Goal: Contribute content: Contribute content

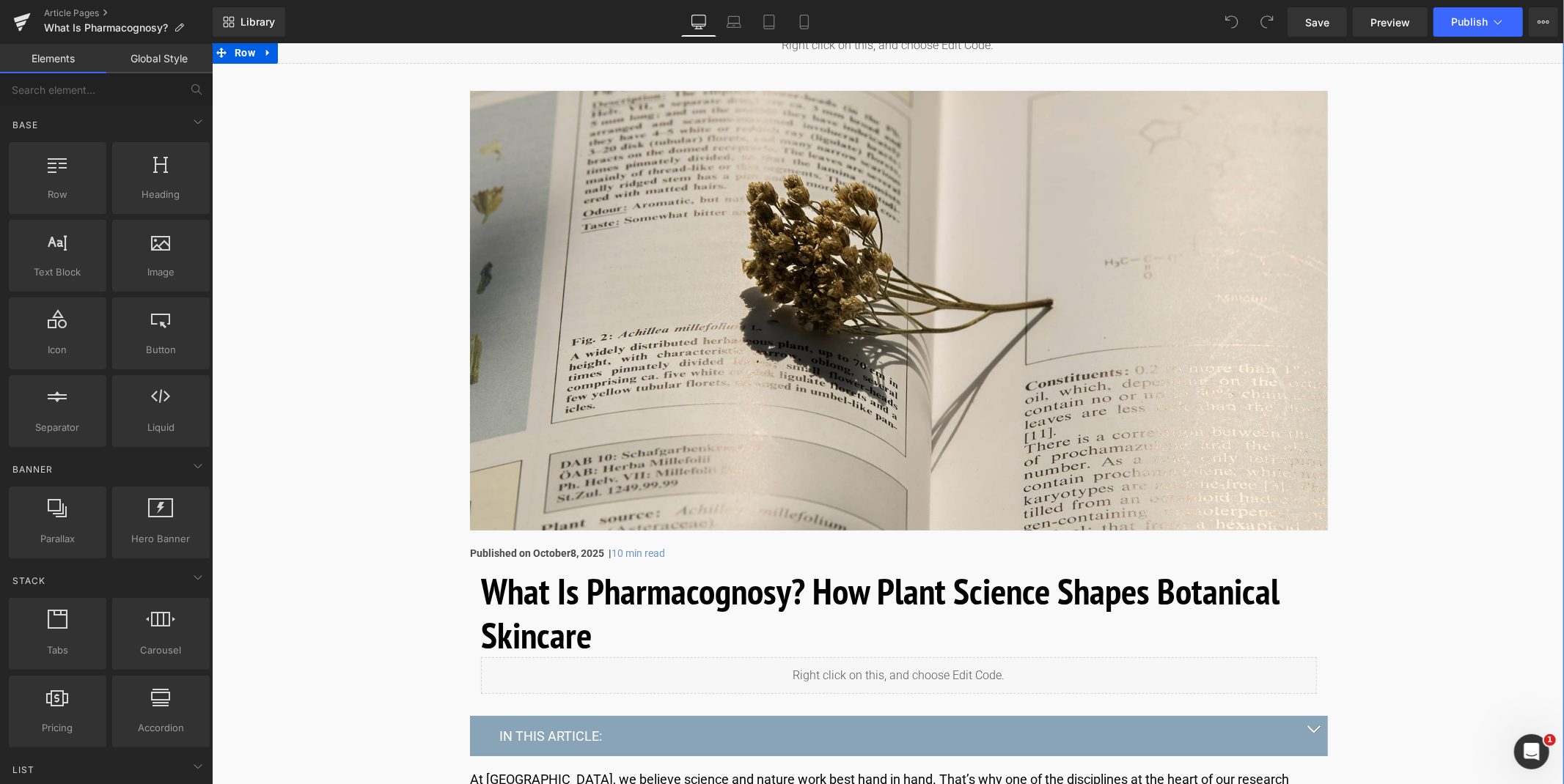
scroll to position [118, 0]
click at [1318, 28] on span "Save" at bounding box center [1317, 22] width 24 height 15
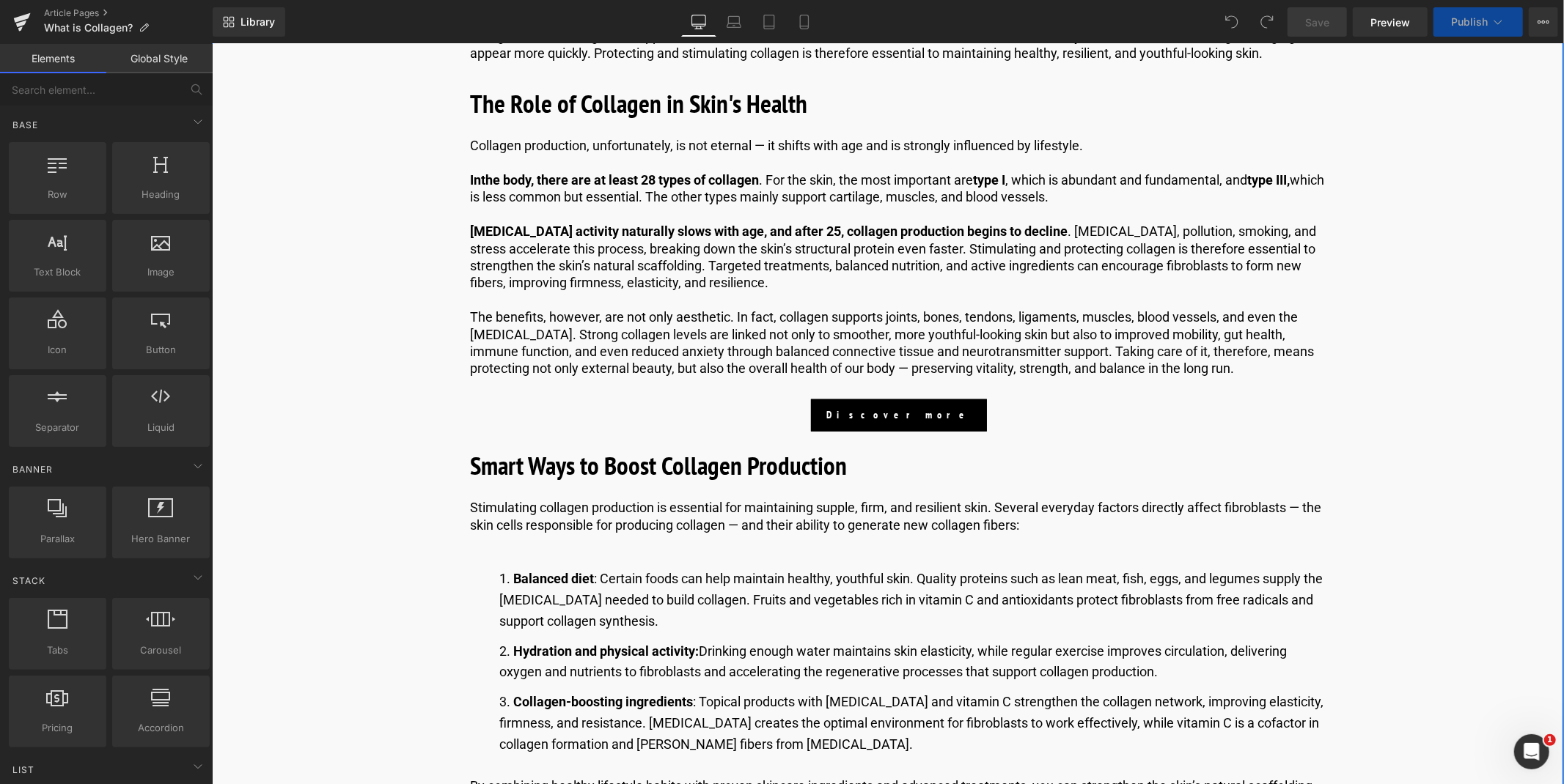
scroll to position [1154, 0]
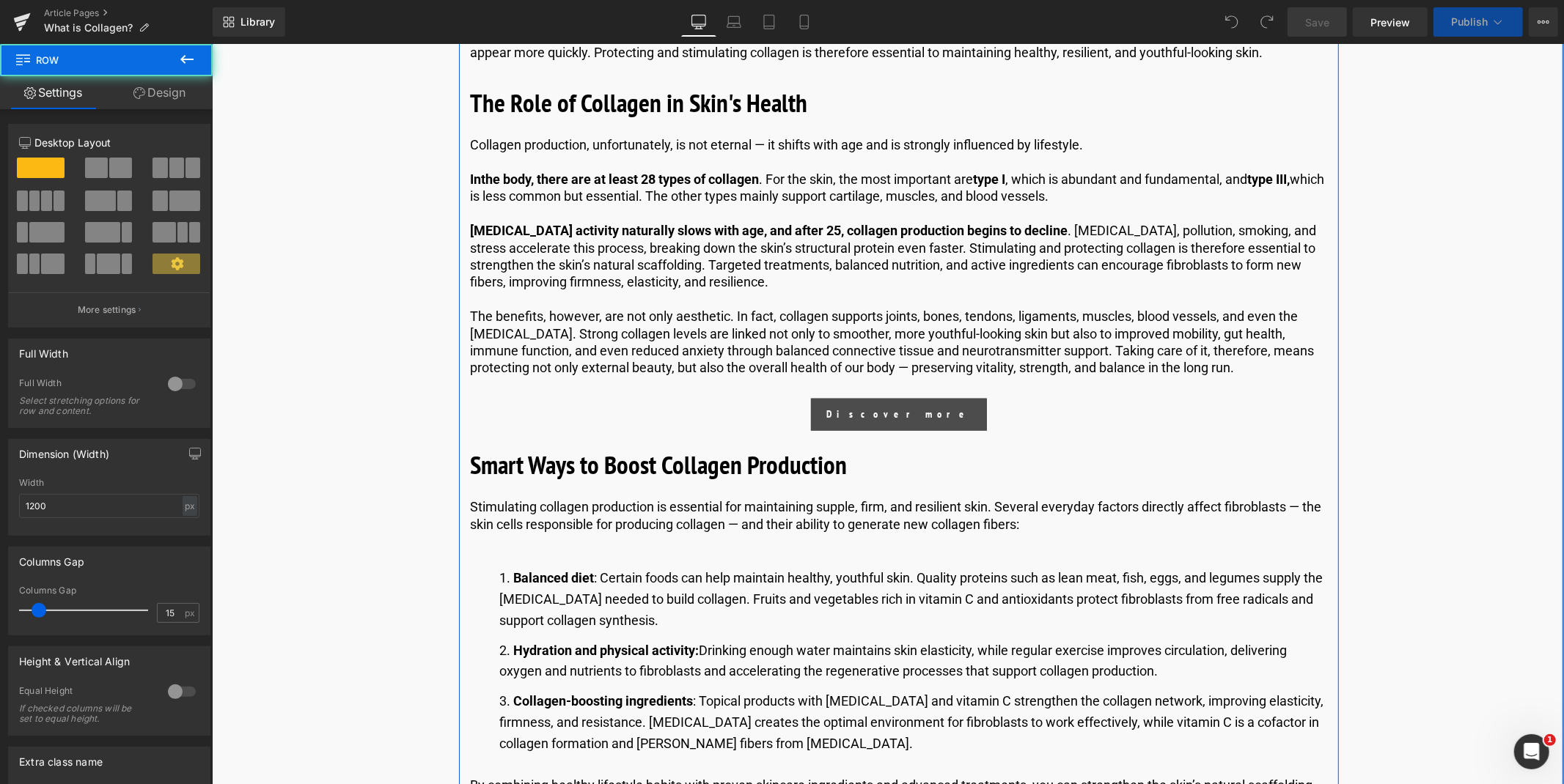
click at [895, 410] on div "Discover more Button" at bounding box center [898, 414] width 858 height 33
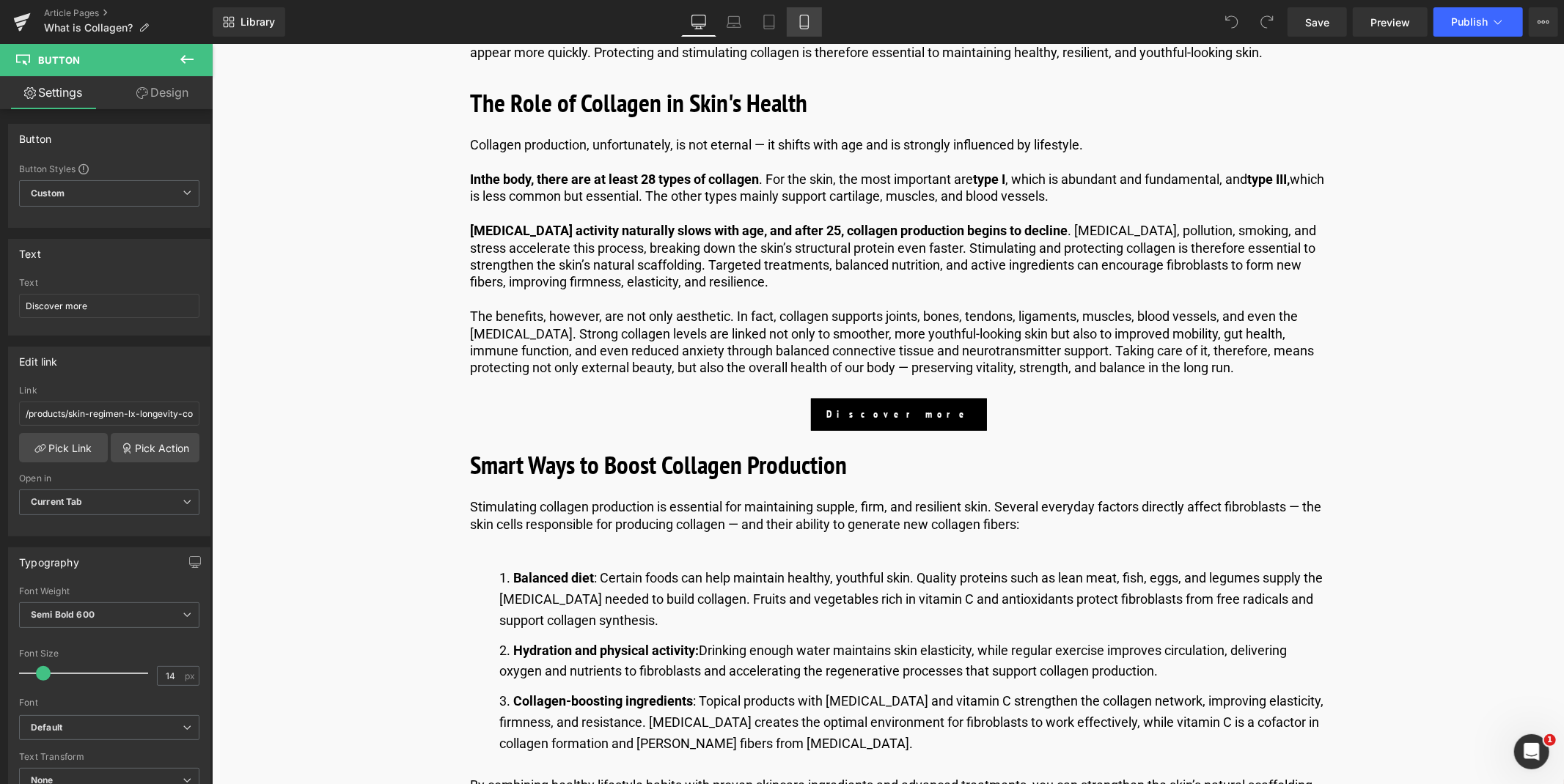
click at [797, 13] on link "Mobile" at bounding box center [805, 21] width 36 height 29
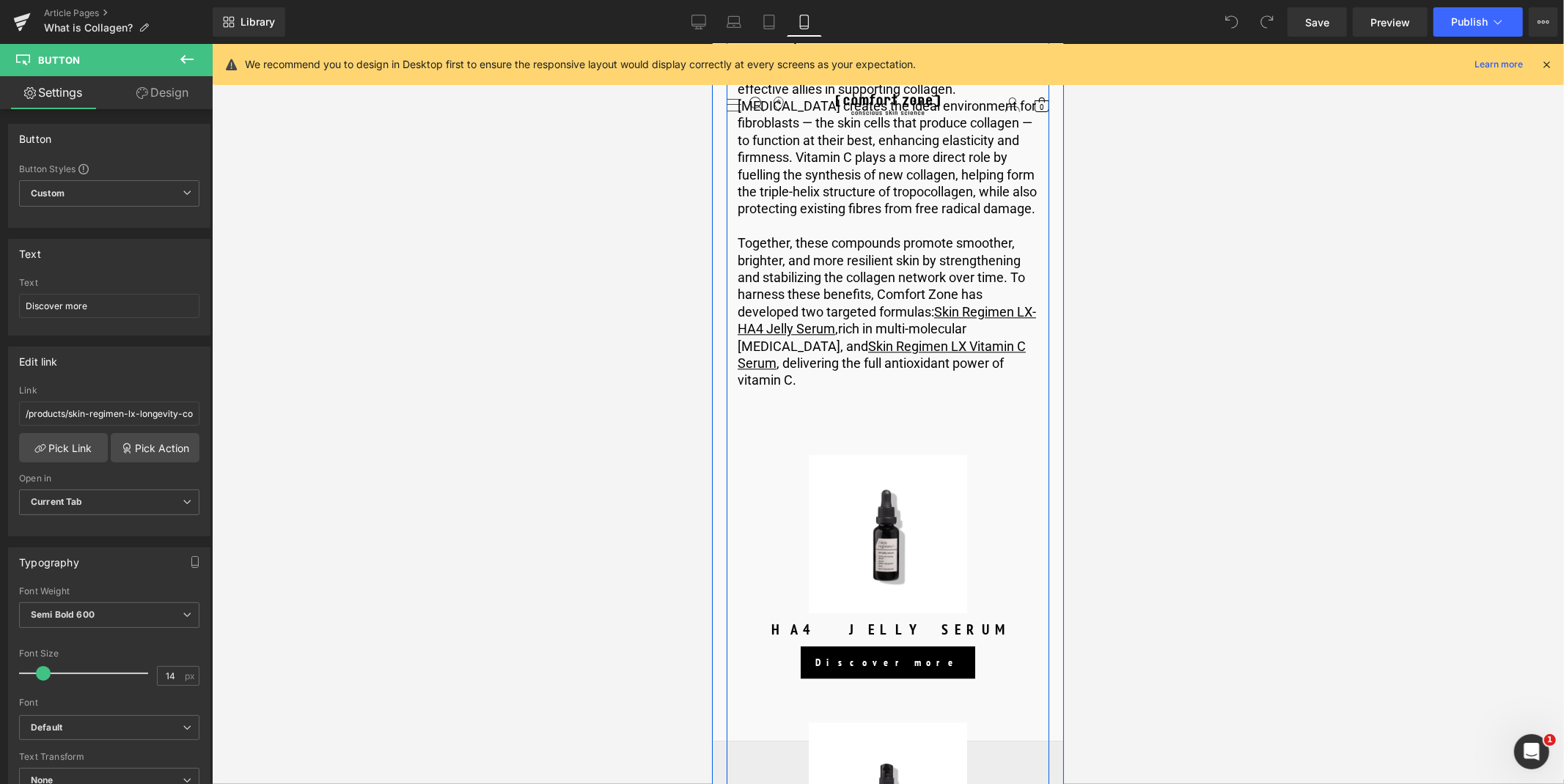
scroll to position [3017, 0]
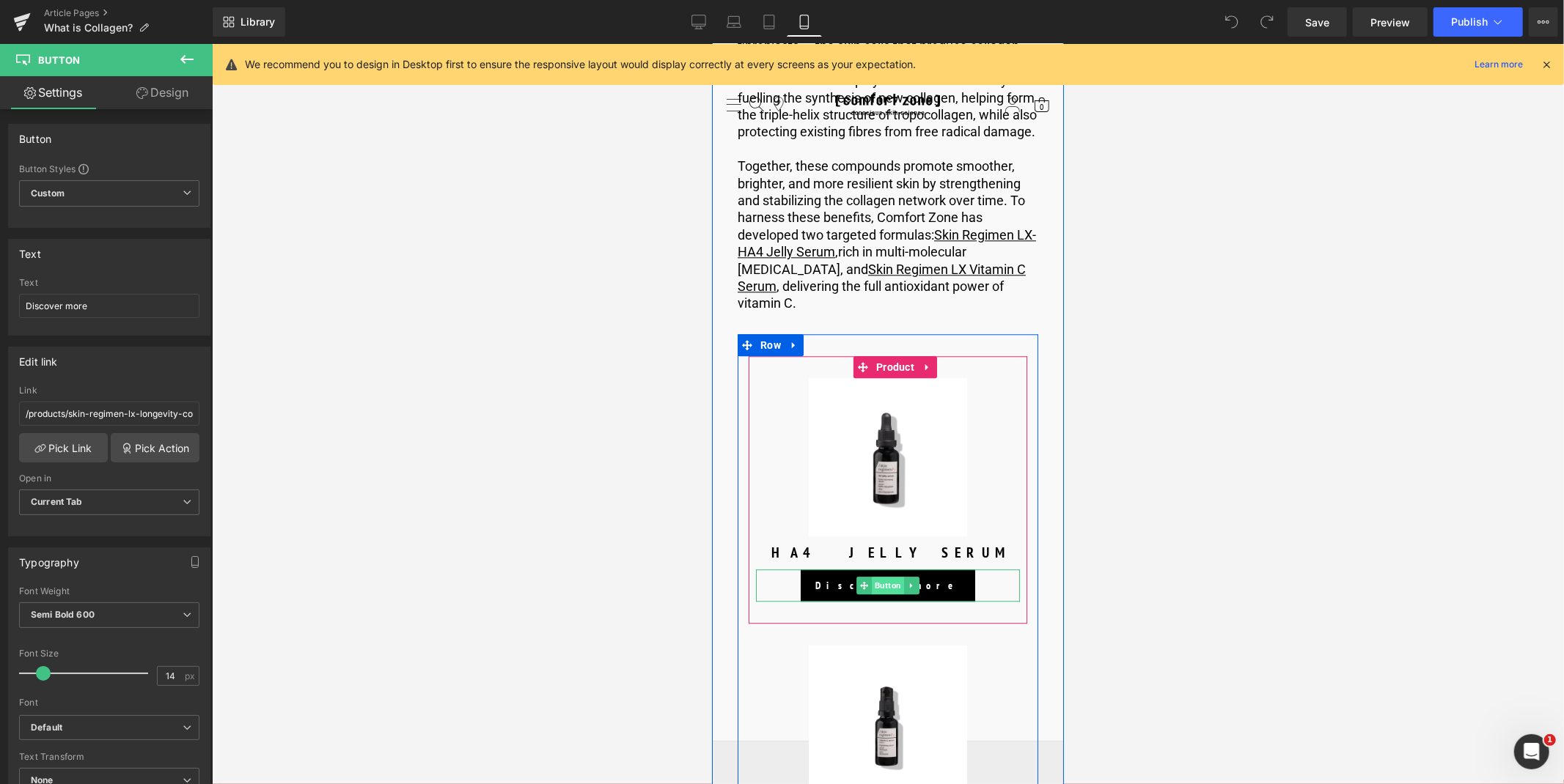
click at [884, 577] on span "Button" at bounding box center [887, 585] width 33 height 18
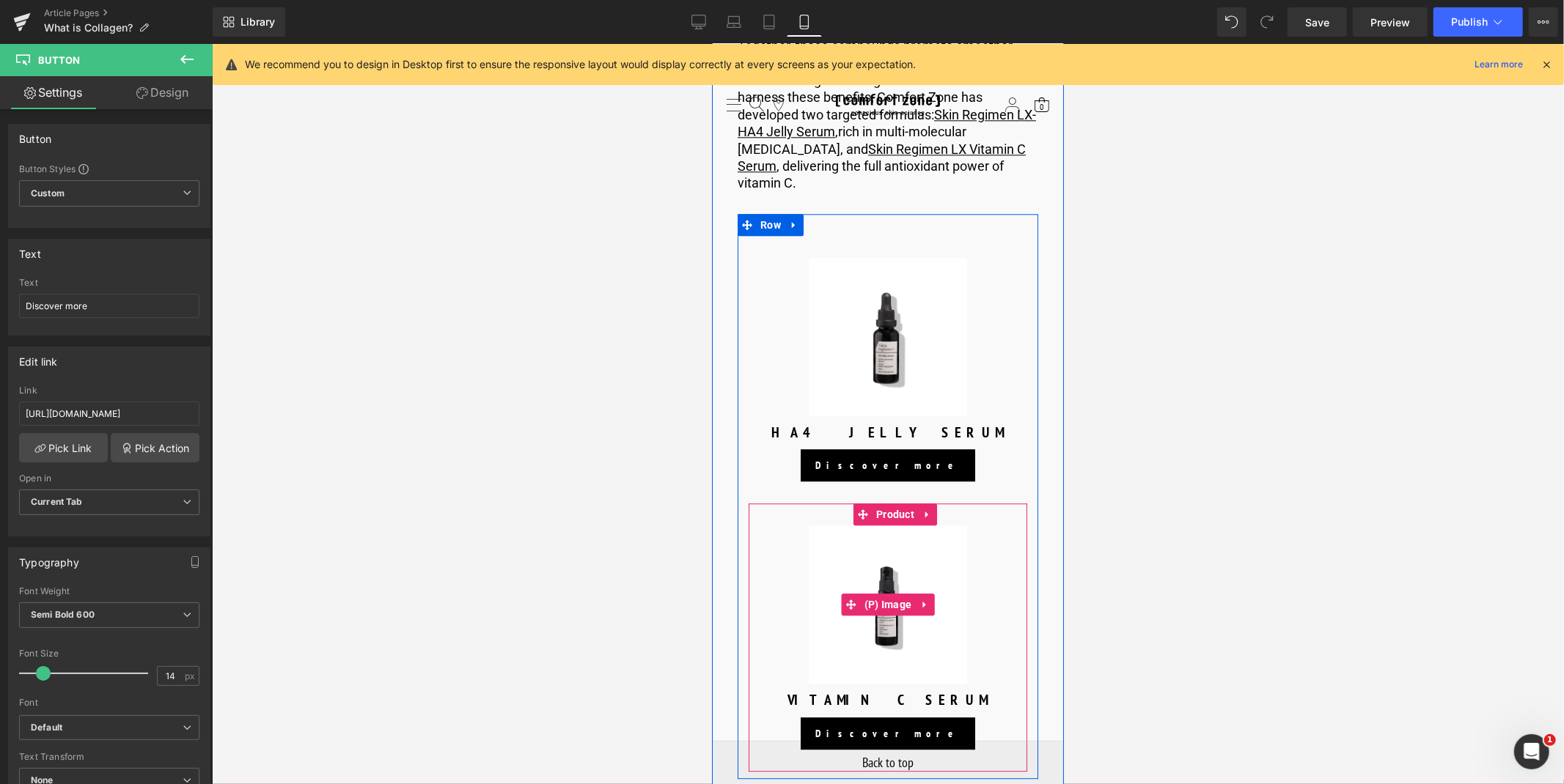
scroll to position [3143, 0]
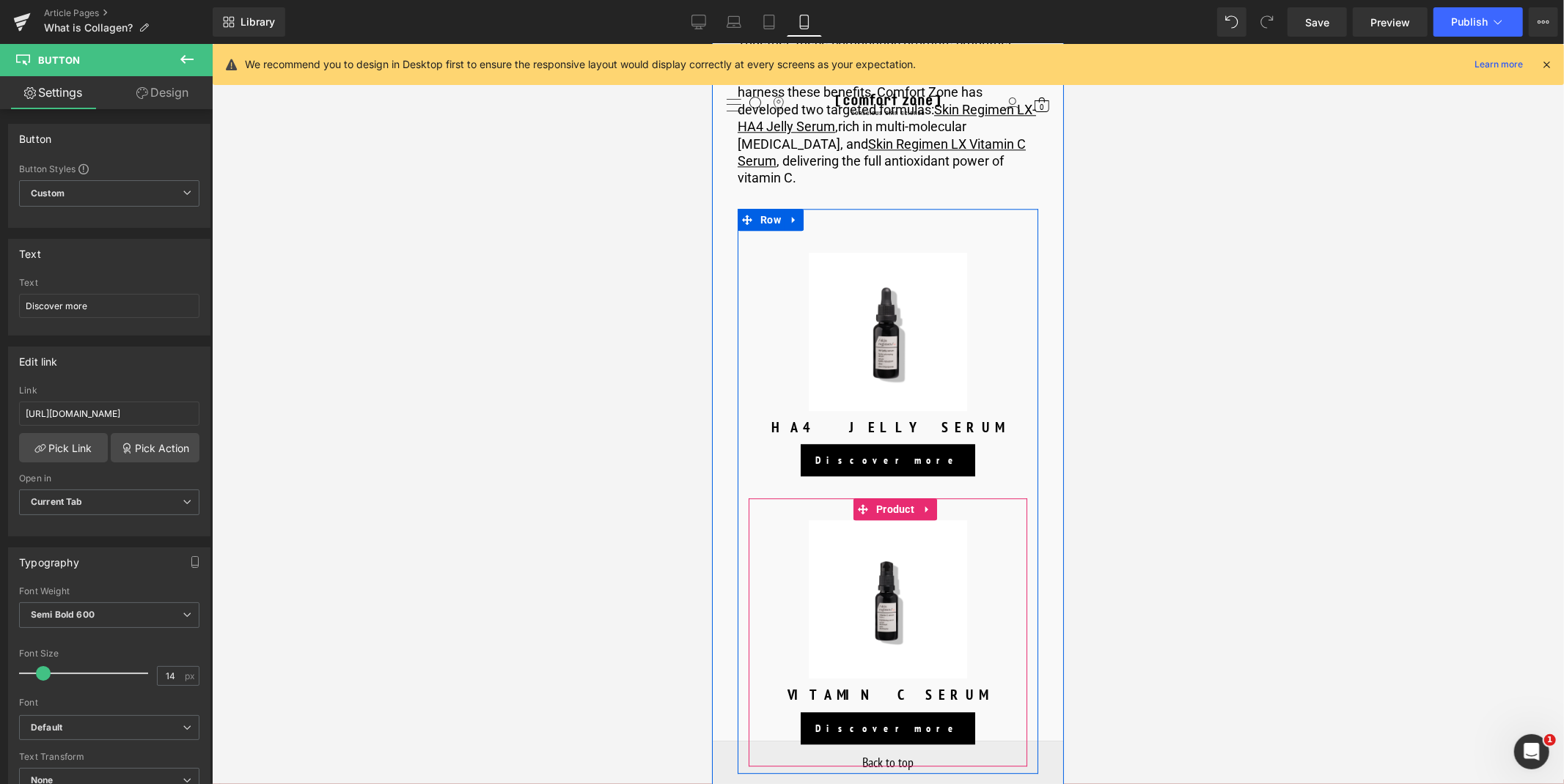
click at [882, 712] on div "Discover more Button" at bounding box center [887, 728] width 264 height 33
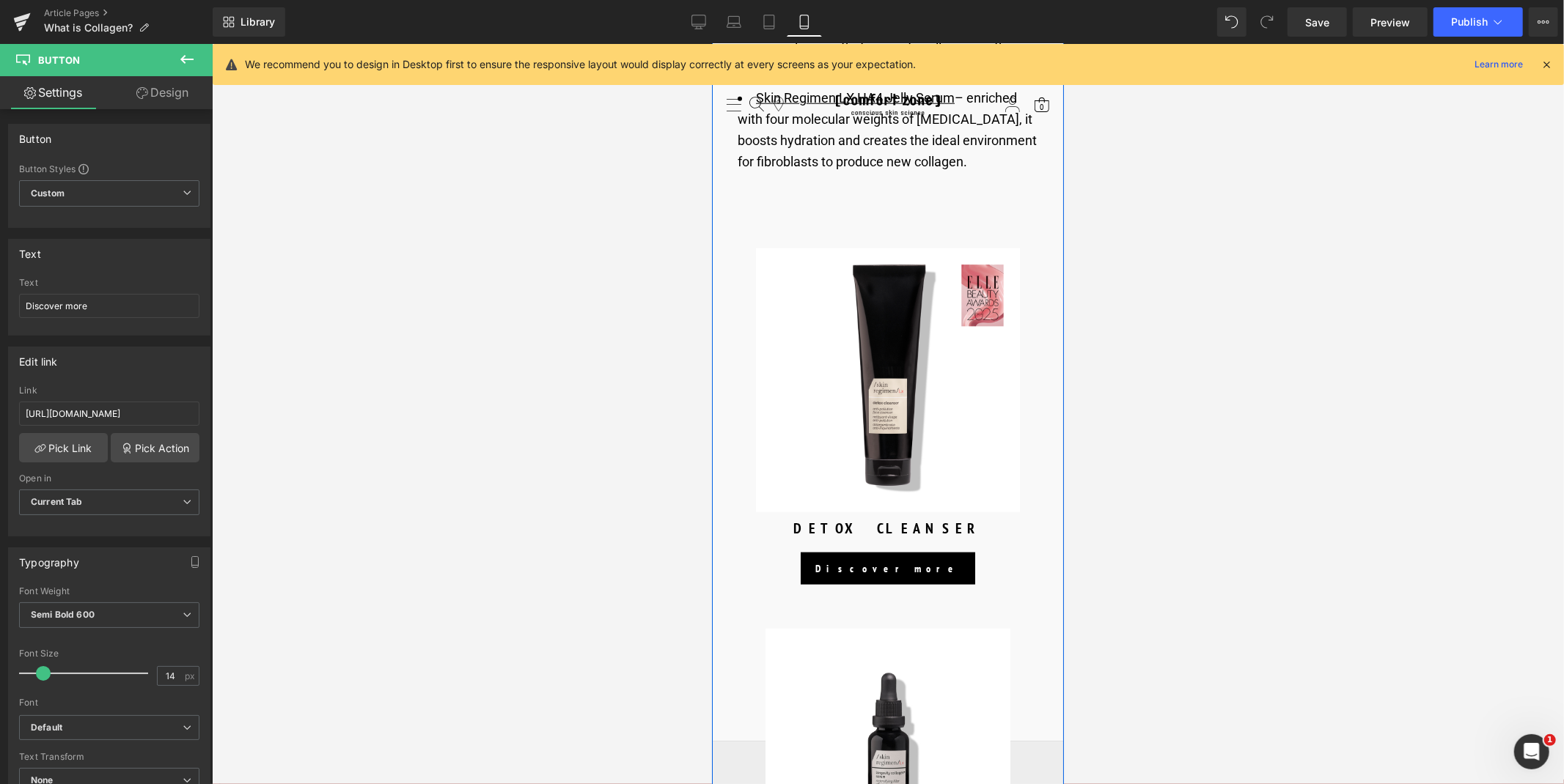
scroll to position [5998, 0]
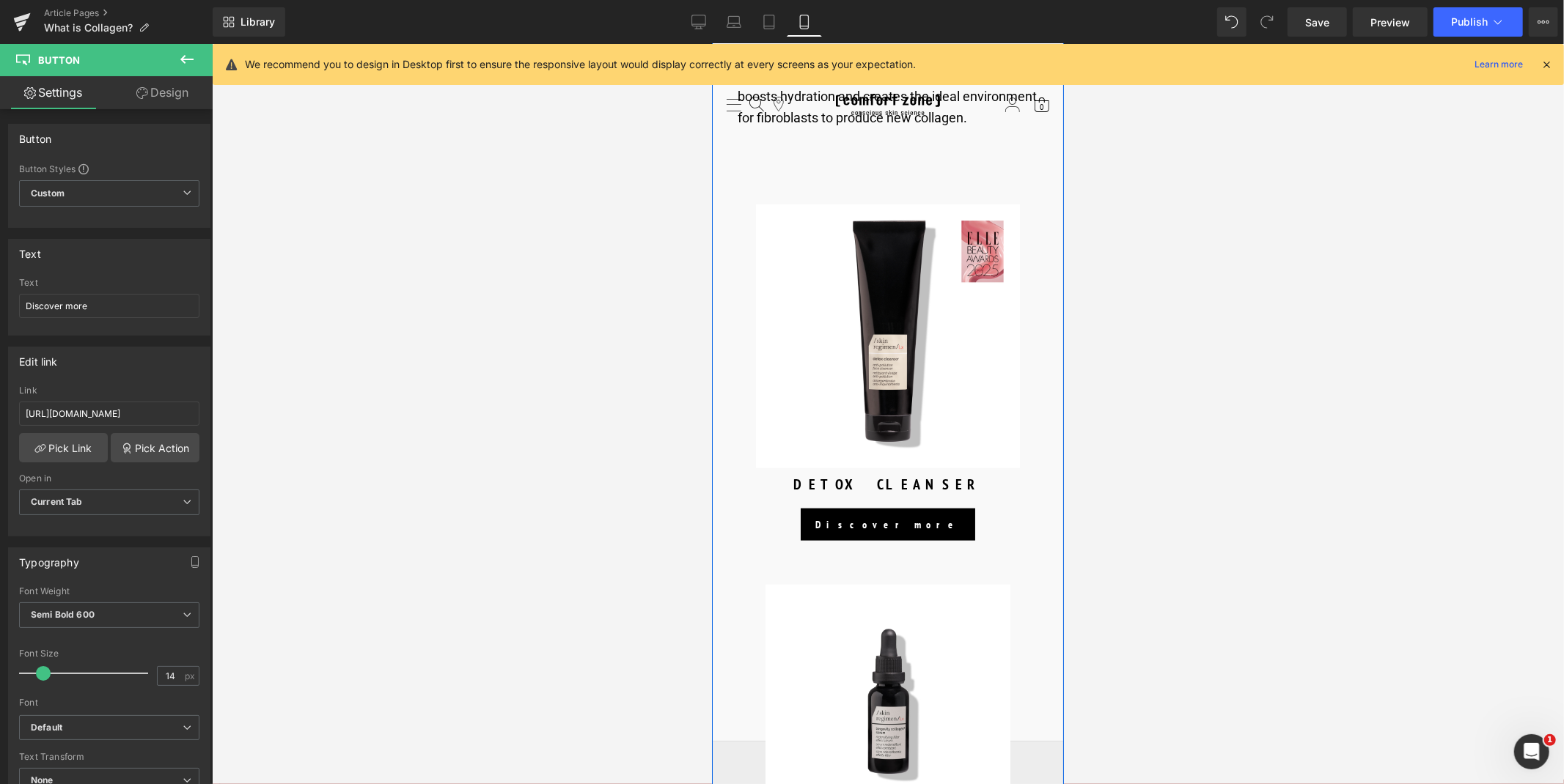
click at [882, 515] on span "Button" at bounding box center [887, 523] width 33 height 18
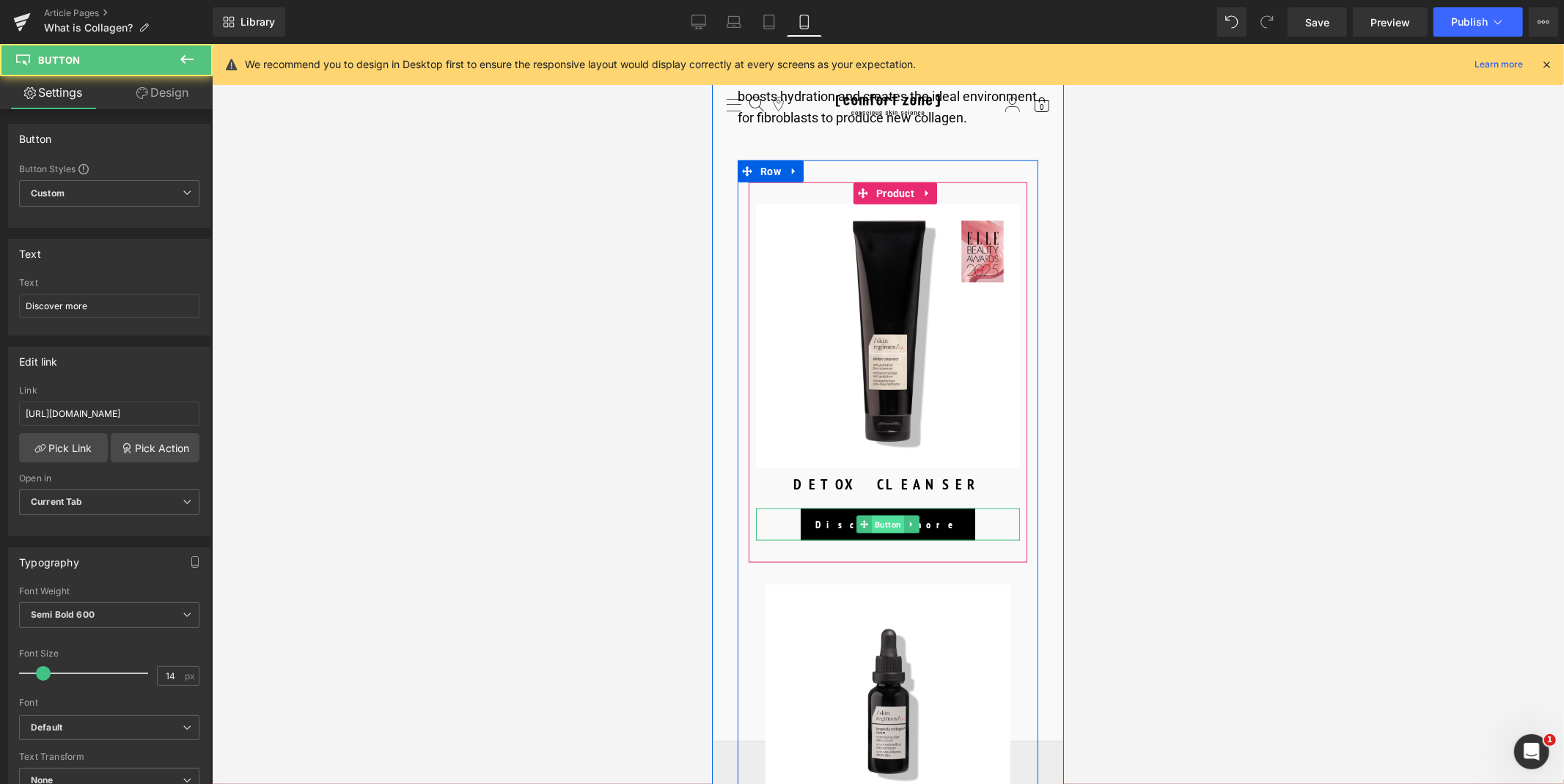
click at [882, 515] on span "Button" at bounding box center [887, 523] width 33 height 18
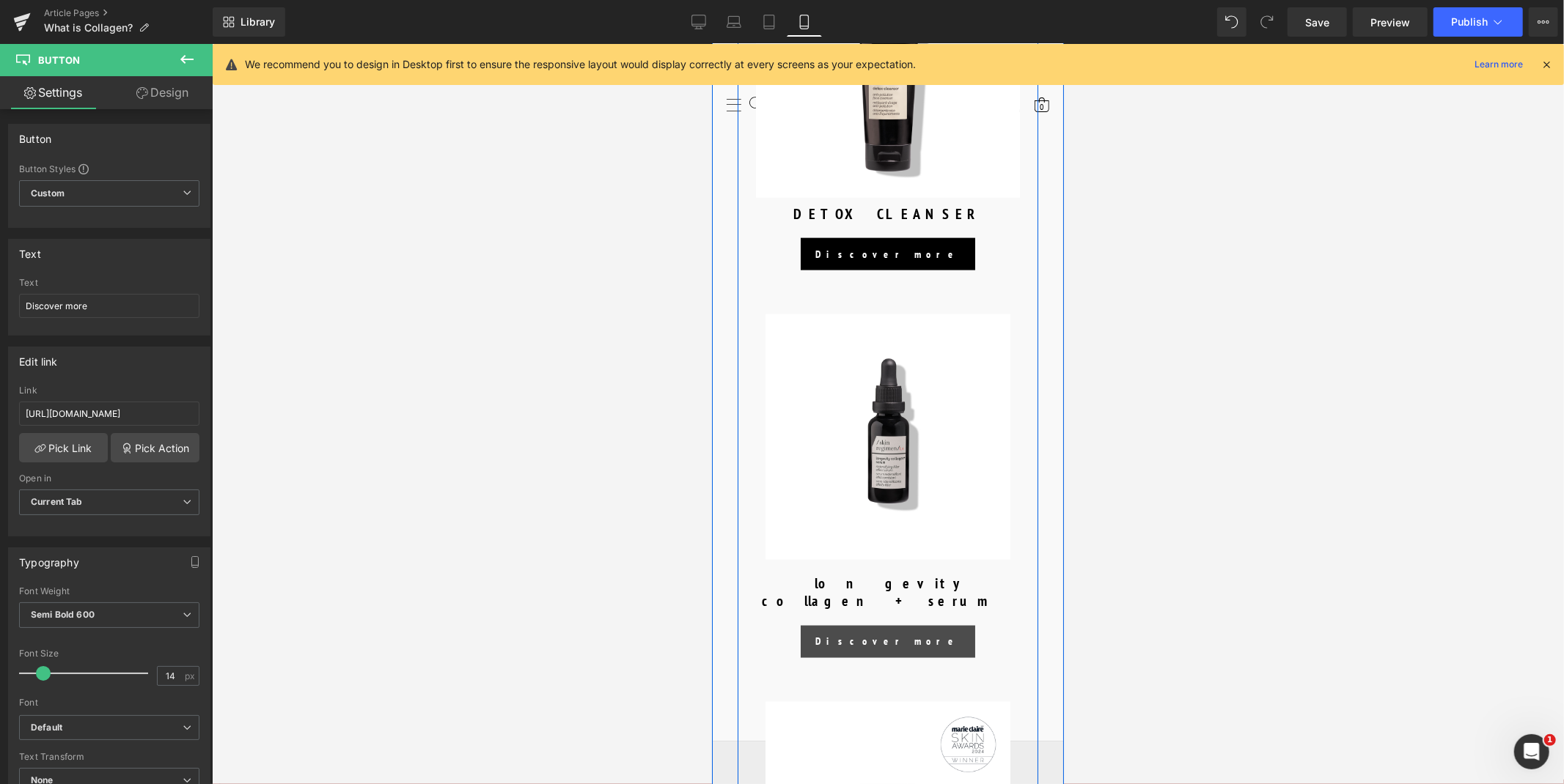
scroll to position [6269, 0]
click at [876, 624] on div "Discover more Button" at bounding box center [887, 640] width 264 height 33
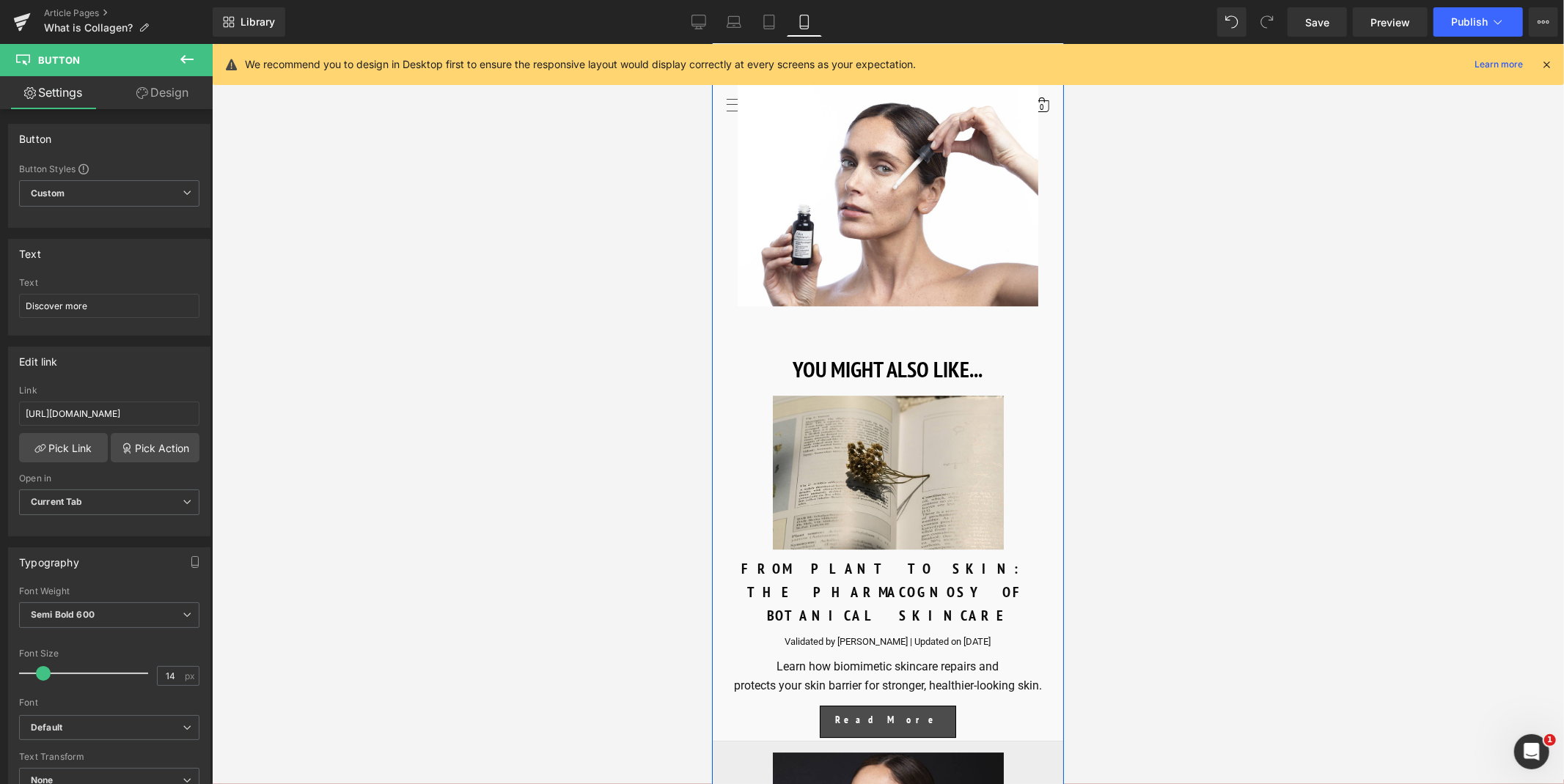
scroll to position [13015, 0]
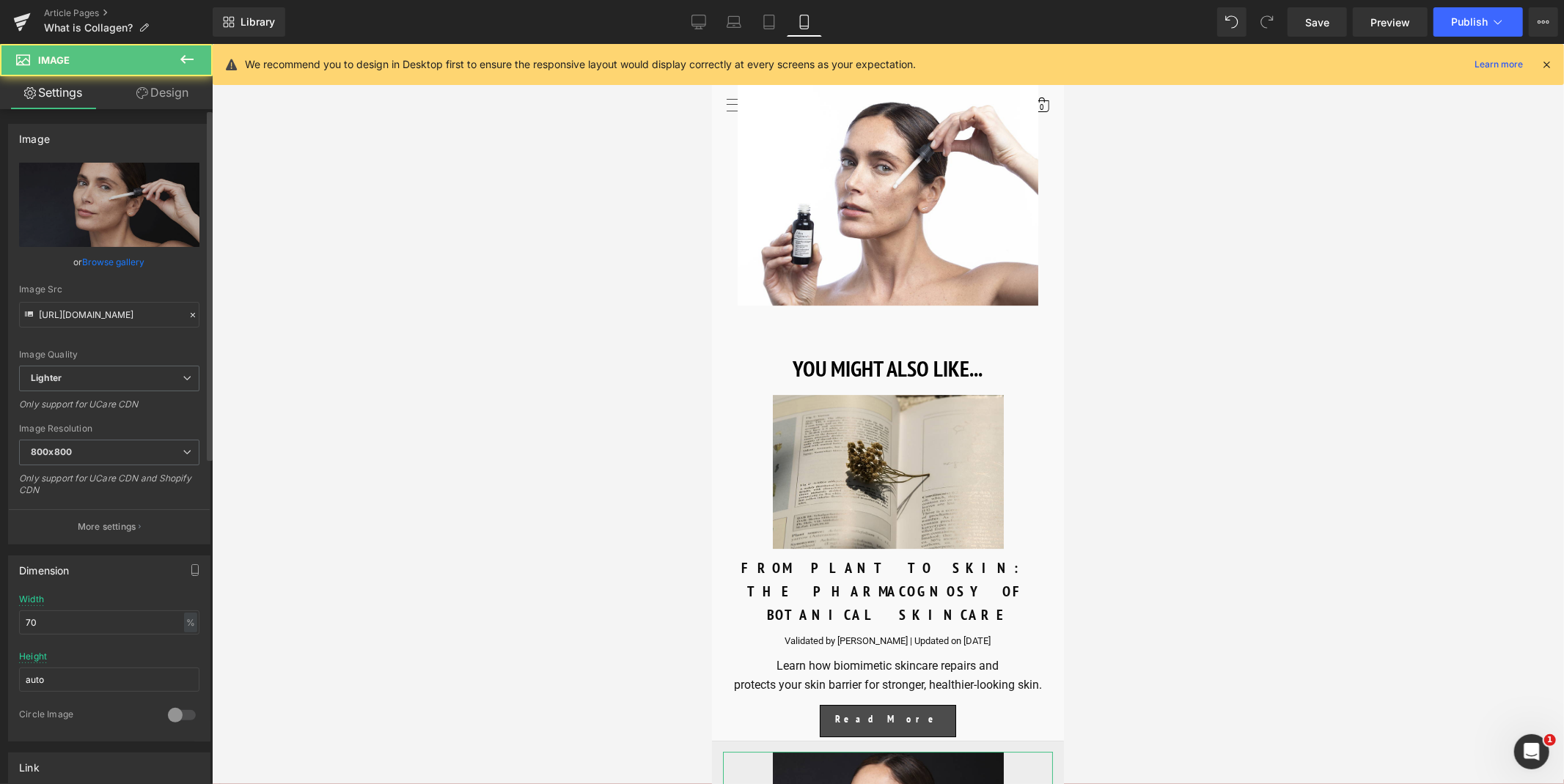
click at [122, 267] on link "Browse gallery" at bounding box center [114, 262] width 63 height 25
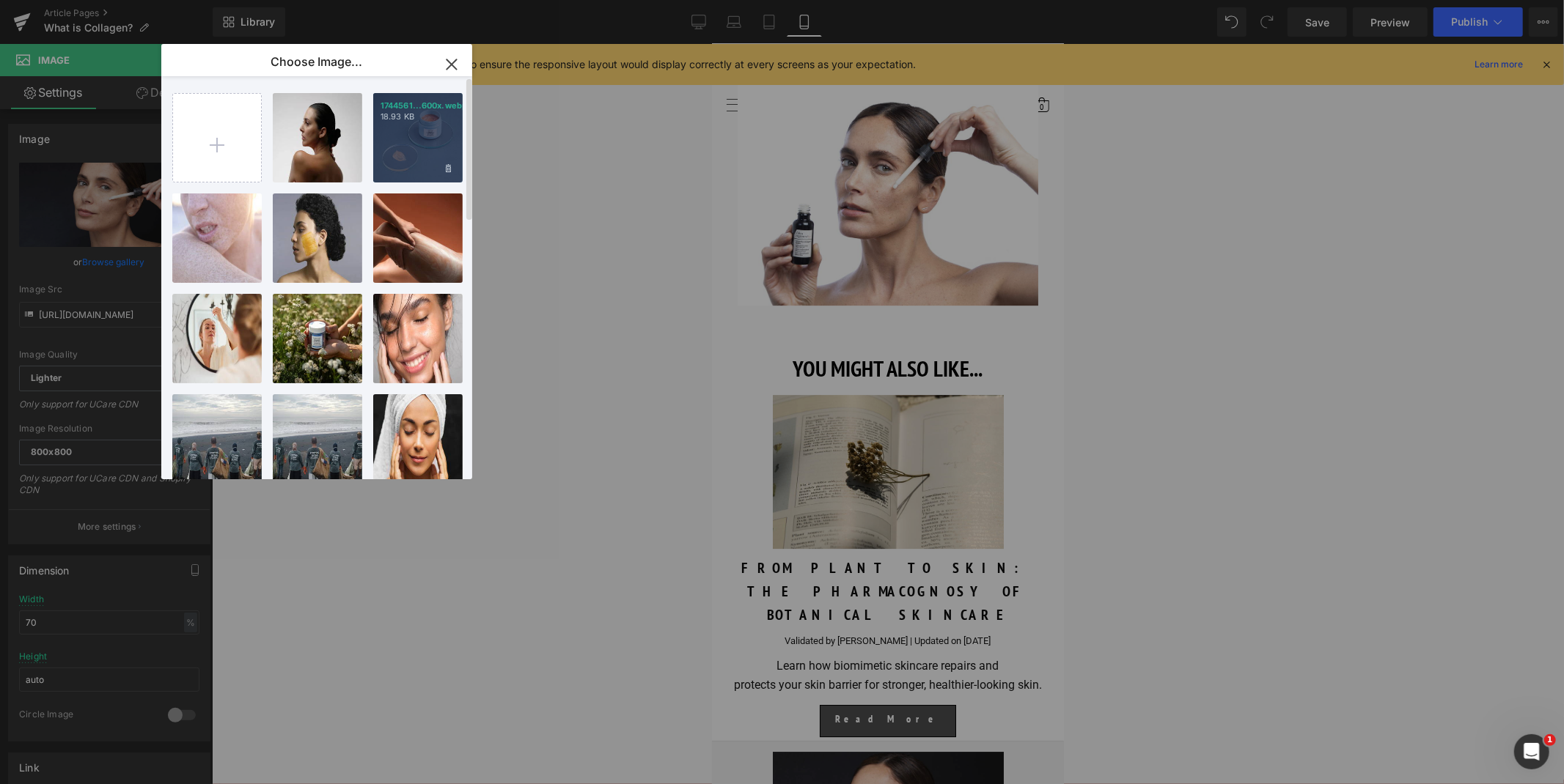
click at [423, 140] on div "1744561...600x.webp 18.93 KB" at bounding box center [418, 138] width 90 height 90
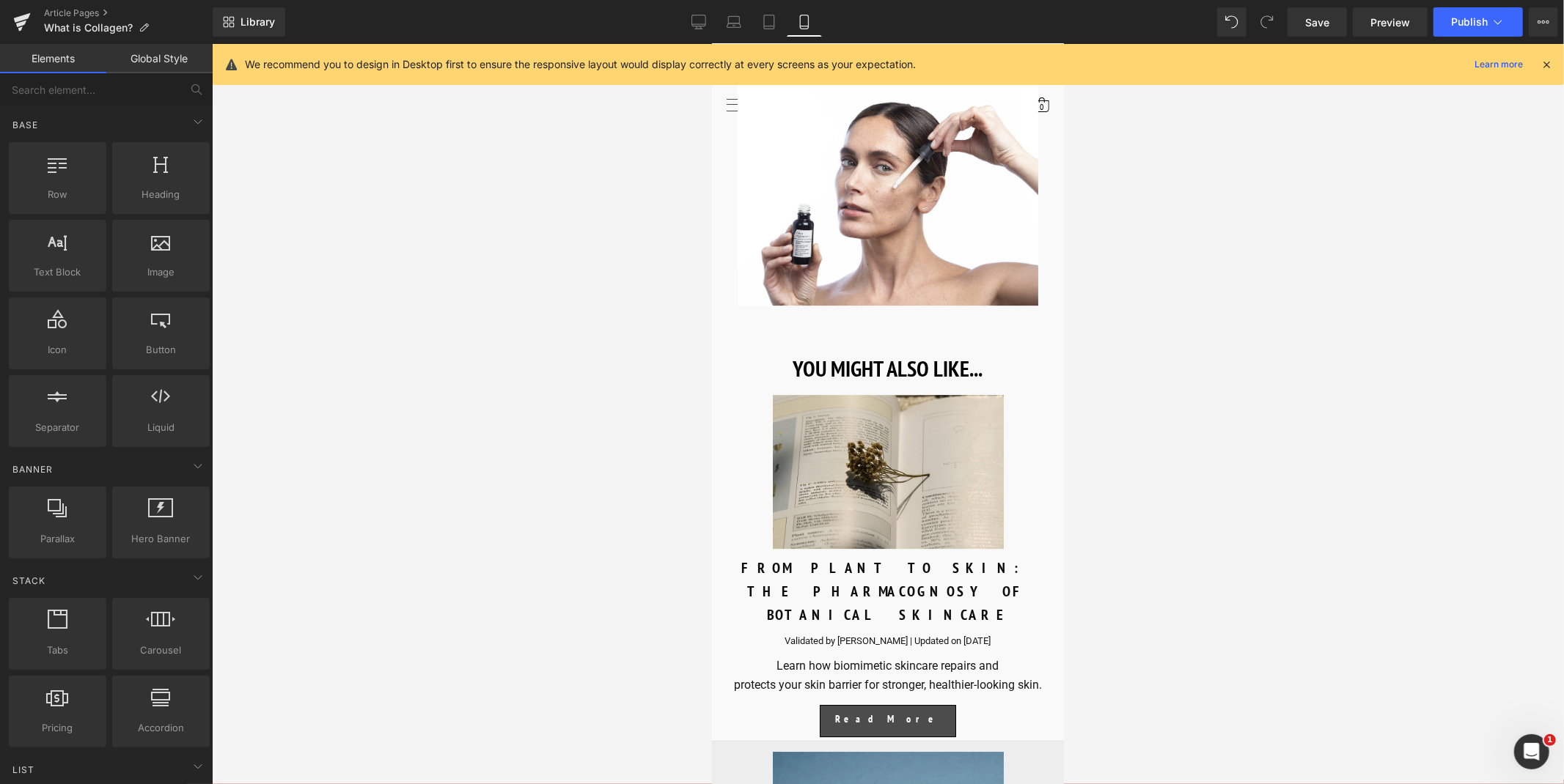
click at [423, 140] on div at bounding box center [888, 414] width 1352 height 740
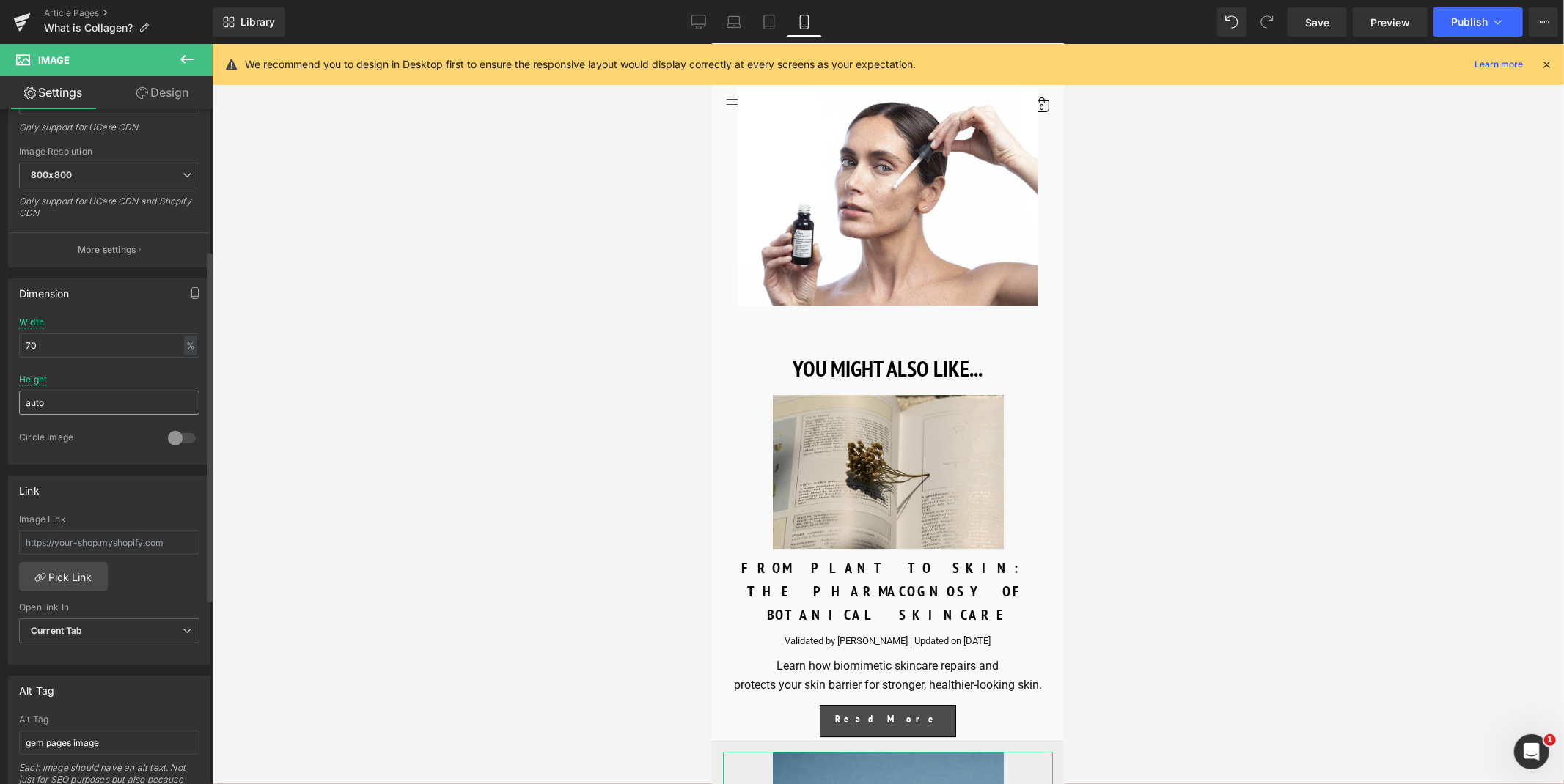
scroll to position [284, 0]
click at [108, 532] on input "text" at bounding box center [108, 536] width 180 height 24
paste input "https://uk.comfortzoneskin.com/blogs/blog/how-to-use-cleansing-balm"
type input "https://uk.comfortzoneskin.com/blogs/blog/how-to-use-cleansing-balm"
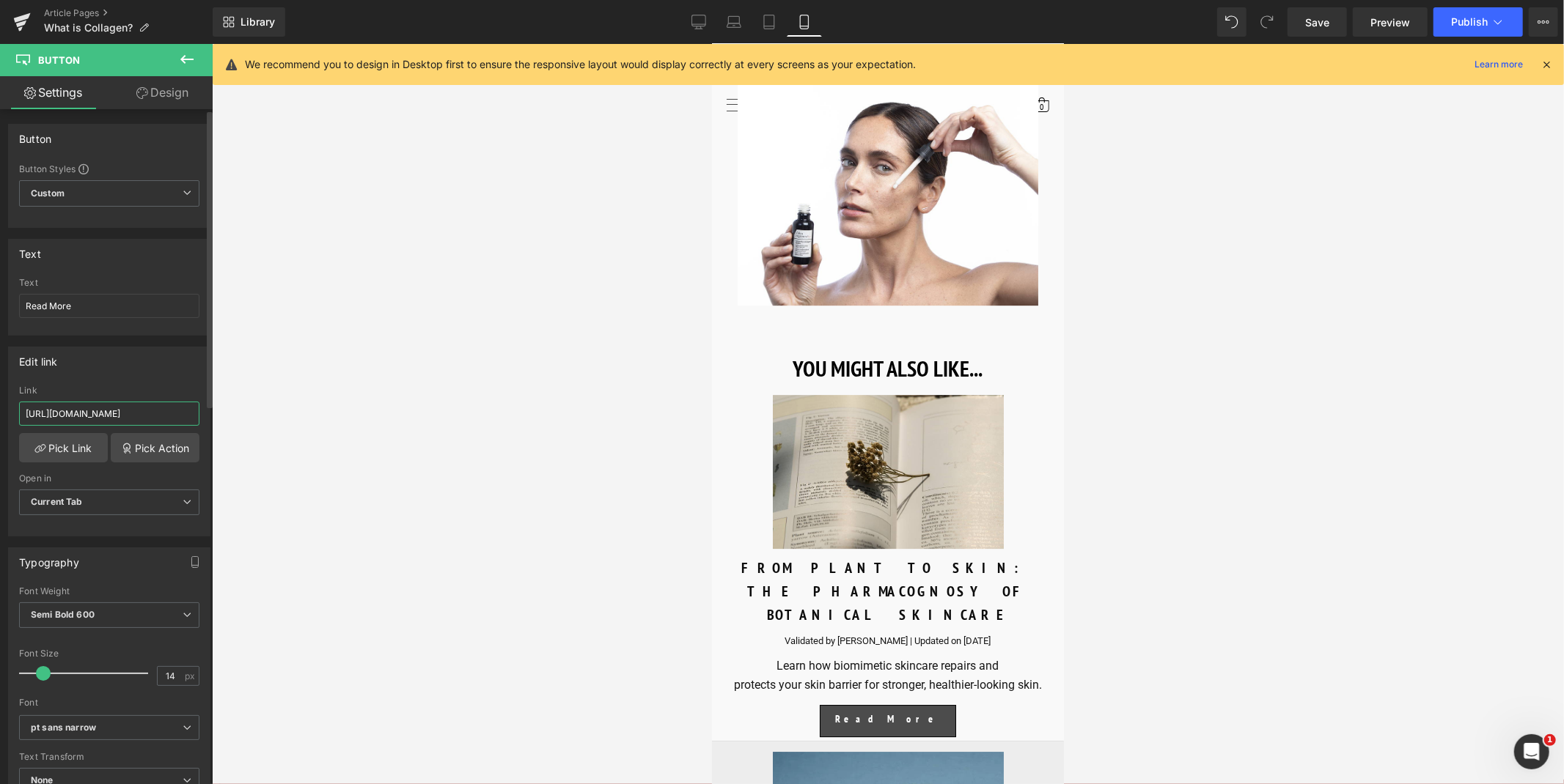
click at [106, 421] on input "https://world.comfortzoneskin.com/blogs/blog/what-is-collagen" at bounding box center [108, 414] width 180 height 24
paste input "uk.comfortzoneskin.com/blogs/blog/how-to-use-cleansing-balm"
type input "https://uk.comfortzoneskin.com/blogs/blog/how-to-use-cleansing-balm"
click at [1318, 20] on span "Save" at bounding box center [1317, 22] width 24 height 15
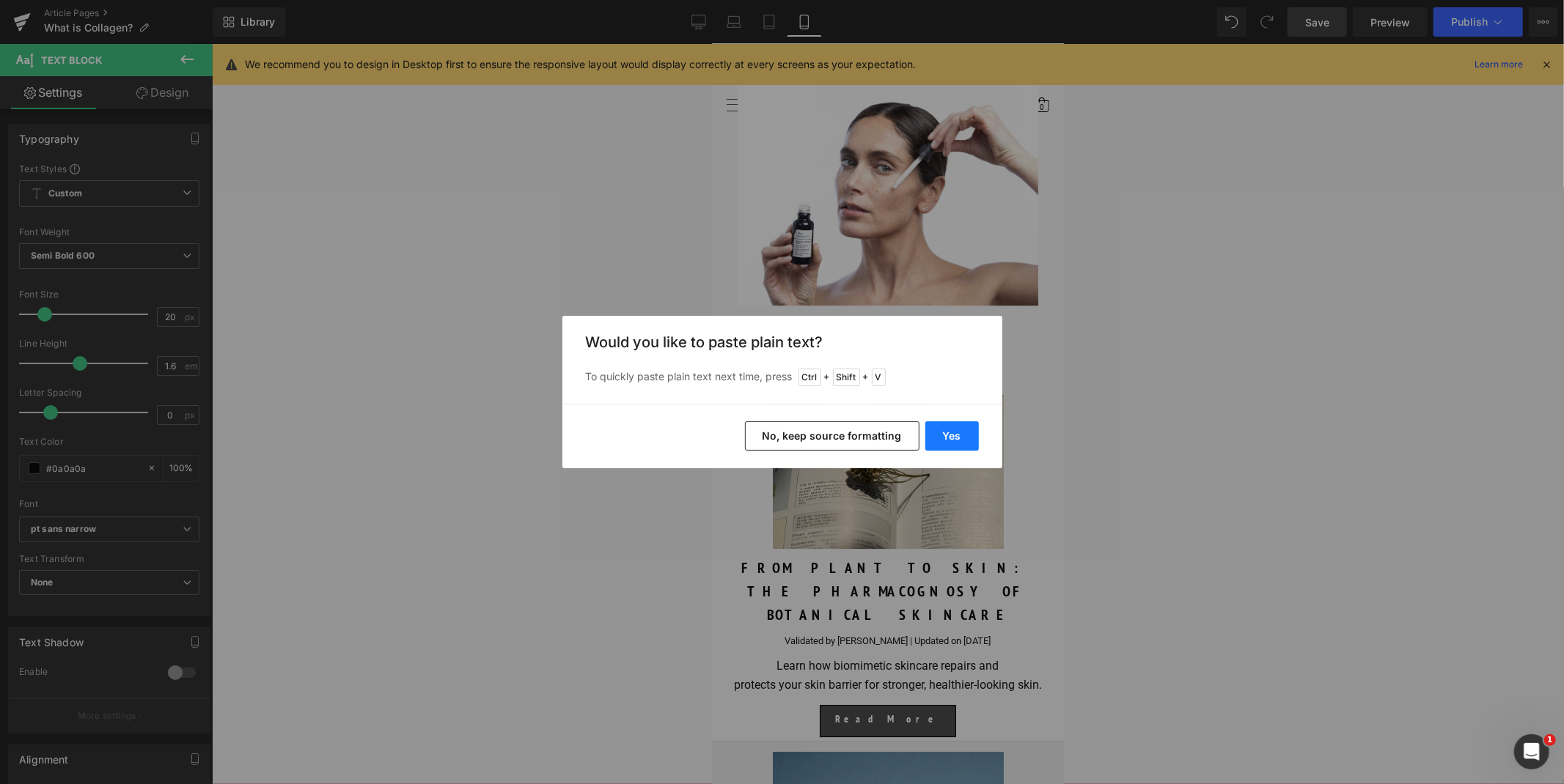
click at [964, 435] on button "Yes" at bounding box center [952, 435] width 53 height 29
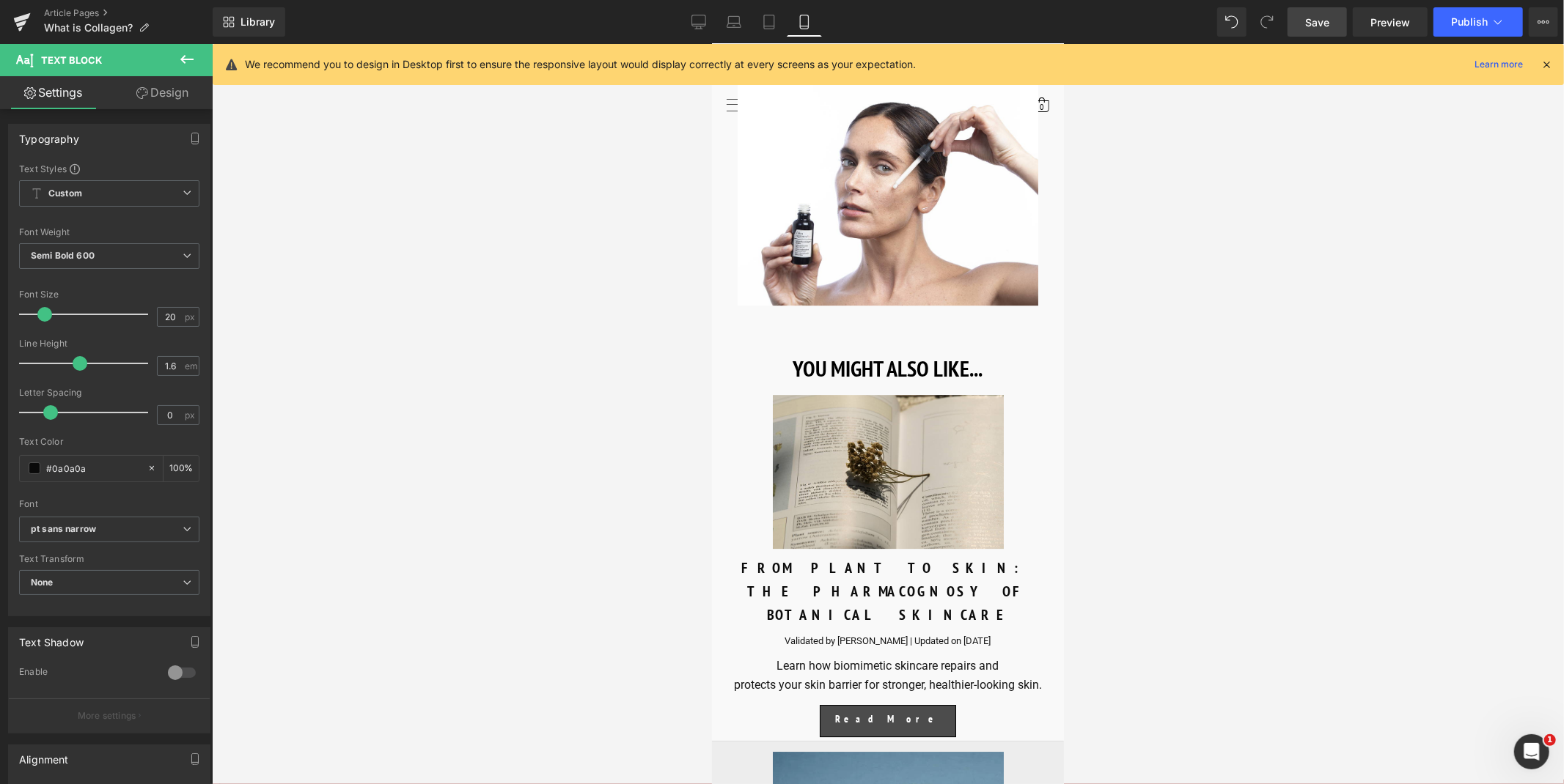
click at [1321, 12] on link "Save" at bounding box center [1317, 21] width 60 height 29
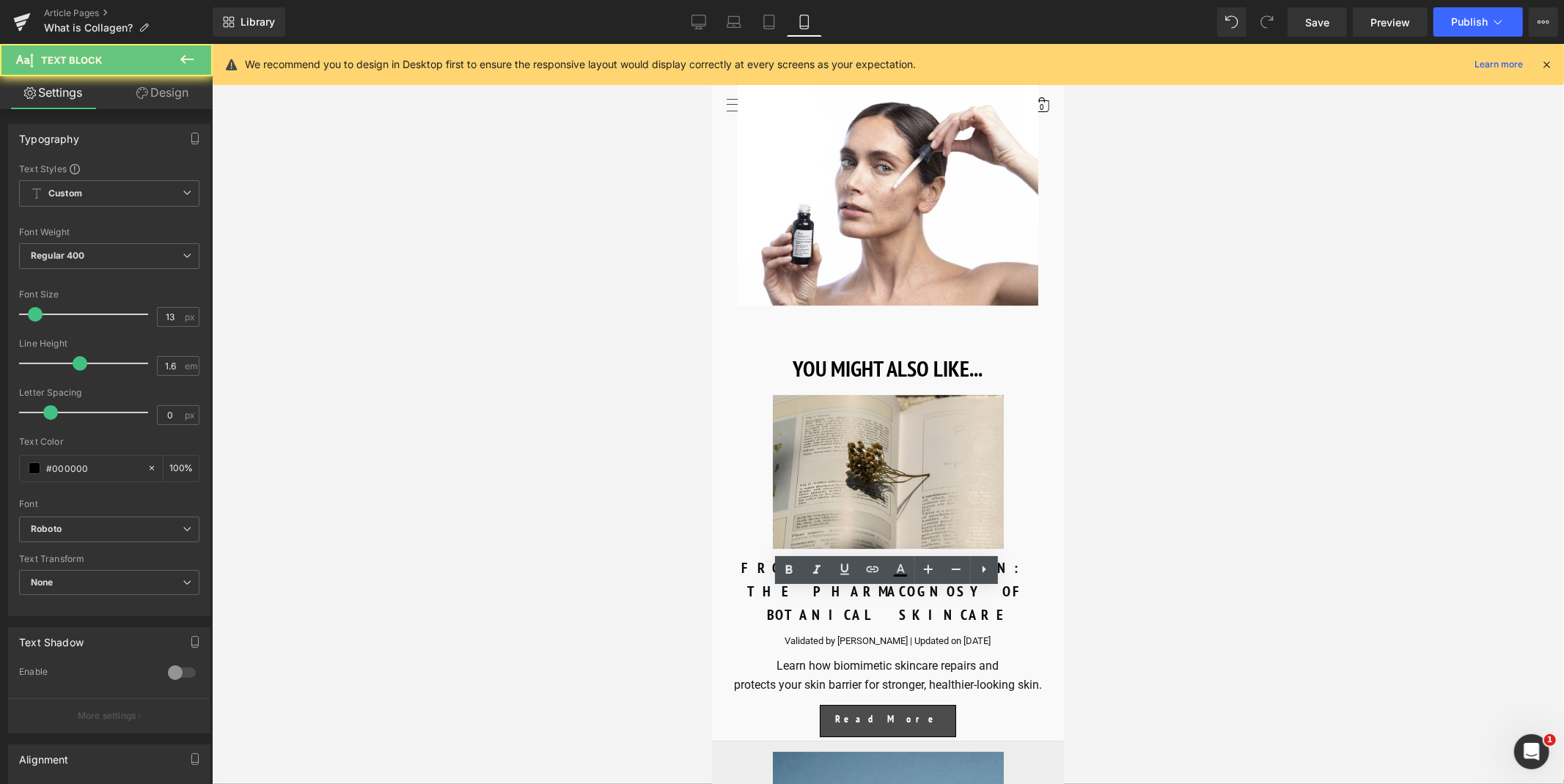
paste div
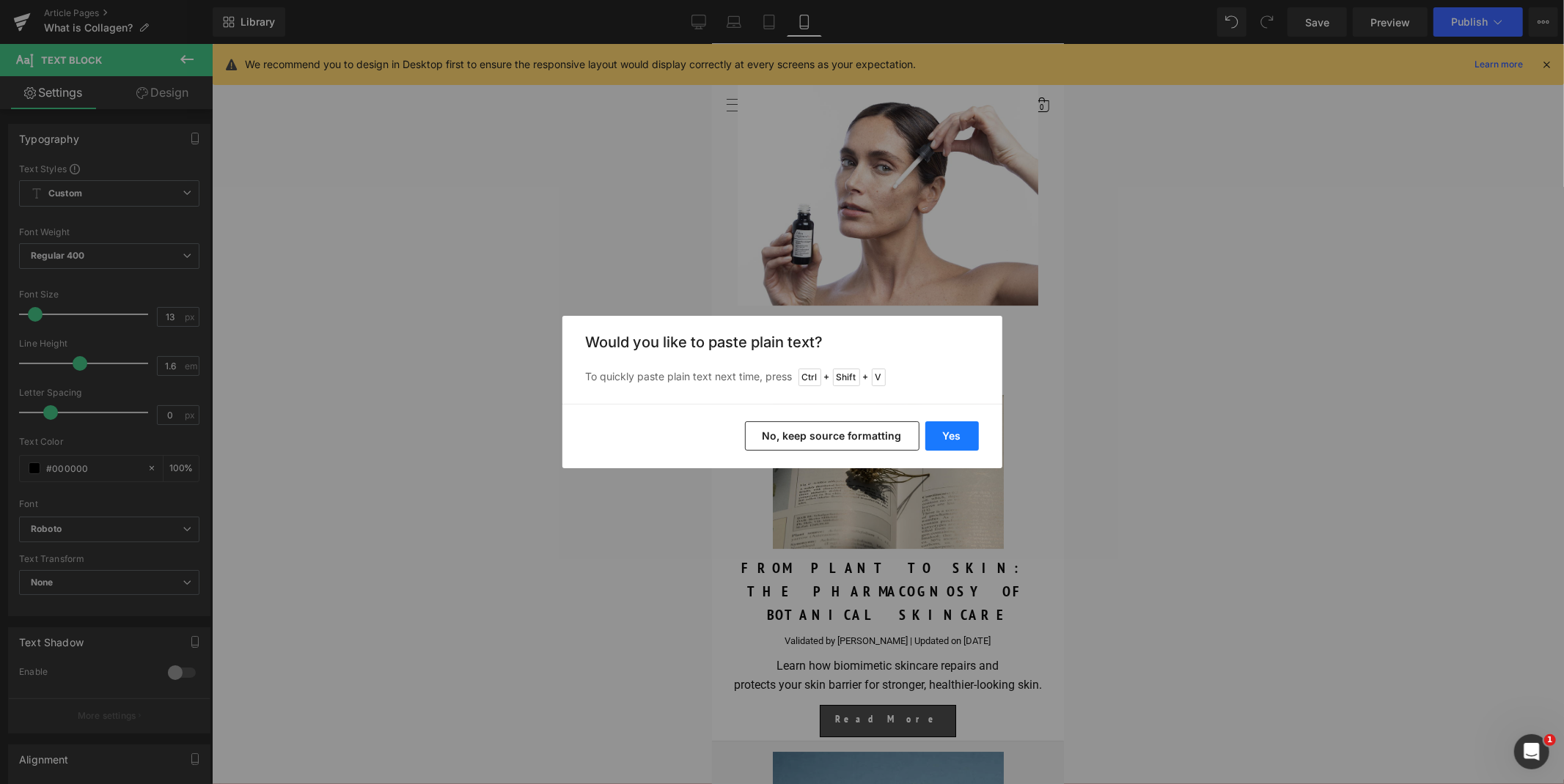
click at [958, 429] on button "Yes" at bounding box center [952, 435] width 53 height 29
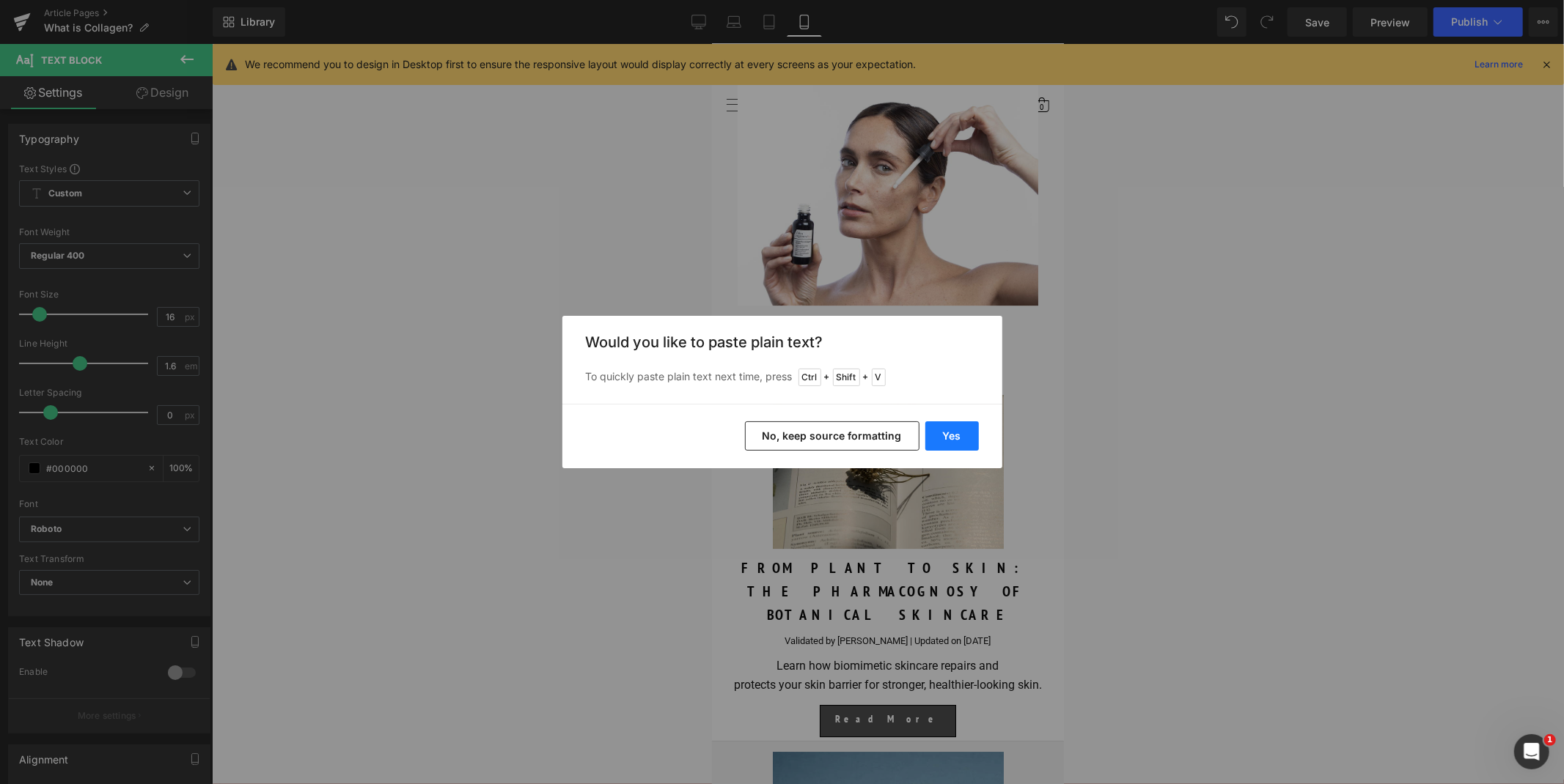
click at [952, 433] on button "Yes" at bounding box center [952, 435] width 53 height 29
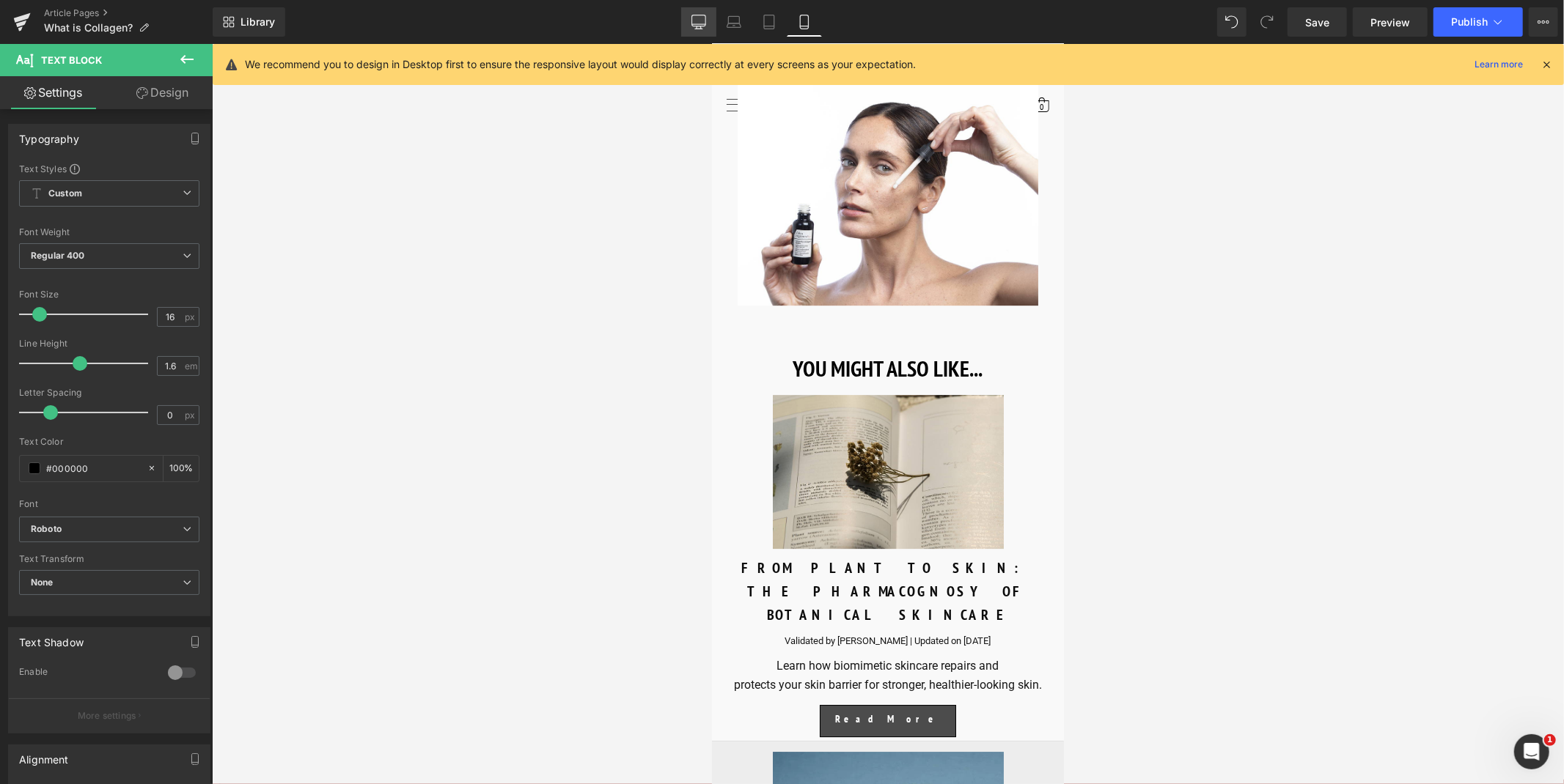
click at [700, 17] on icon at bounding box center [699, 22] width 15 height 15
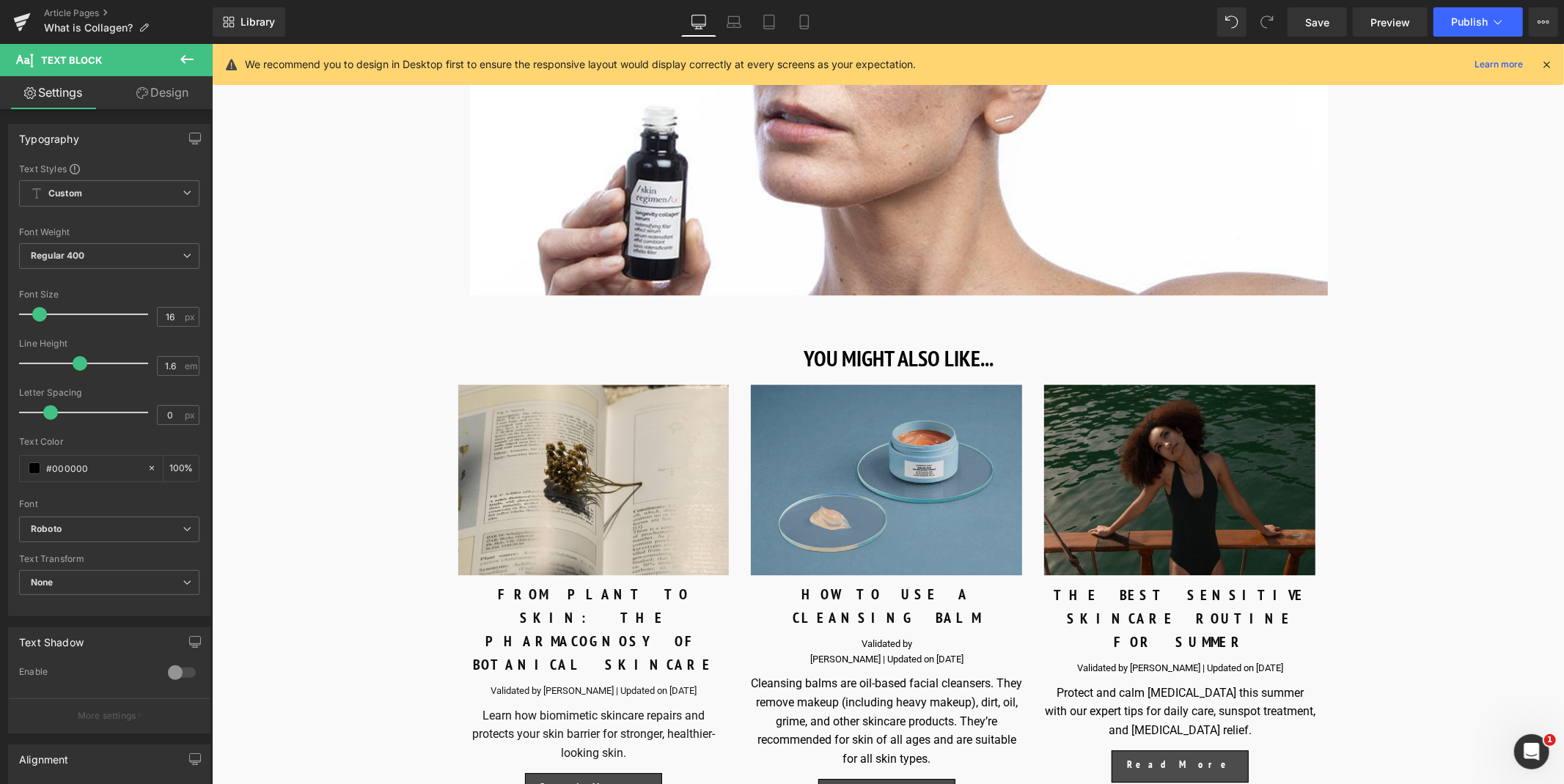
scroll to position [8004, 0]
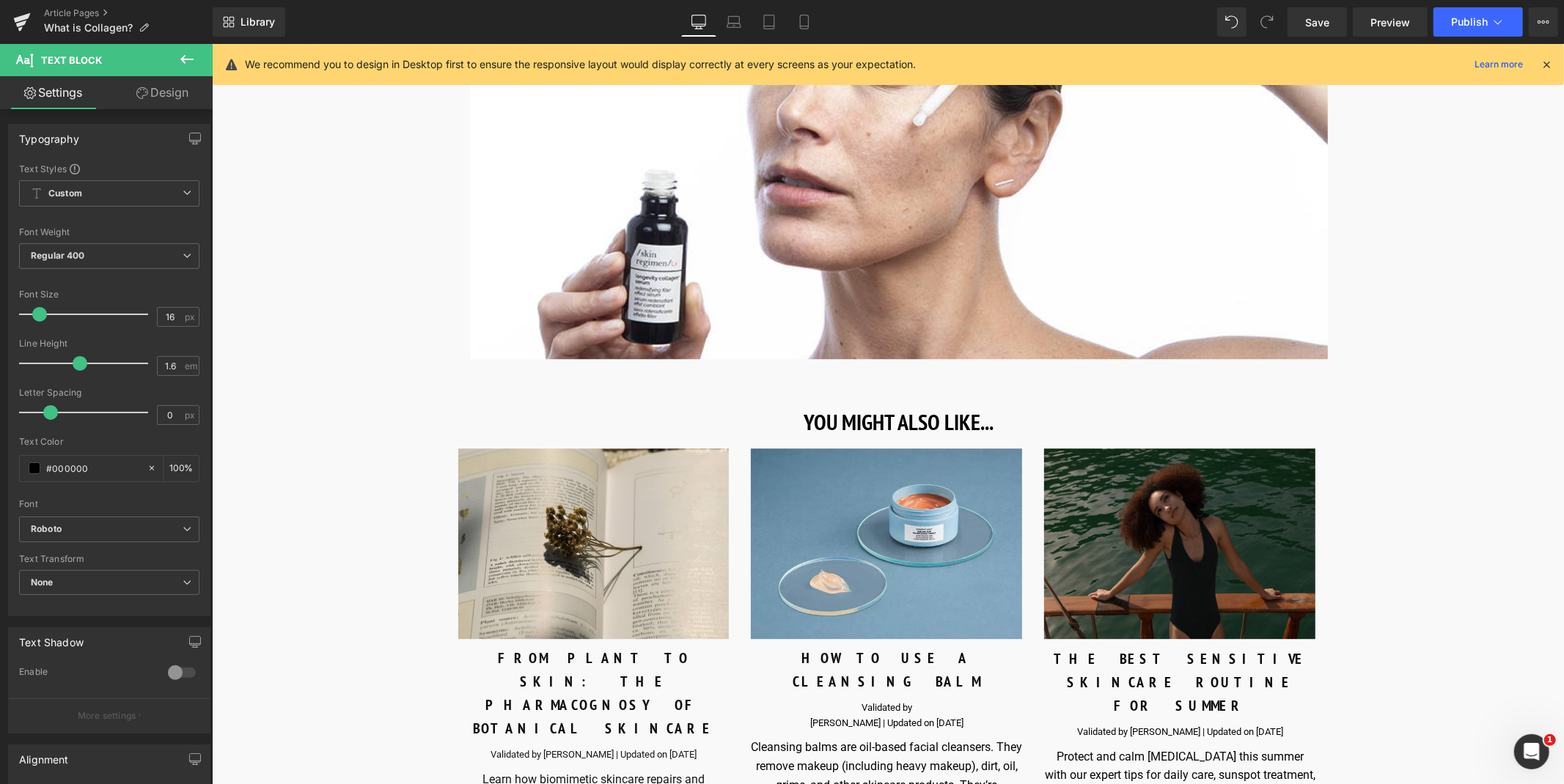
click at [872, 737] on div "Cleansing balms are oil-based facial cleansers. They remove makeup (including h…" at bounding box center [885, 784] width 271 height 93
click at [1246, 747] on div "Protect and calm [MEDICAL_DATA] this summer with our expert tips for daily care…" at bounding box center [1179, 775] width 271 height 56
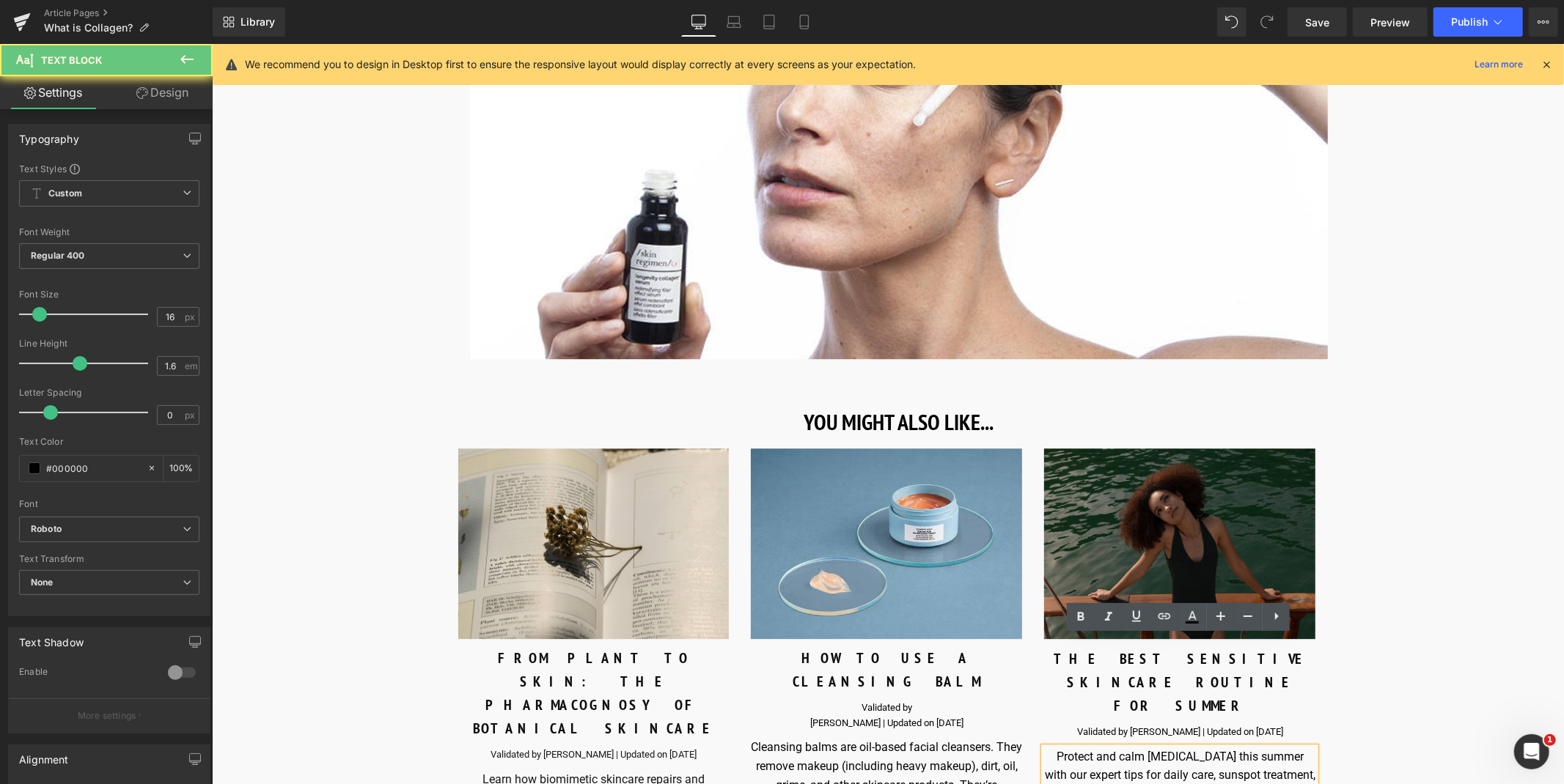
click at [1244, 747] on div "Protect and calm [MEDICAL_DATA] this summer with our expert tips for daily care…" at bounding box center [1179, 775] width 271 height 56
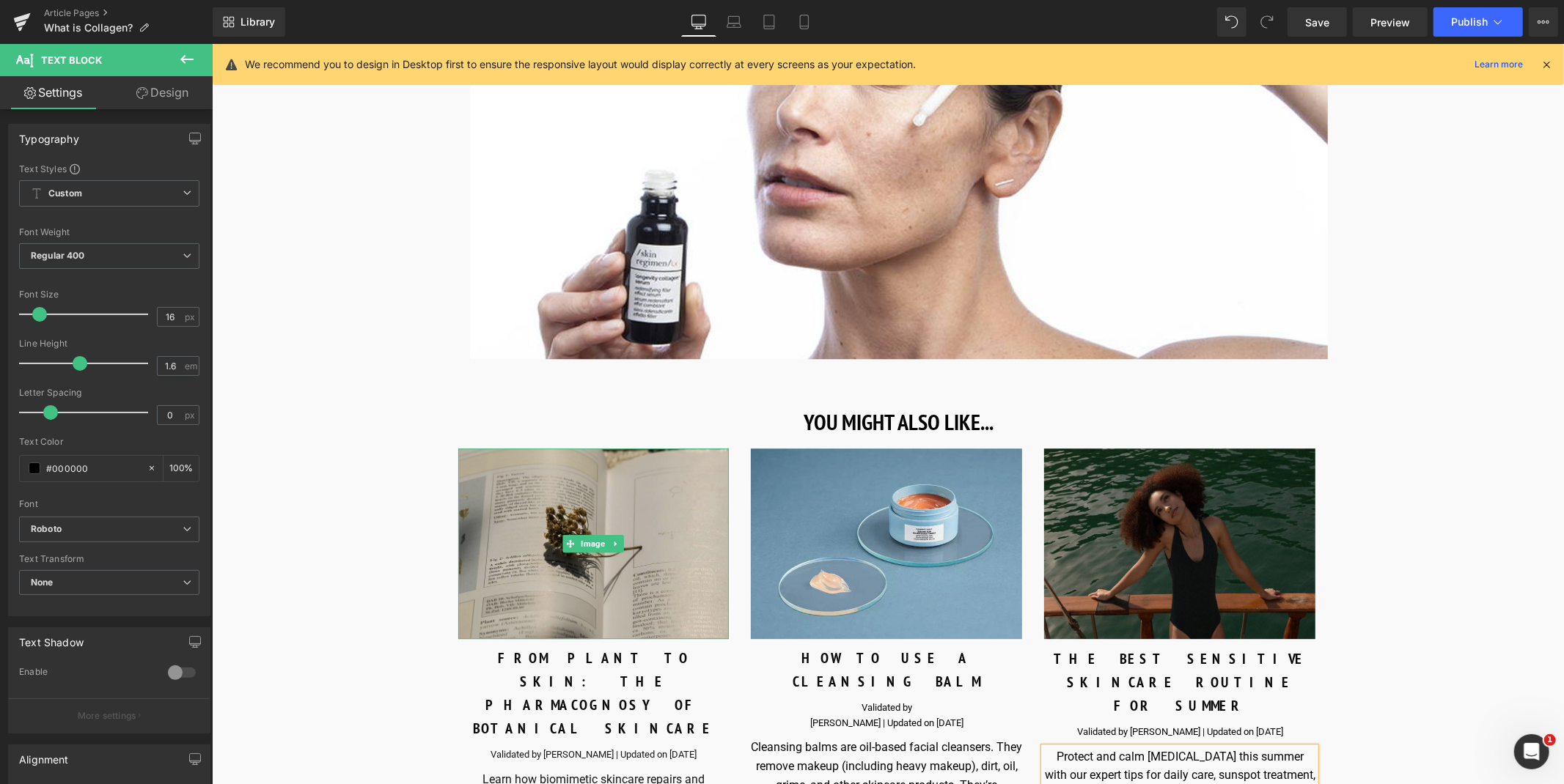
click at [527, 471] on img at bounding box center [593, 543] width 271 height 191
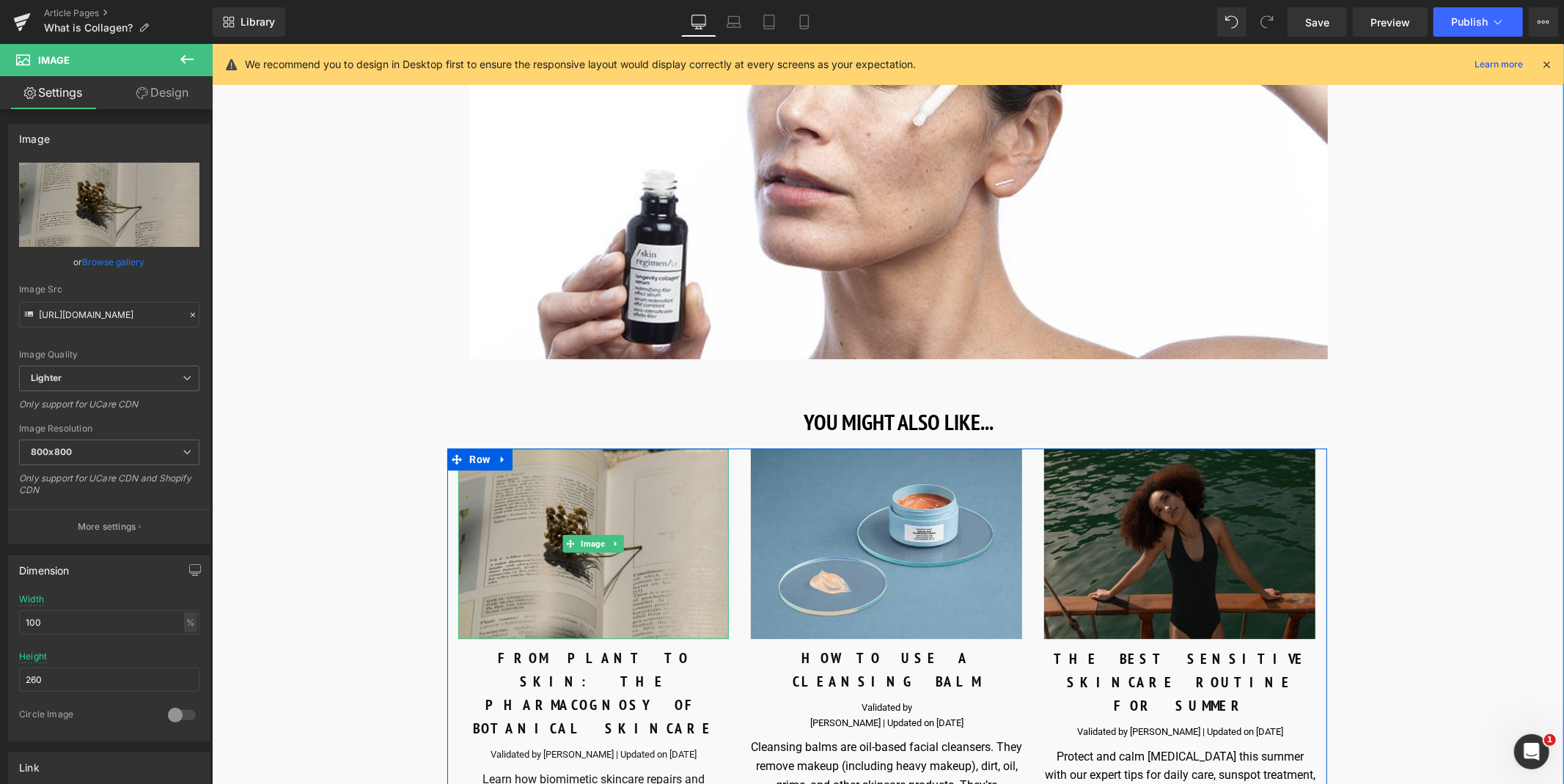
click at [607, 448] on img at bounding box center [593, 543] width 271 height 191
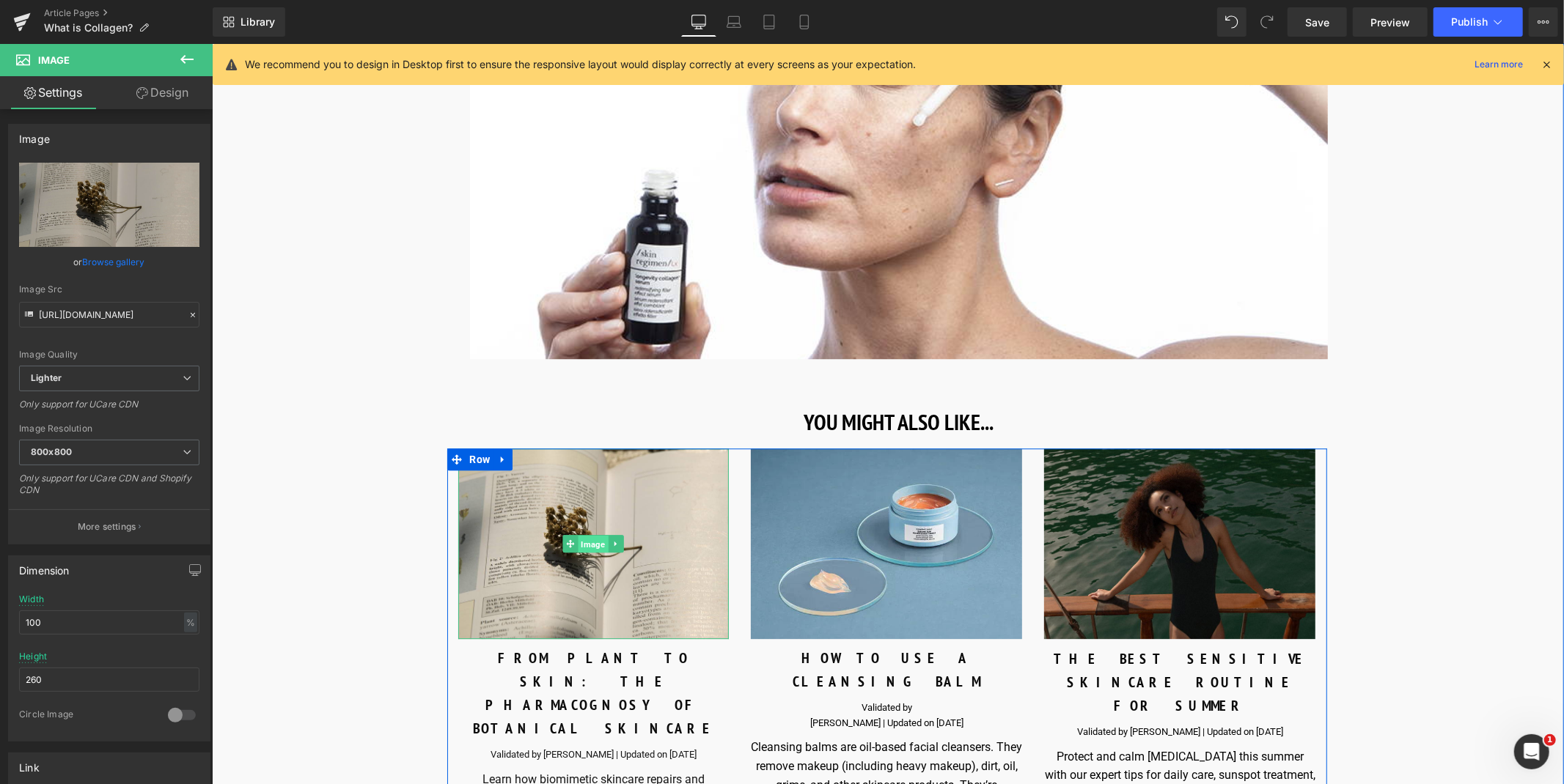
click at [584, 535] on span "Image" at bounding box center [593, 544] width 30 height 18
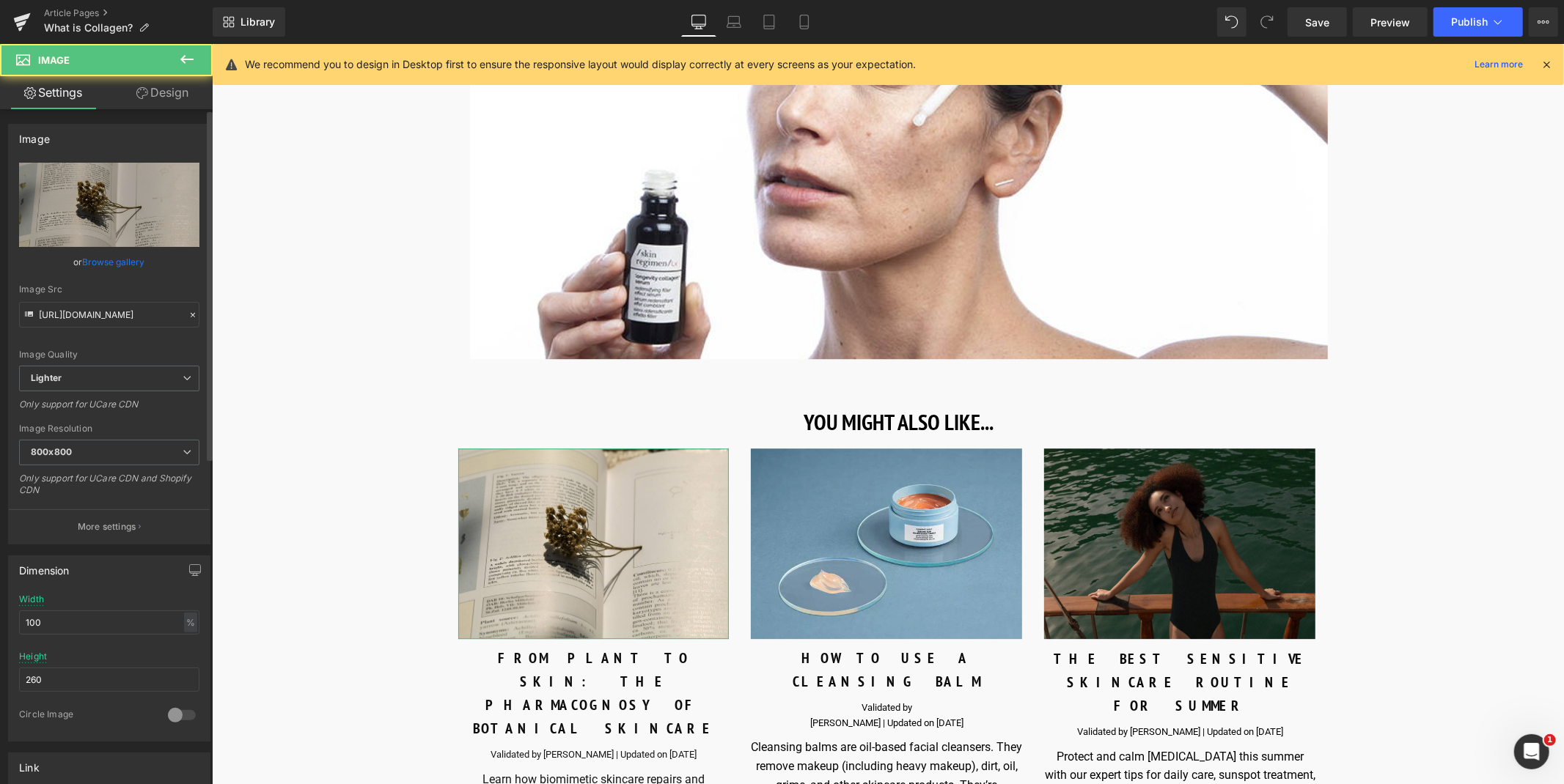
click at [131, 259] on link "Browse gallery" at bounding box center [114, 262] width 63 height 25
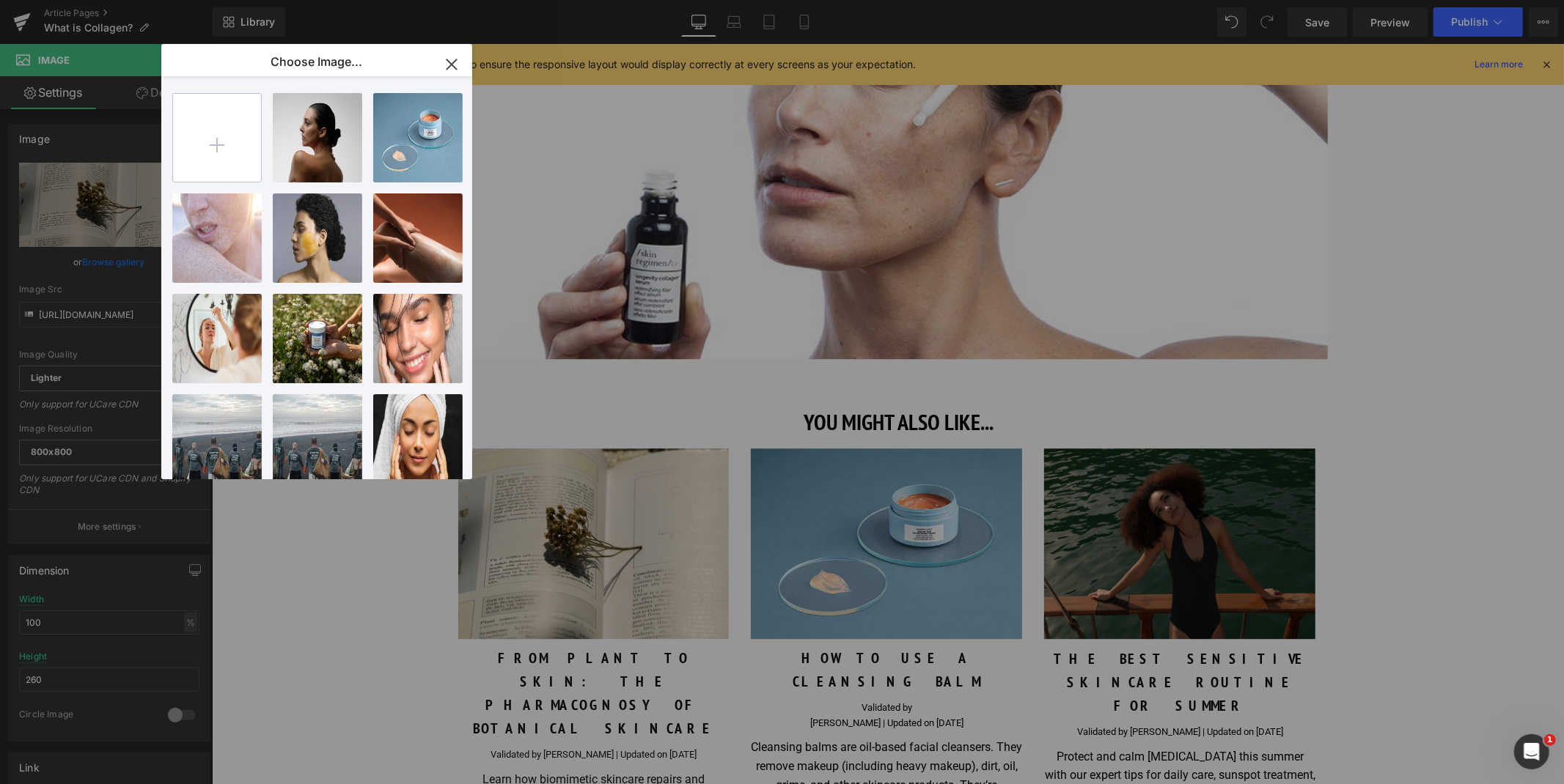
click at [247, 152] on input "file" at bounding box center [217, 137] width 88 height 88
type input "C:\fakepath\skin barrier.webp"
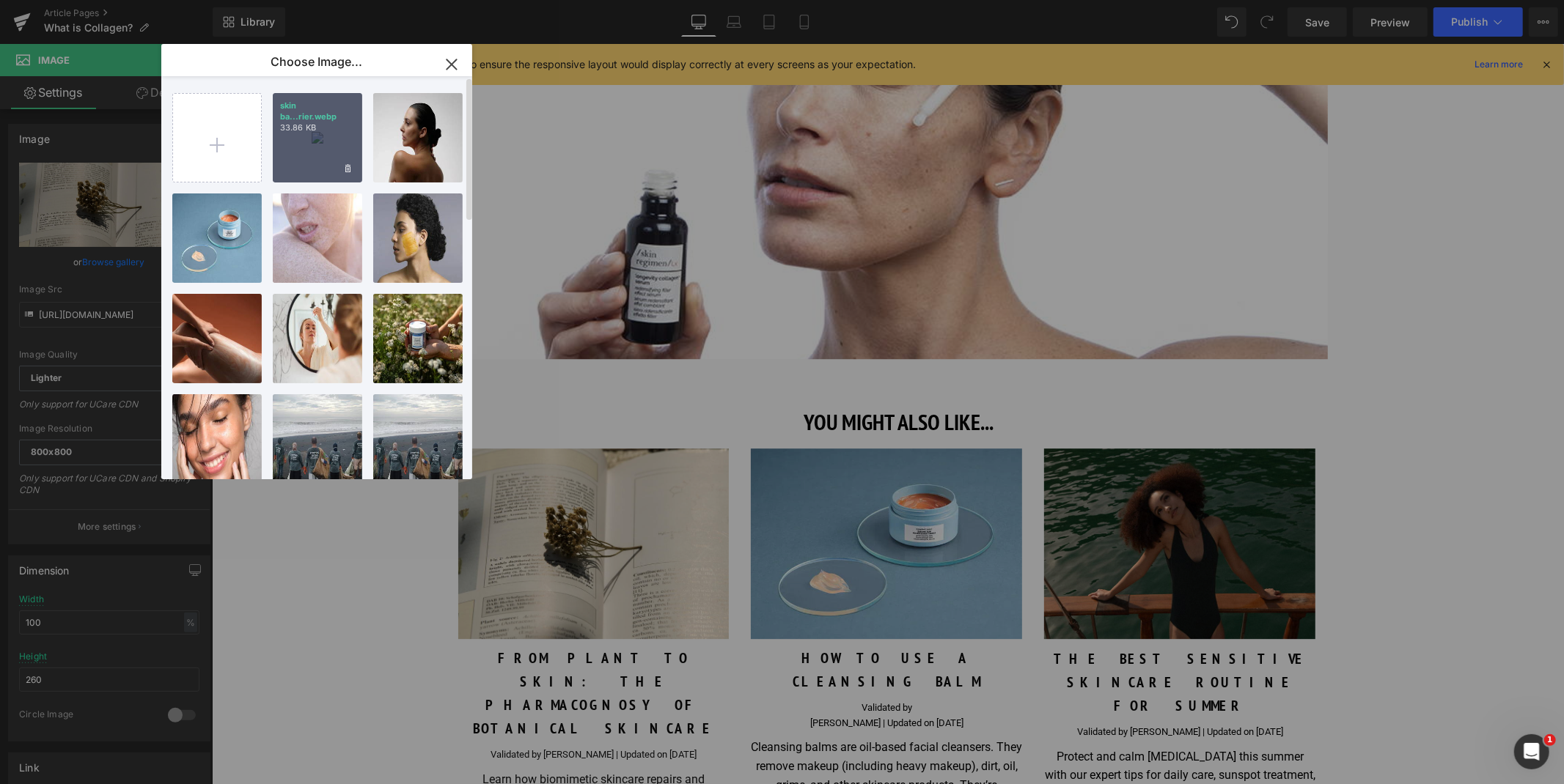
click at [331, 151] on div "skin ba...rier.webp 33.86 KB" at bounding box center [318, 138] width 90 height 90
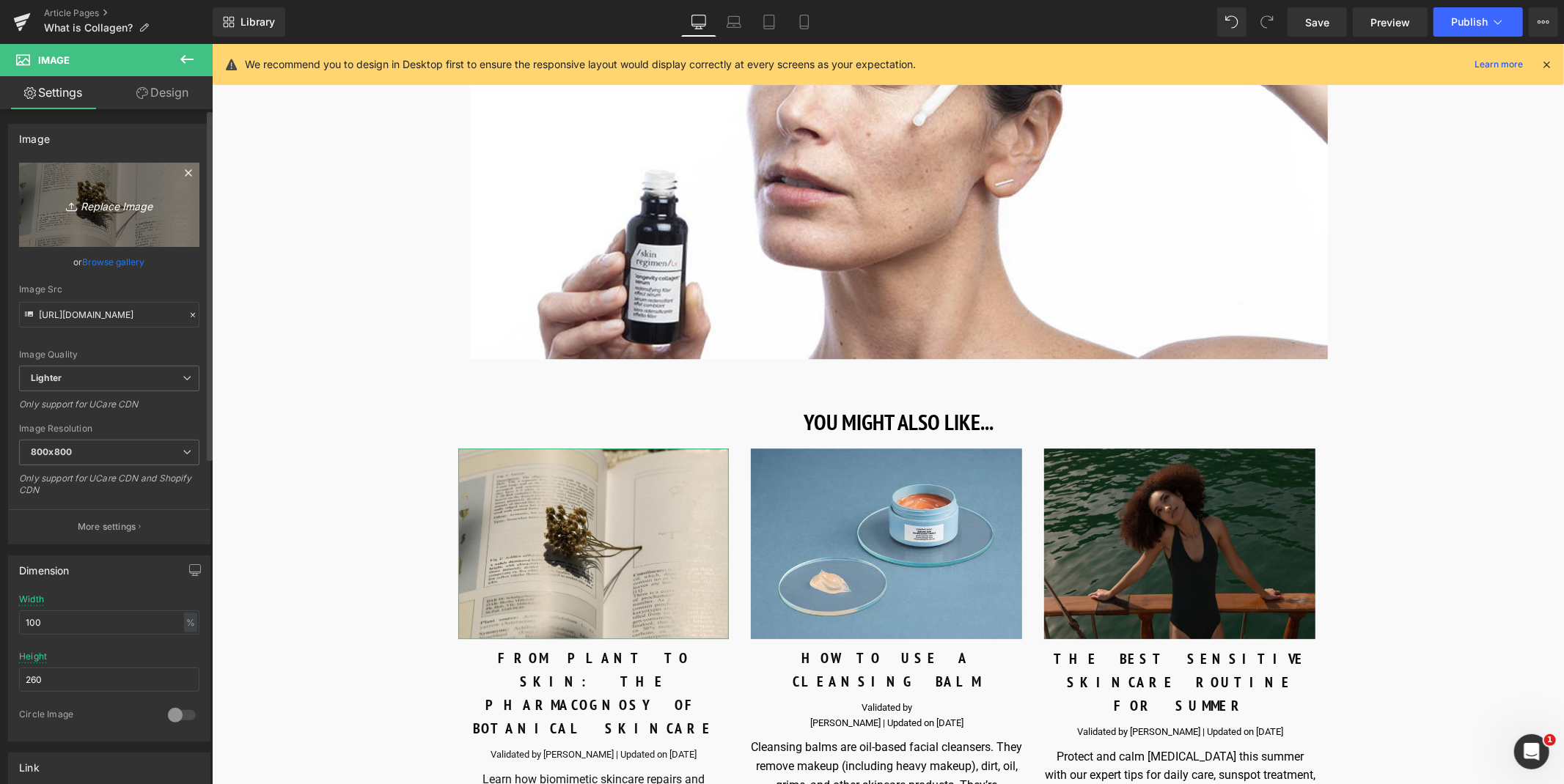
click at [123, 195] on icon "Replace Image" at bounding box center [109, 205] width 118 height 19
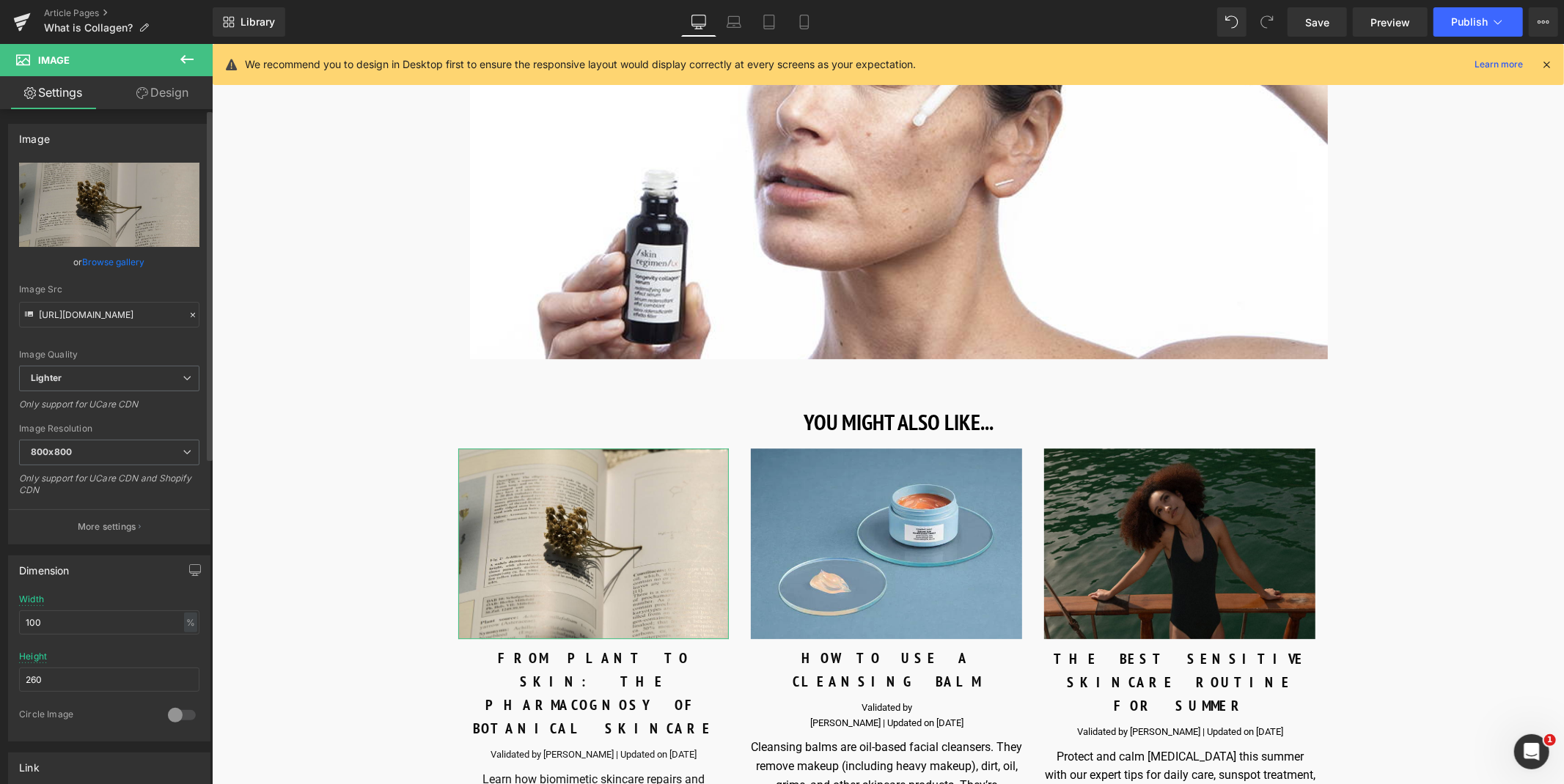
click at [108, 263] on link "Browse gallery" at bounding box center [114, 262] width 63 height 25
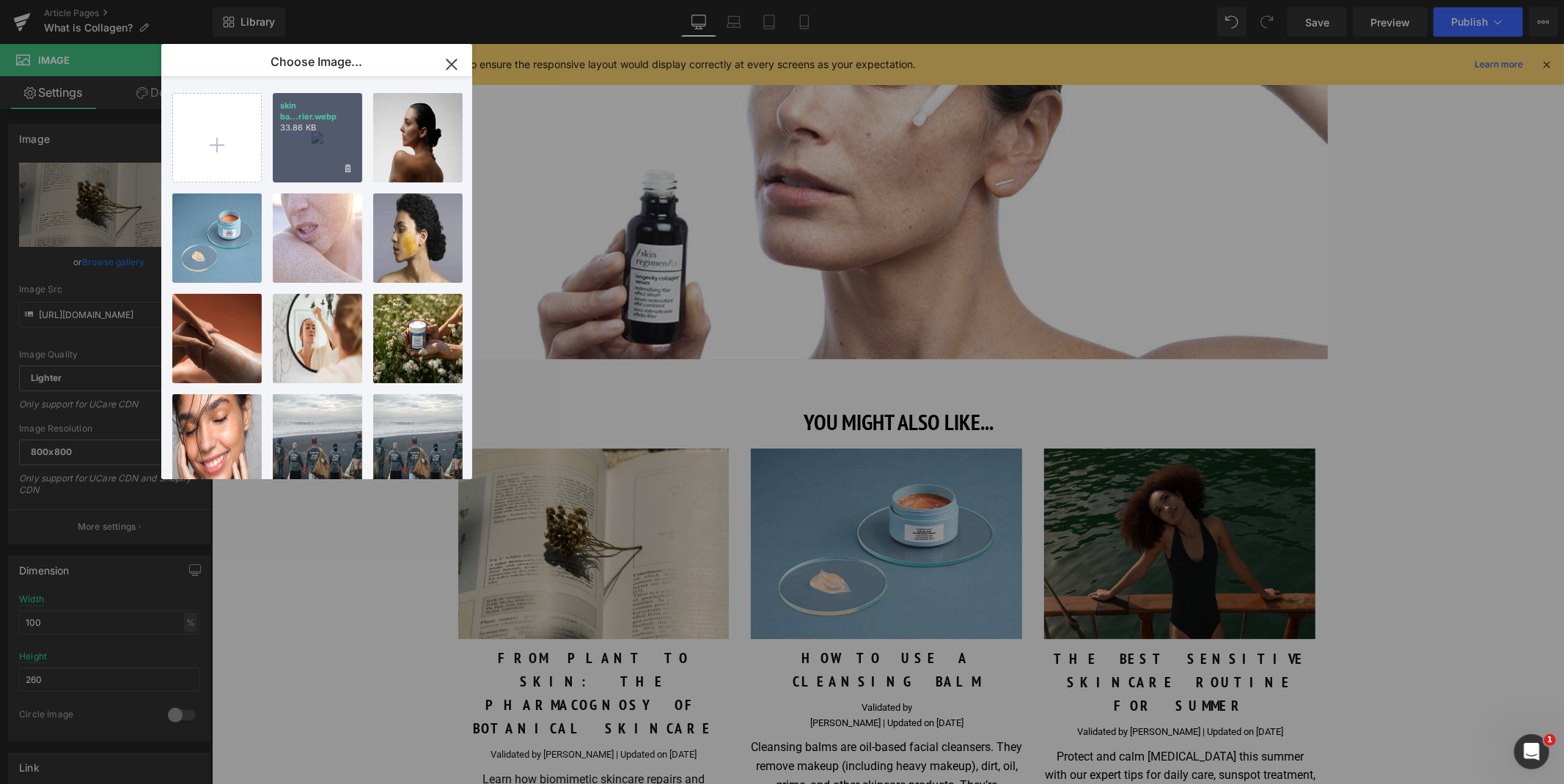
click at [330, 136] on div "skin ba...rier.webp 33.86 KB" at bounding box center [318, 138] width 90 height 90
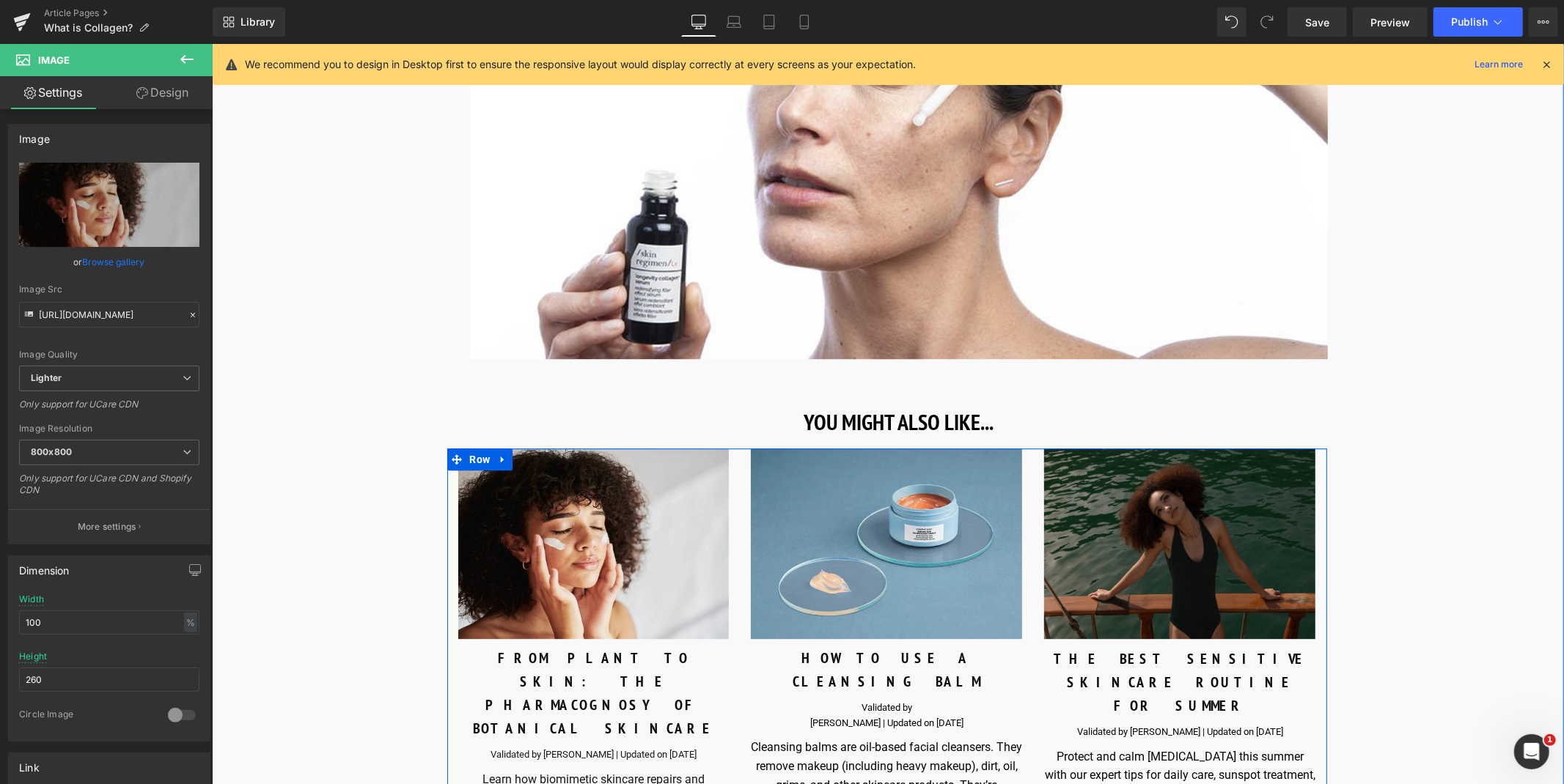
click at [605, 646] on div "FROM PLANT TO SKIN: THE PHARMACOGNOSY OF BOTANICAL SKINCARE" at bounding box center [593, 692] width 271 height 93
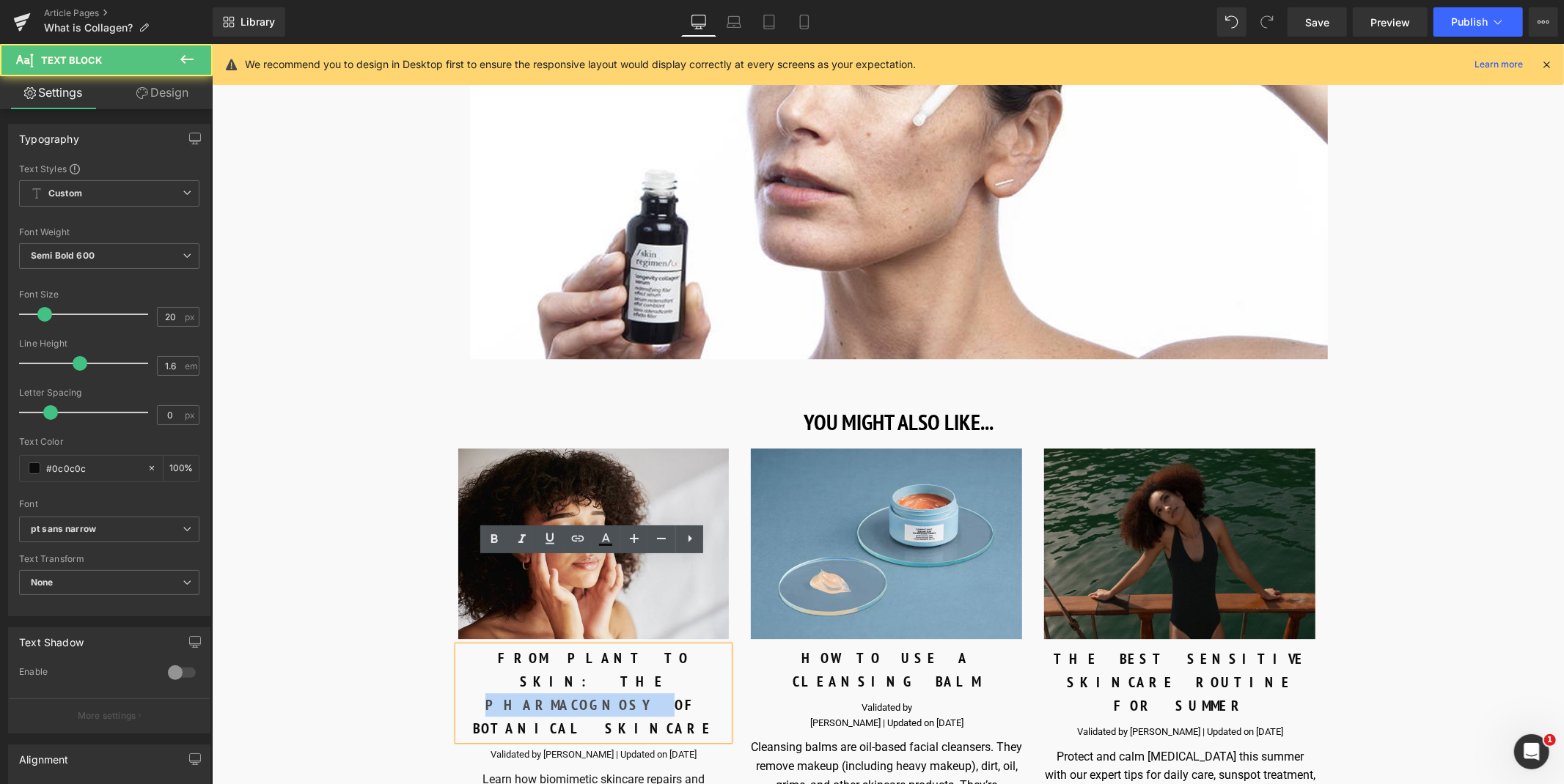
click at [605, 646] on div "FROM PLANT TO SKIN: THE PHARMACOGNOSY OF BOTANICAL SKINCARE" at bounding box center [593, 692] width 271 height 93
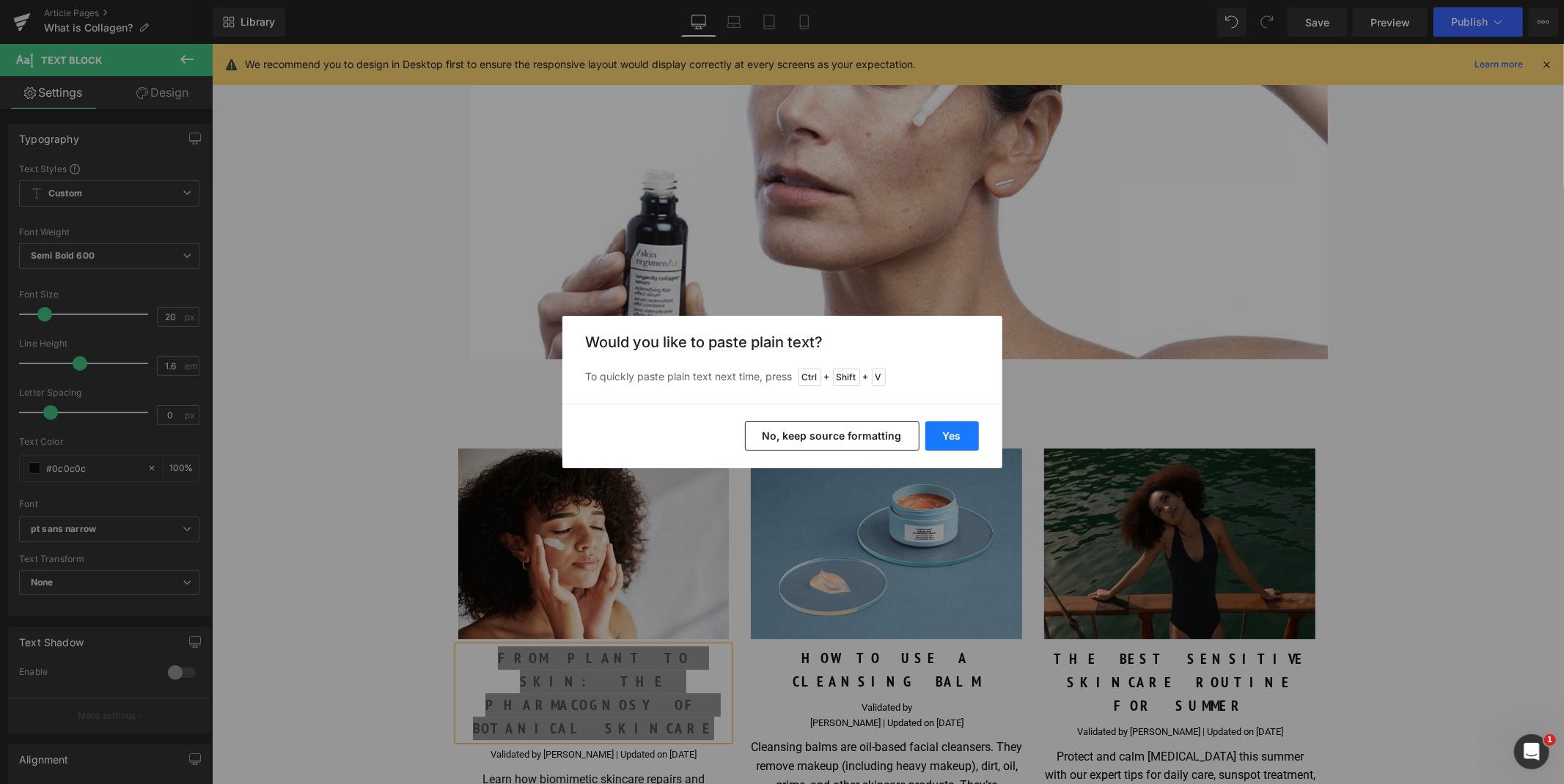
click at [958, 440] on button "Yes" at bounding box center [952, 435] width 53 height 29
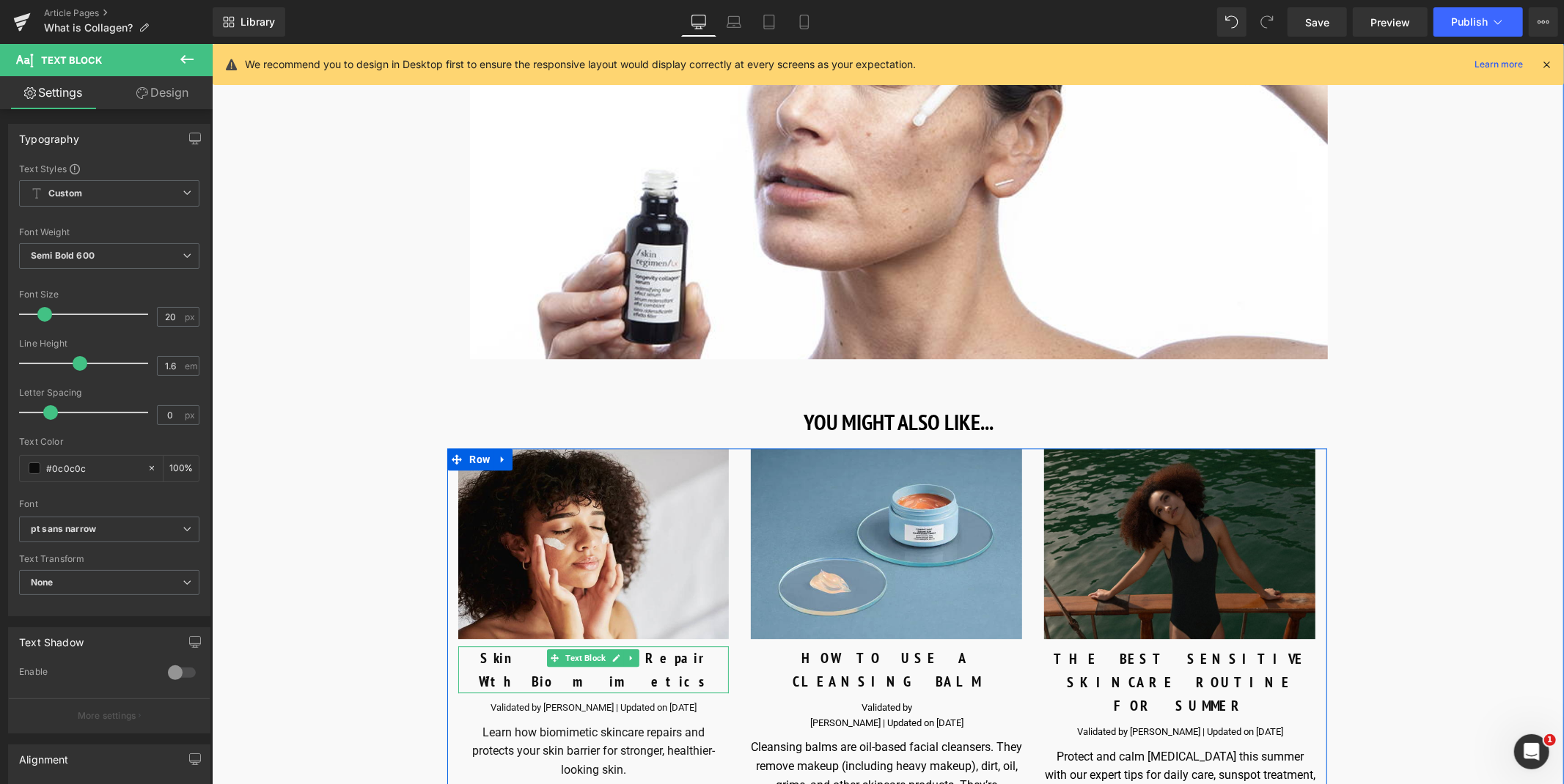
click at [509, 646] on div "Skin Barrier Repair With Biomimetics" at bounding box center [593, 669] width 271 height 47
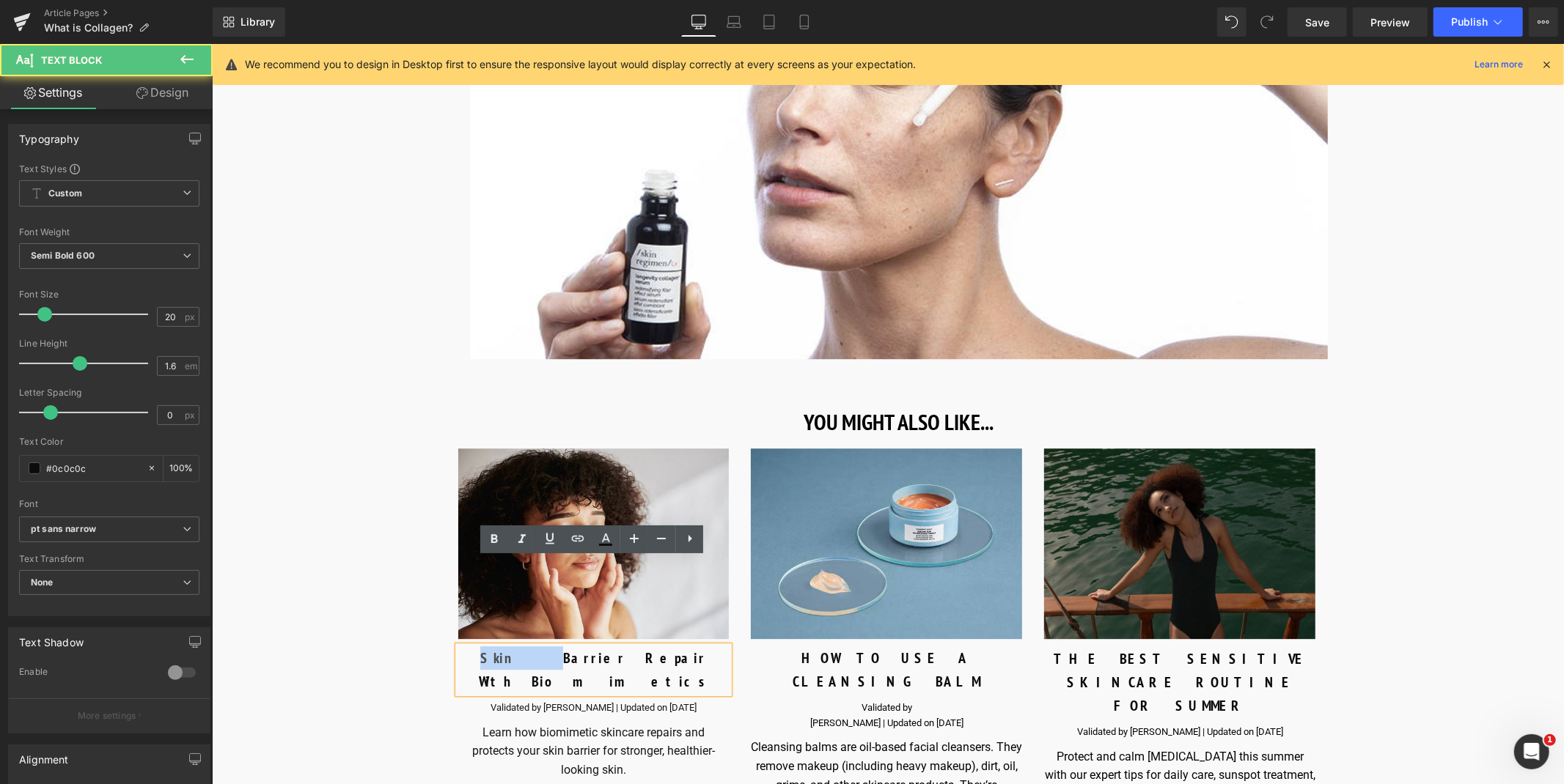
click at [509, 646] on div "Skin Barrier Repair With Biomimetics" at bounding box center [593, 669] width 271 height 47
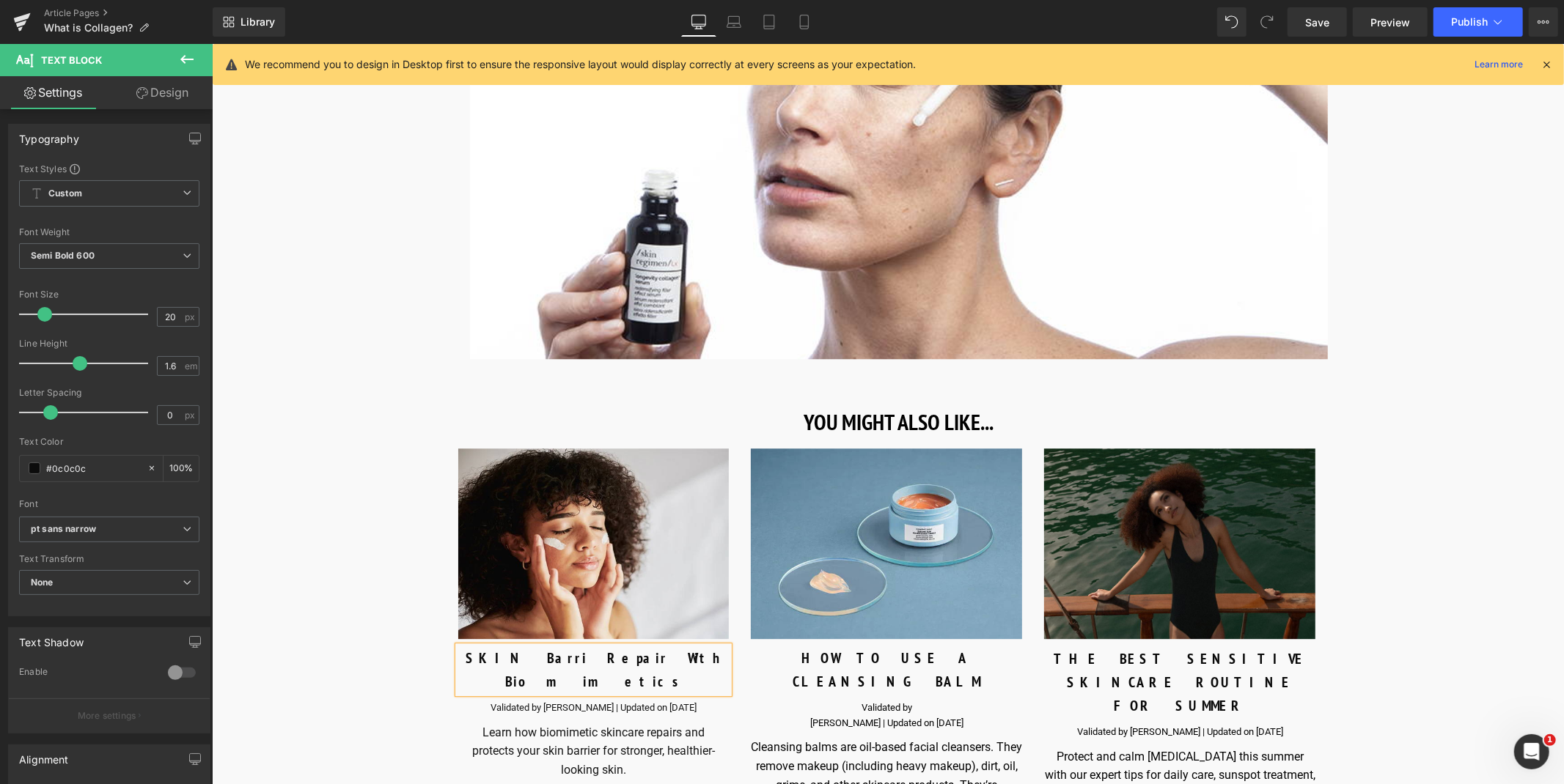
click at [548, 646] on div "SKIN Barri Repair With Biomimetics" at bounding box center [593, 669] width 271 height 47
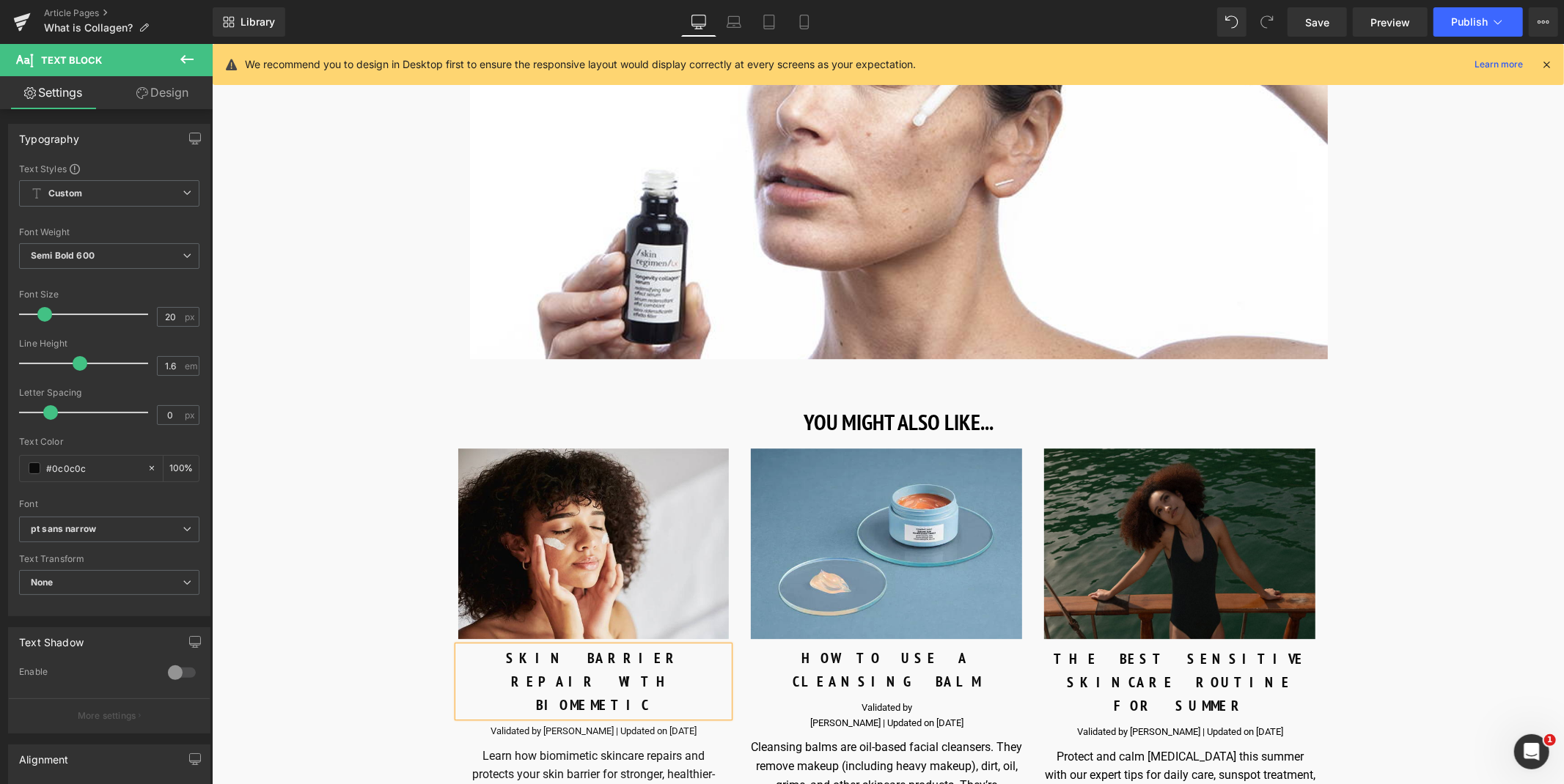
click at [669, 646] on div "SKIN BARRIER REPAIR WITH BIOMEMETIC" at bounding box center [593, 680] width 271 height 70
click at [706, 646] on div "SKIN BARRIER REPAIR WITH BIOMIMETIC" at bounding box center [593, 680] width 271 height 70
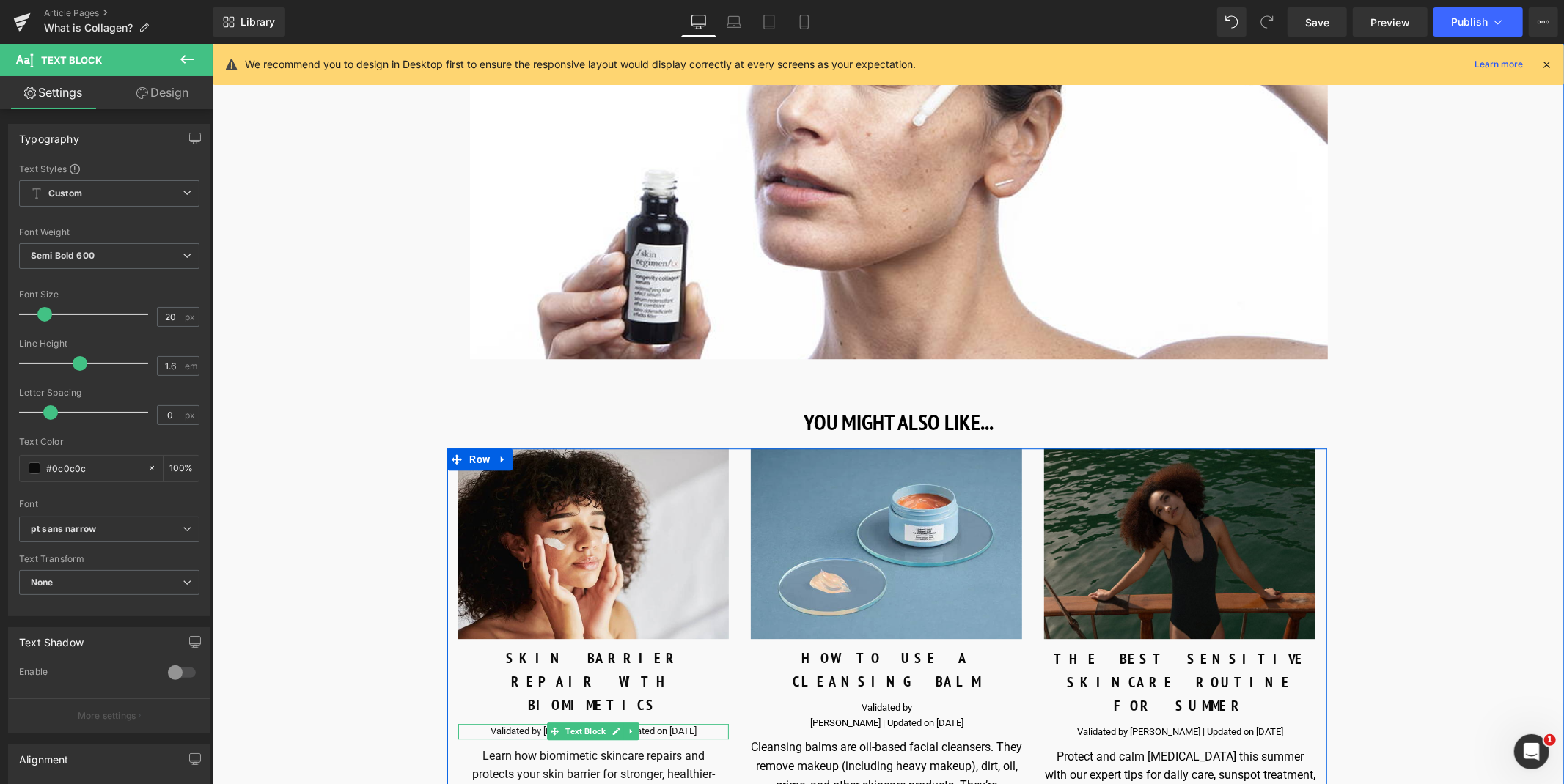
click at [532, 723] on p "Validated by Simon Jackson | Updated on October 8, 2024" at bounding box center [593, 731] width 271 height 15
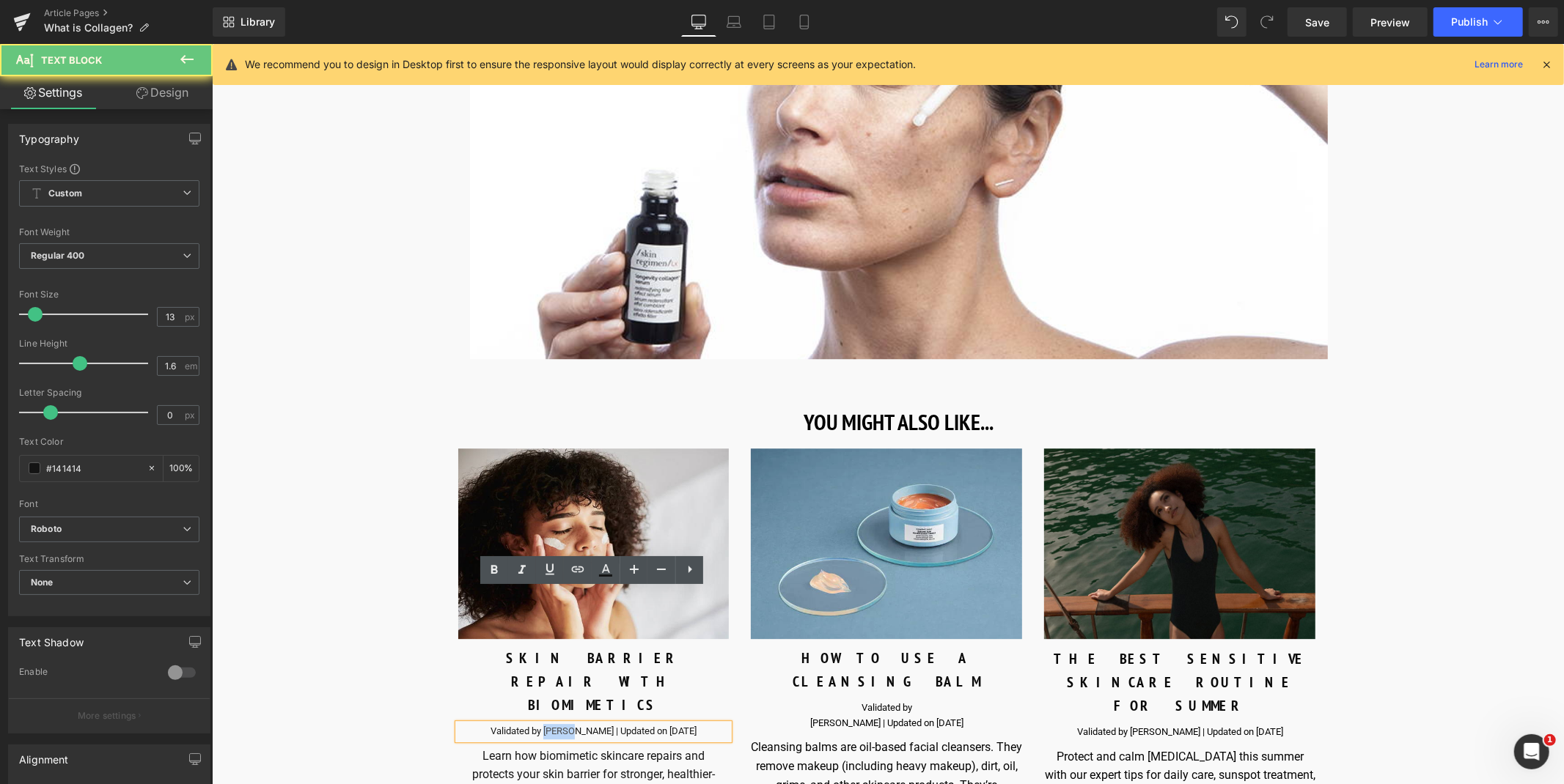
click at [532, 723] on p "Validated by Simon Jackson | Updated on October 8, 2024" at bounding box center [593, 731] width 271 height 15
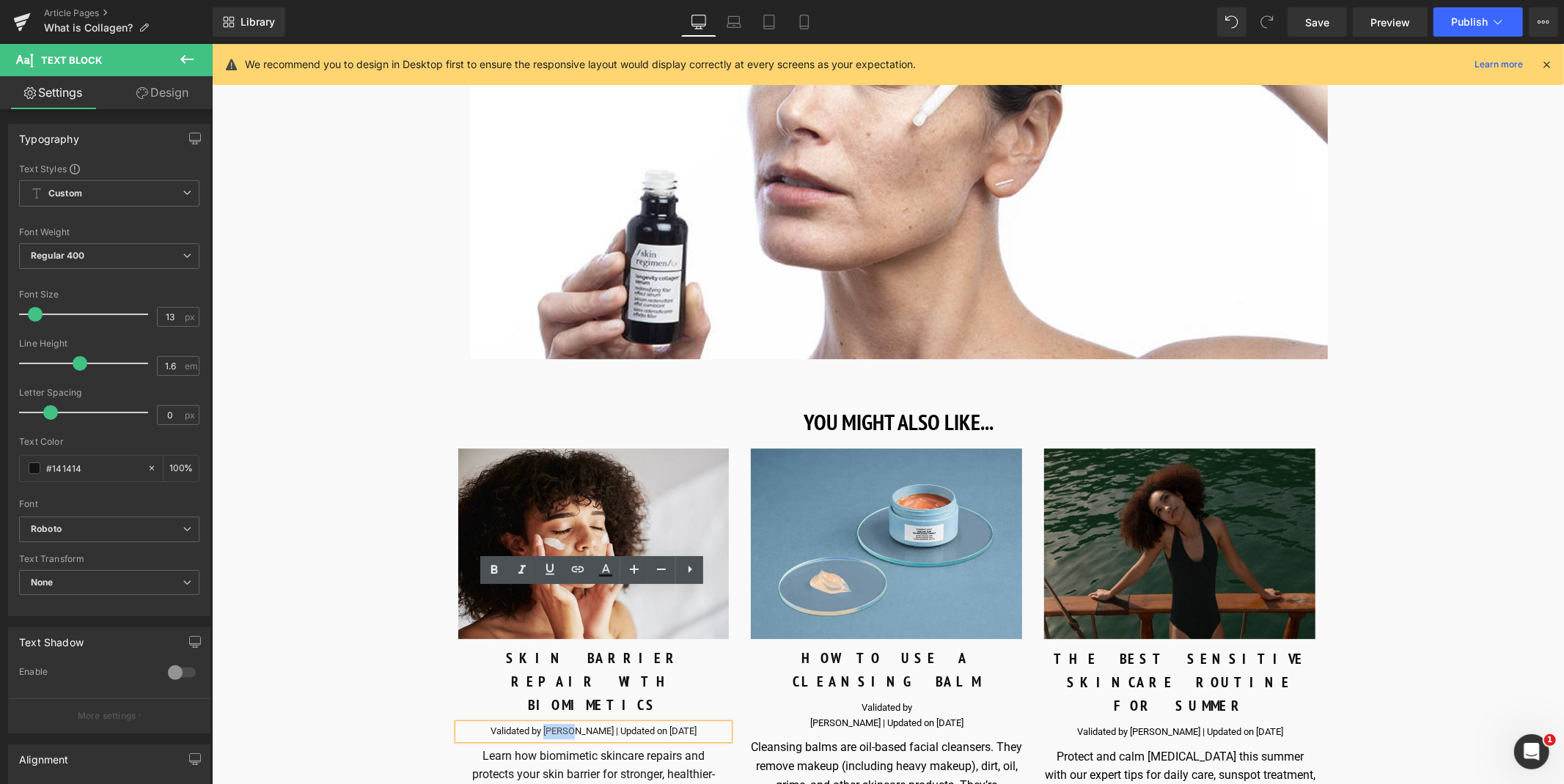
click at [583, 723] on p "Validated by Simon Jackson | Updated on October 8, 2024" at bounding box center [593, 731] width 271 height 15
drag, startPoint x: 587, startPoint y: 594, endPoint x: 524, endPoint y: 598, distance: 63.1
click at [524, 723] on p "Validated by Simon Jackson | Updated on October 8, 2024" at bounding box center [593, 731] width 271 height 15
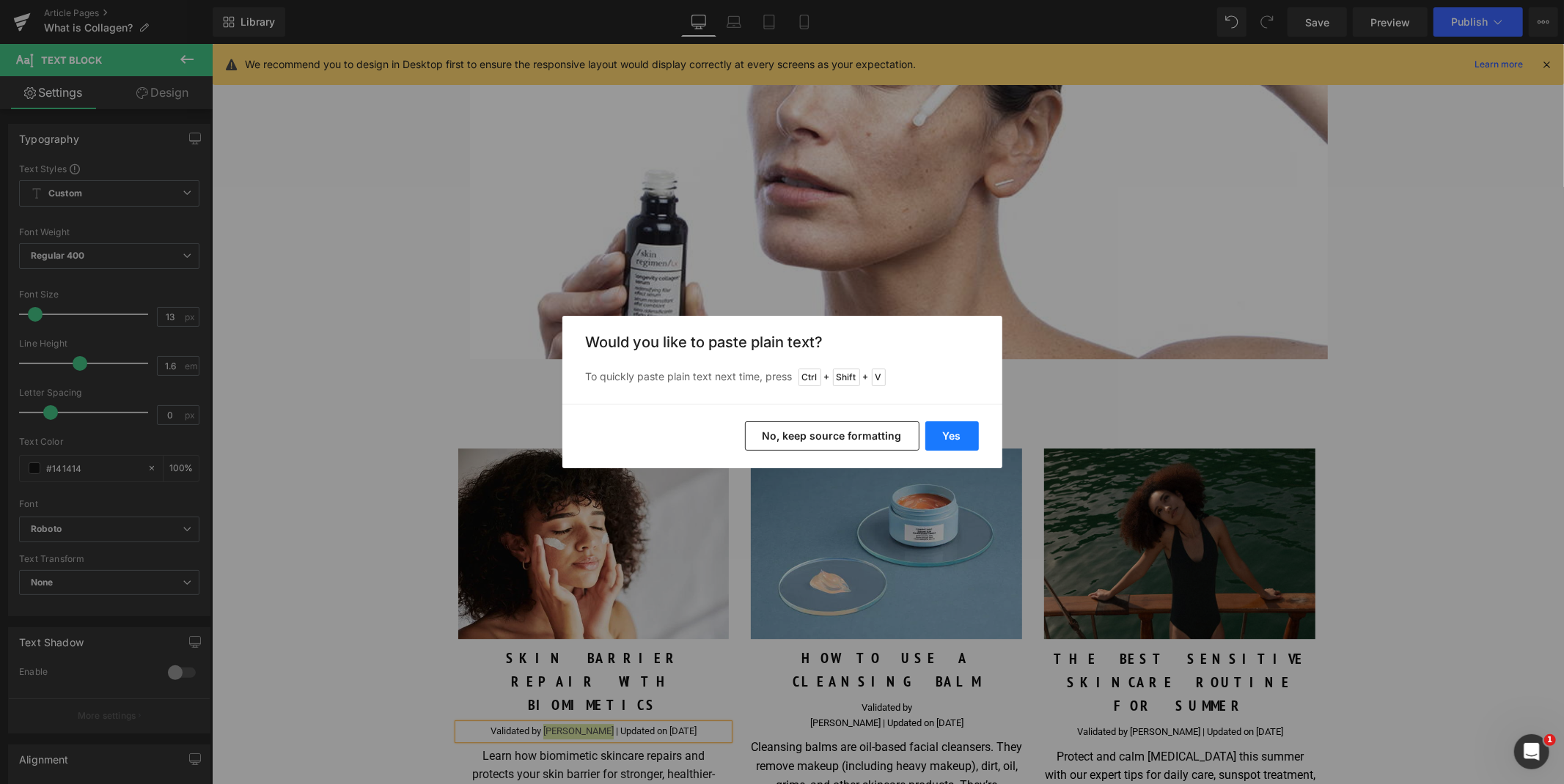
click at [964, 433] on button "Yes" at bounding box center [952, 435] width 53 height 29
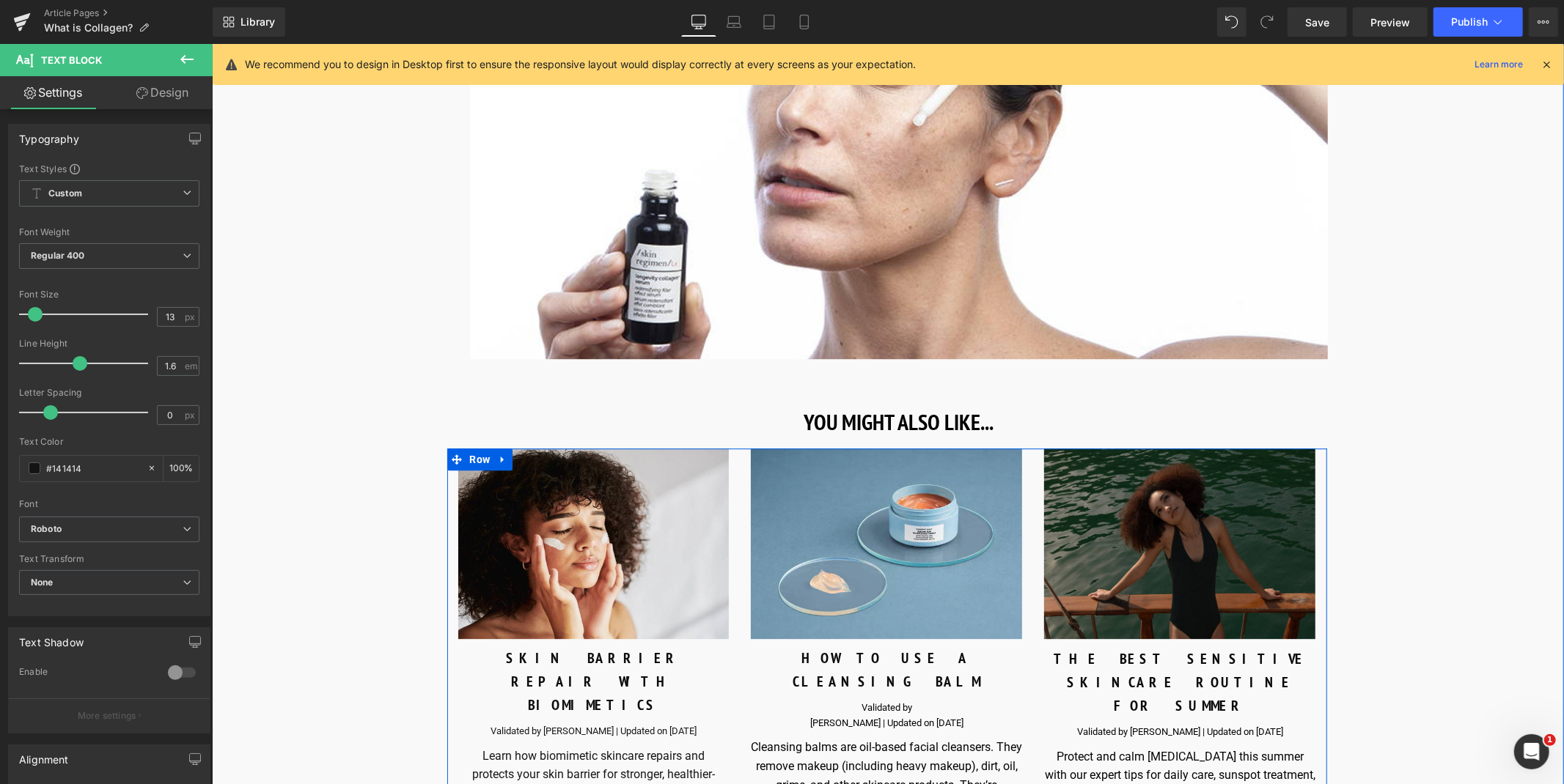
click at [614, 723] on div "Validated by Eve Merinville | Updated on October 8, 2024 Text Block" at bounding box center [593, 731] width 271 height 15
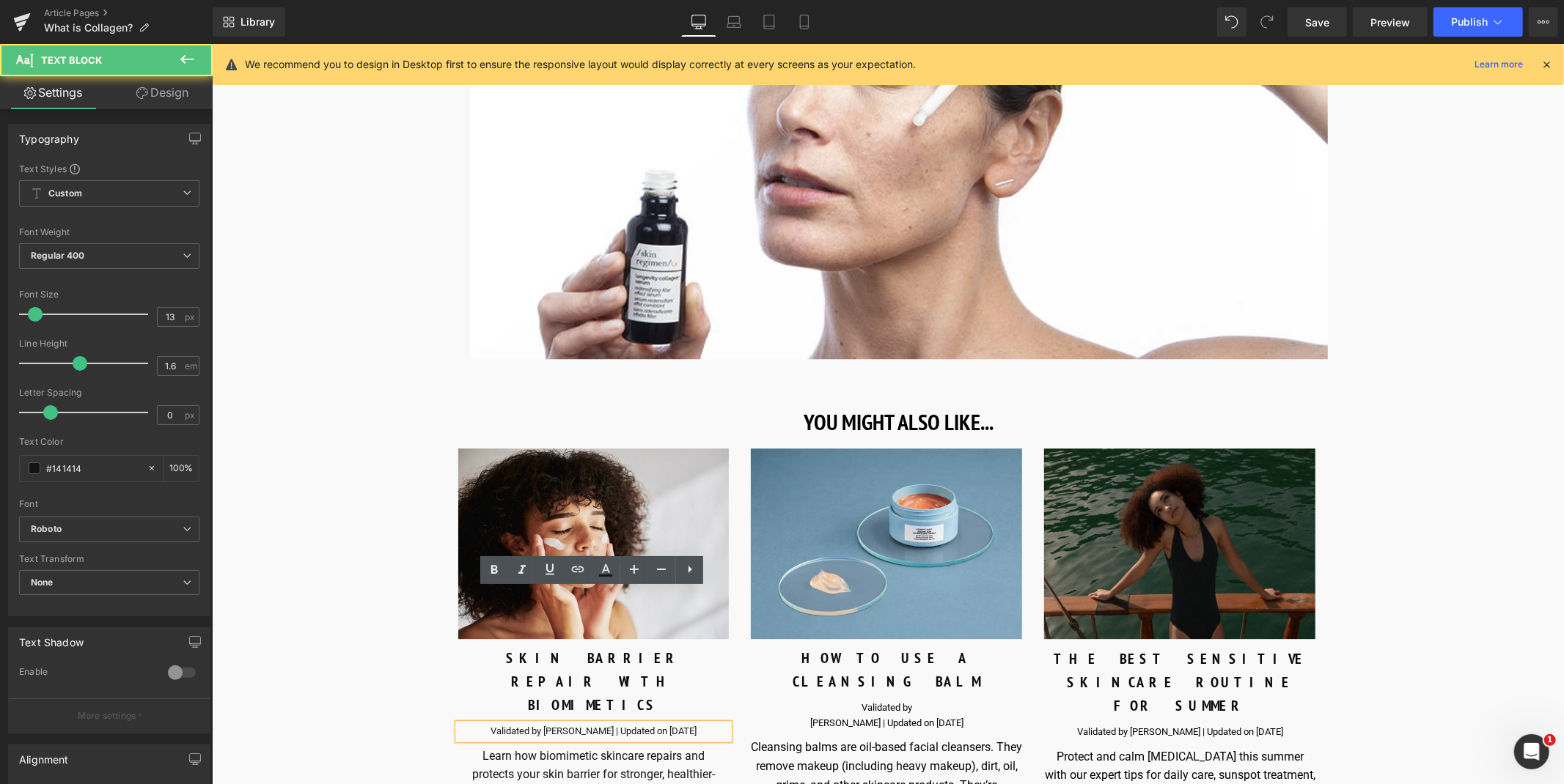
click at [653, 723] on p "Validated by Eve Merinville | Updated on October 8, 2024" at bounding box center [593, 731] width 271 height 15
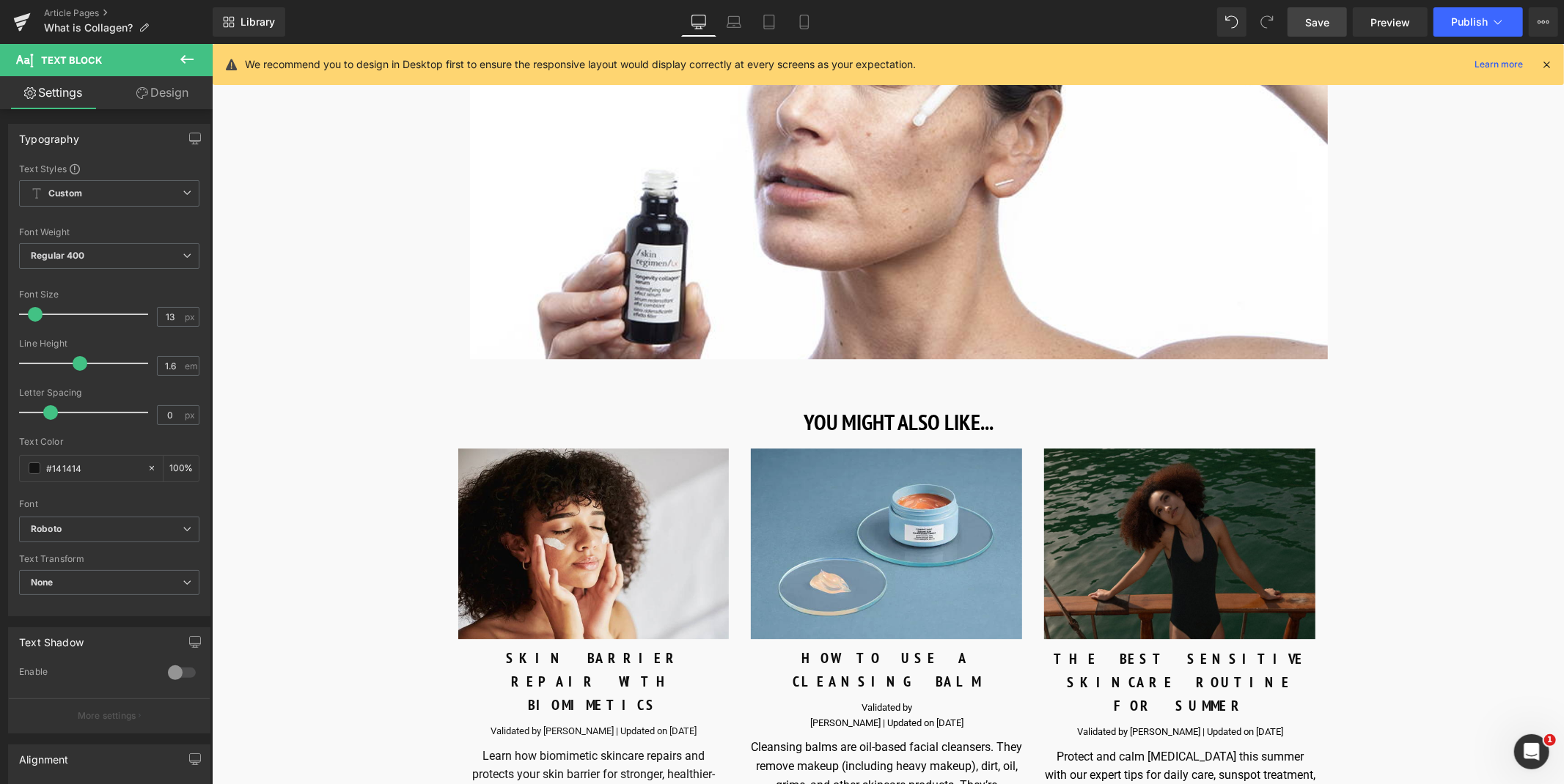
drag, startPoint x: 1318, startPoint y: 18, endPoint x: 1148, endPoint y: 238, distance: 278.0
click at [1318, 18] on span "Save" at bounding box center [1317, 22] width 24 height 15
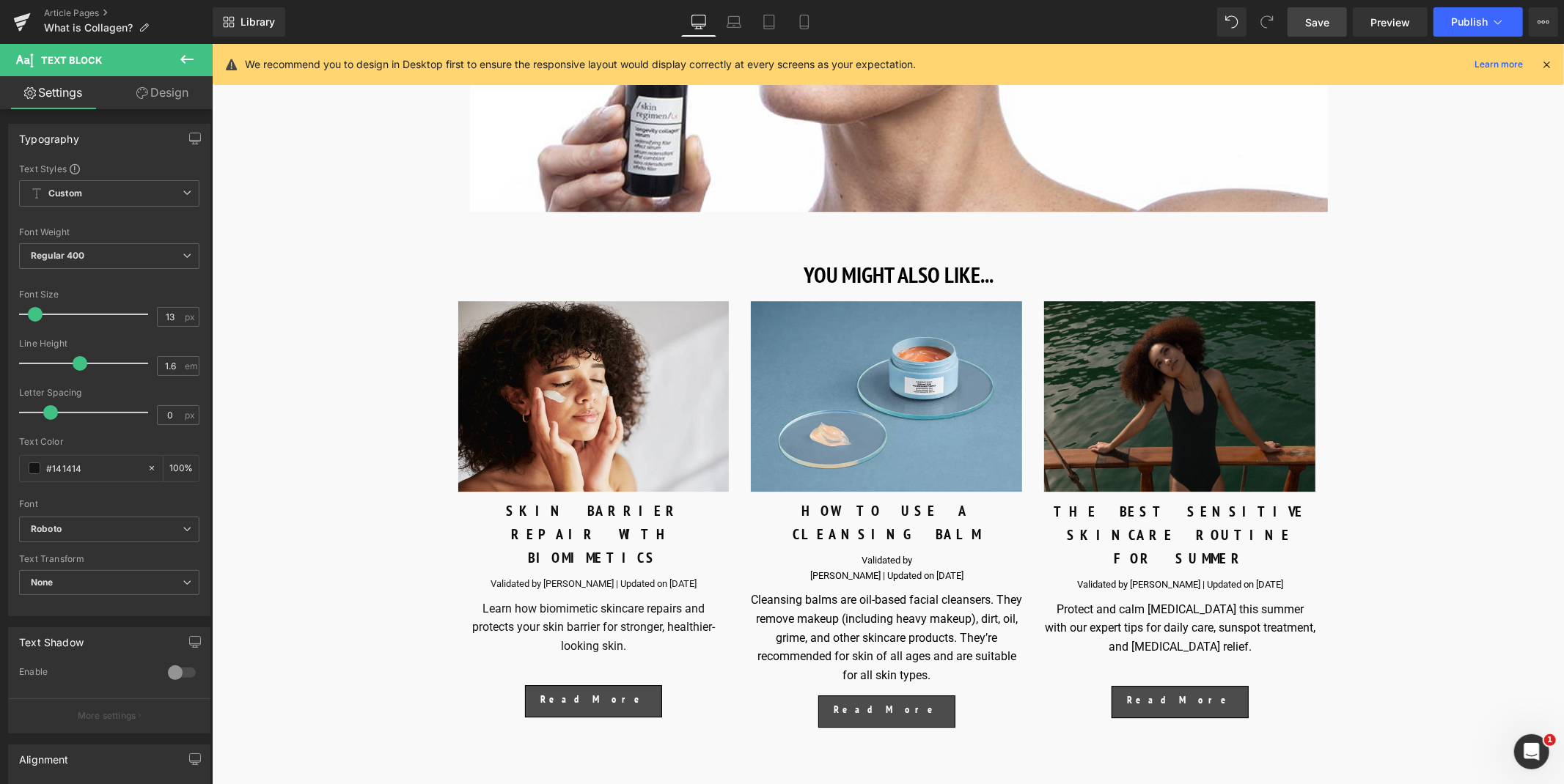
scroll to position [8161, 0]
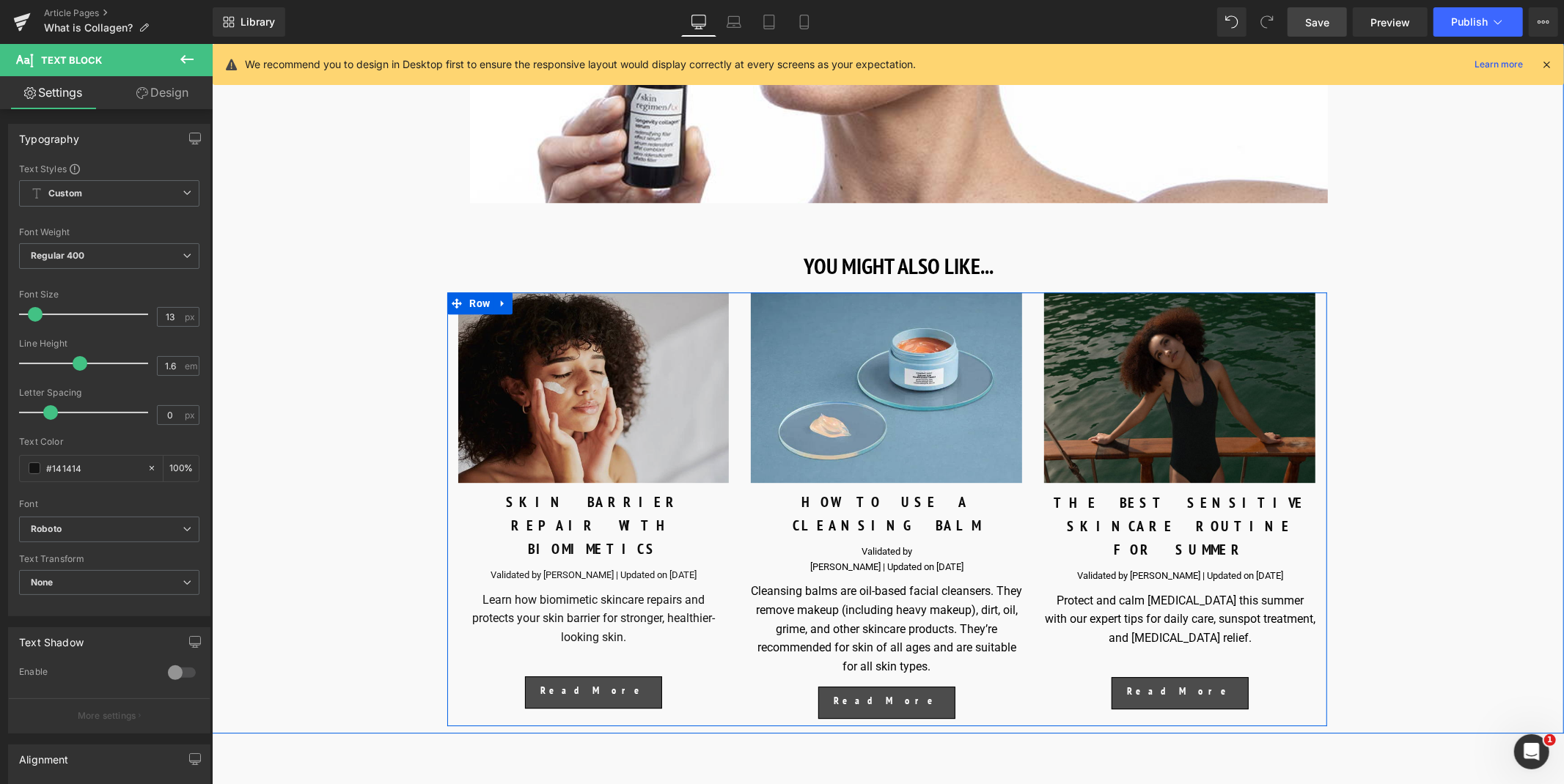
click at [617, 369] on img at bounding box center [593, 387] width 271 height 191
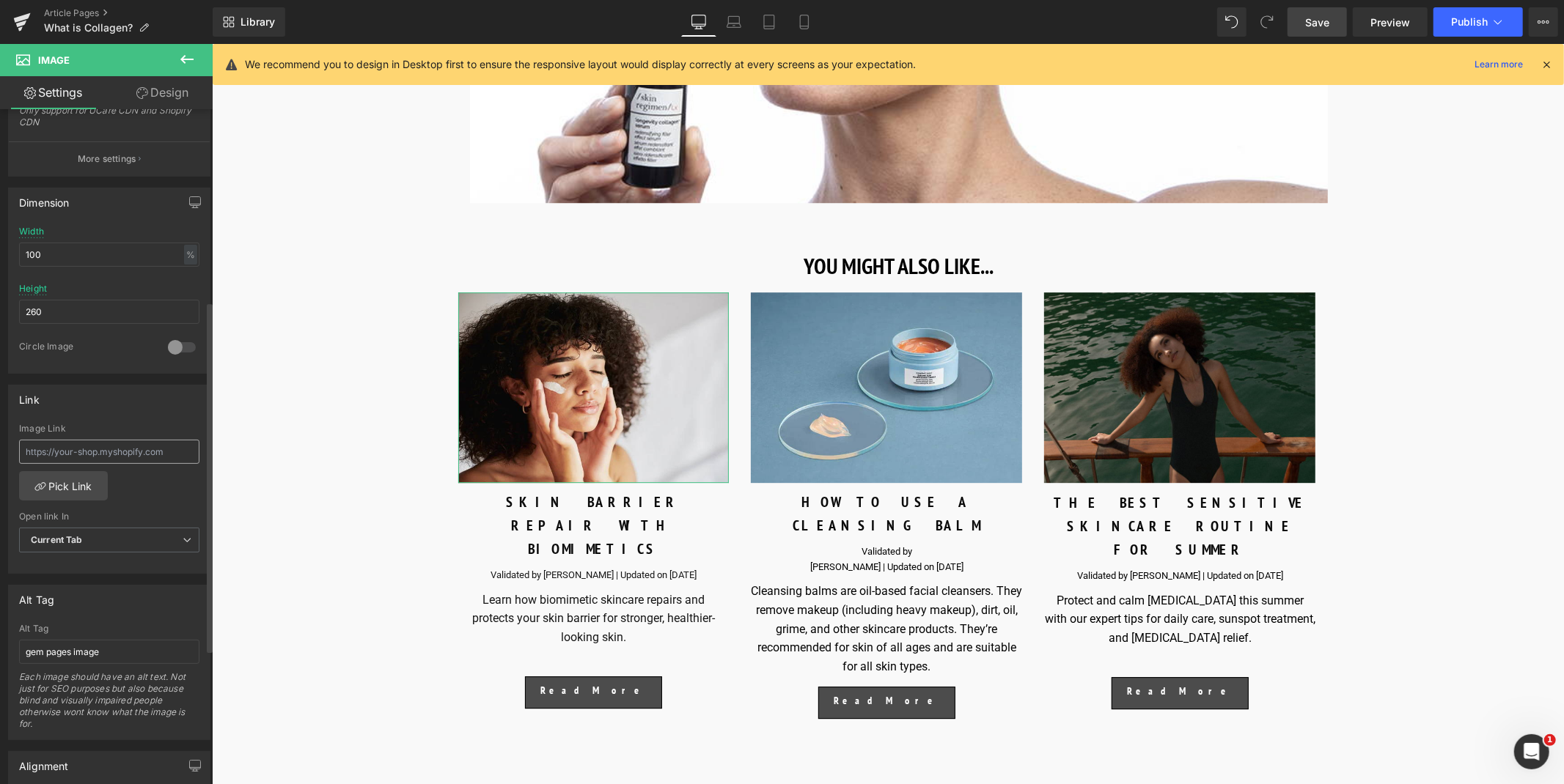
scroll to position [369, 0]
click at [118, 461] on input "text" at bounding box center [108, 451] width 180 height 24
paste input "https://uk.comfortzoneskin.com/blogs/blog/skin-barrier-repair-with-biomimetics"
type input "https://uk.comfortzoneskin.com/blogs/blog/skin-barrier-repair-with-biomimetics"
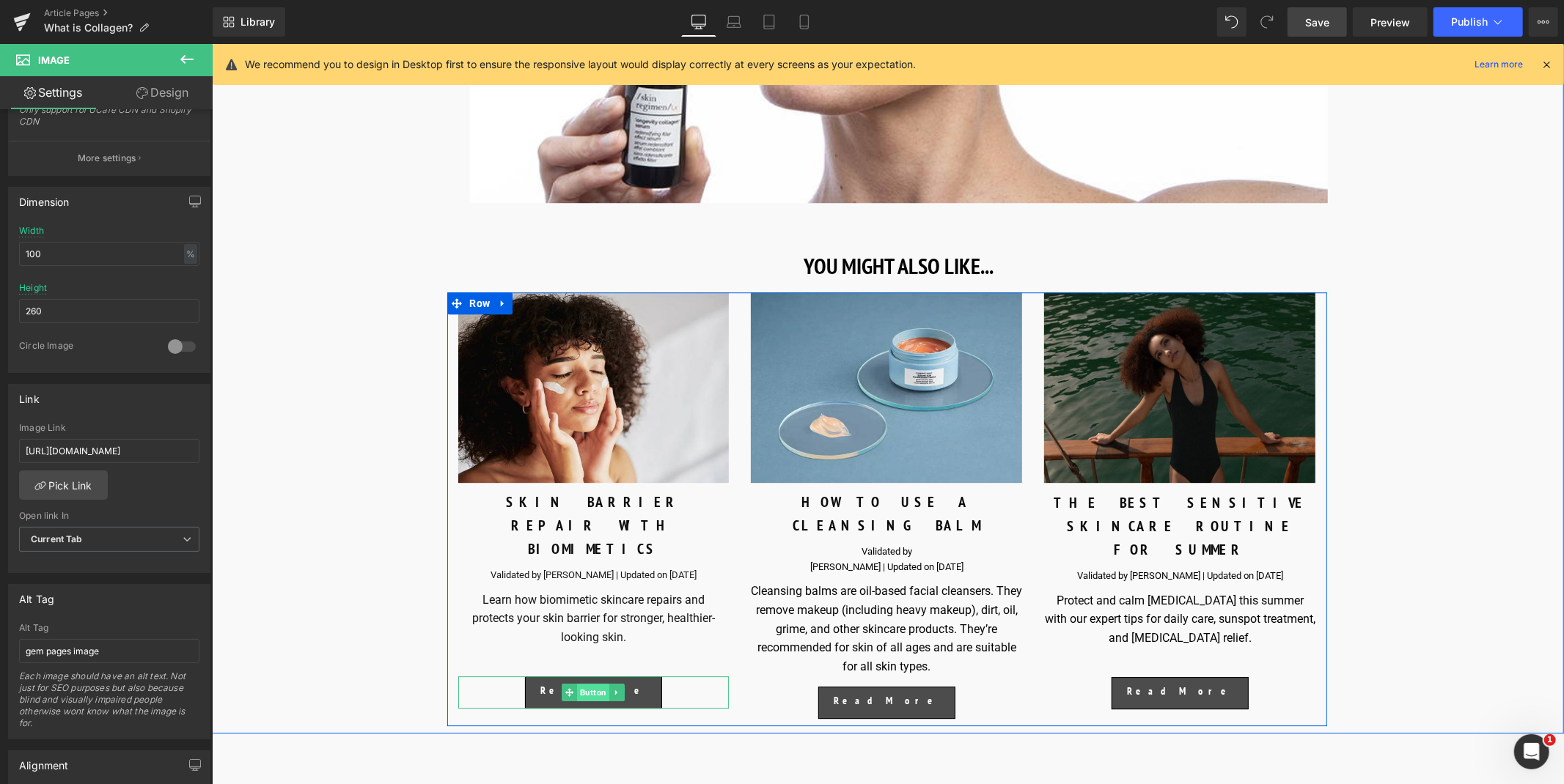
click at [583, 683] on span "Button" at bounding box center [593, 691] width 33 height 18
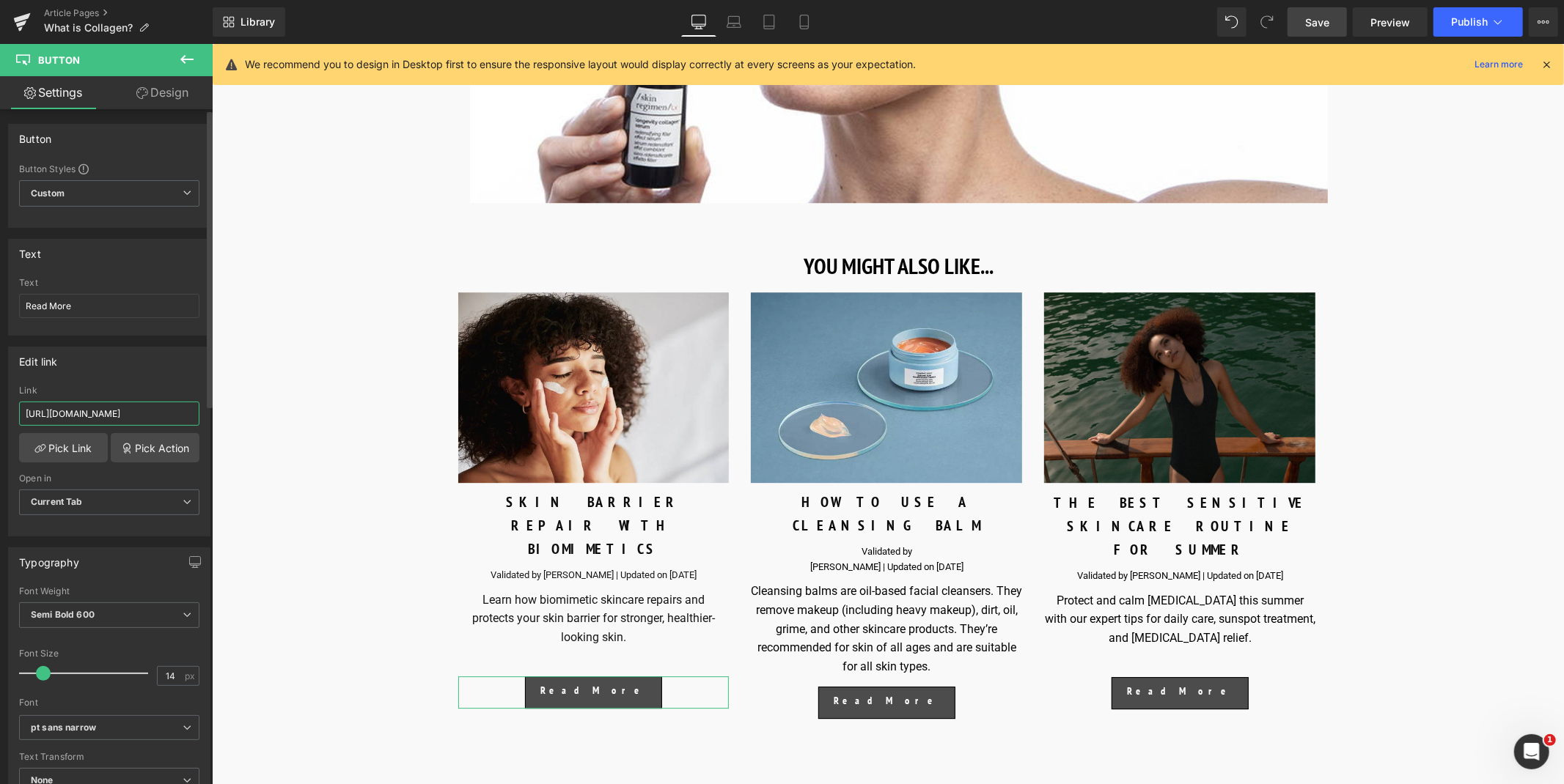
click at [121, 422] on input "https://world.comfortzoneskin.com/blogs/blog/pharmacognosy-of-botanical-skincare" at bounding box center [108, 414] width 180 height 24
paste input "uk.comfortzoneskin.com/blogs/blog/skin-barrier-repair-with-biomimetics"
type input "https://uk.comfortzoneskin.com/blogs/blog/skin-barrier-repair-with-biomimetics"
click at [1317, 22] on span "Save" at bounding box center [1317, 22] width 24 height 15
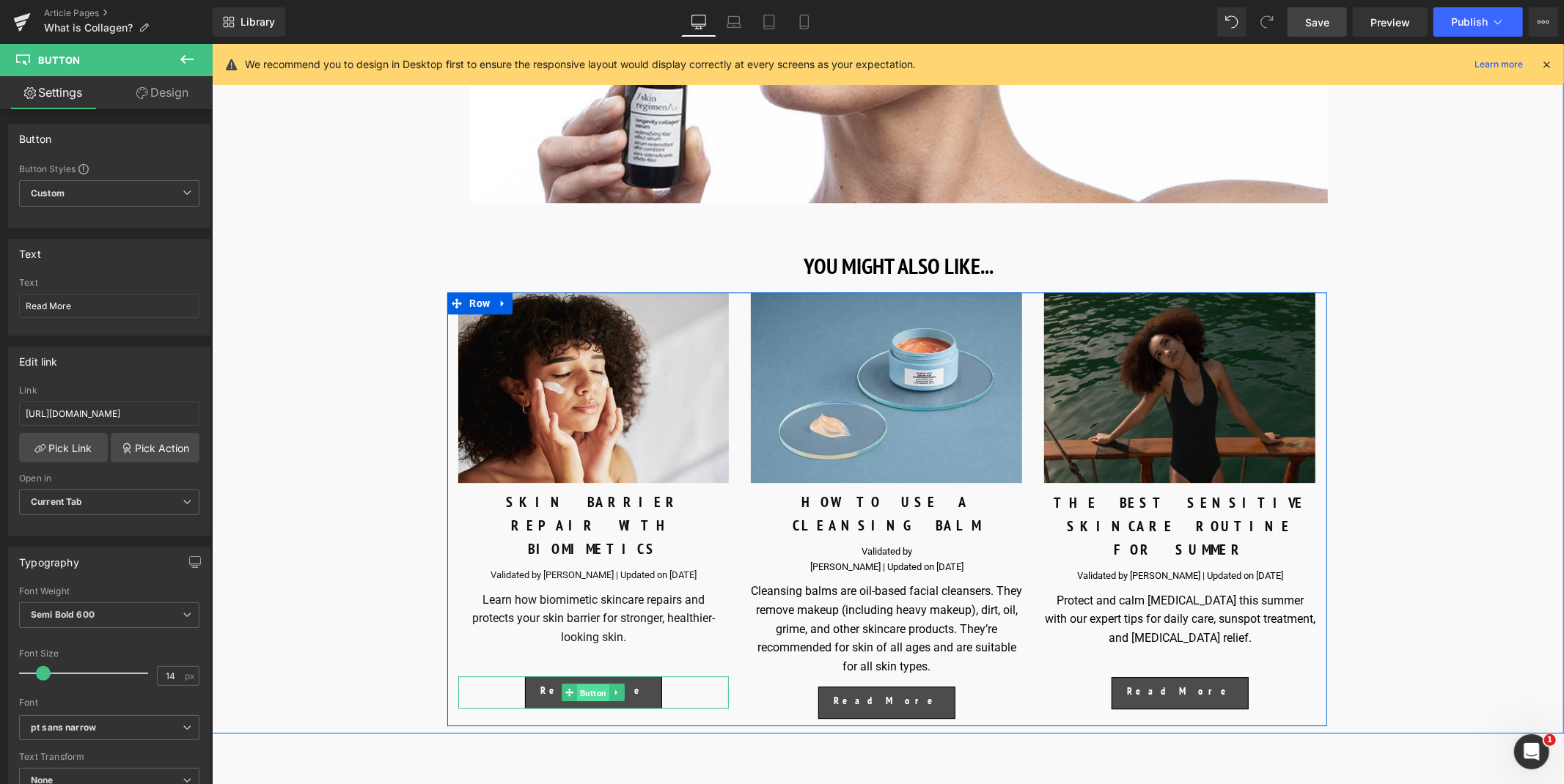
click at [589, 684] on span "Button" at bounding box center [593, 692] width 33 height 18
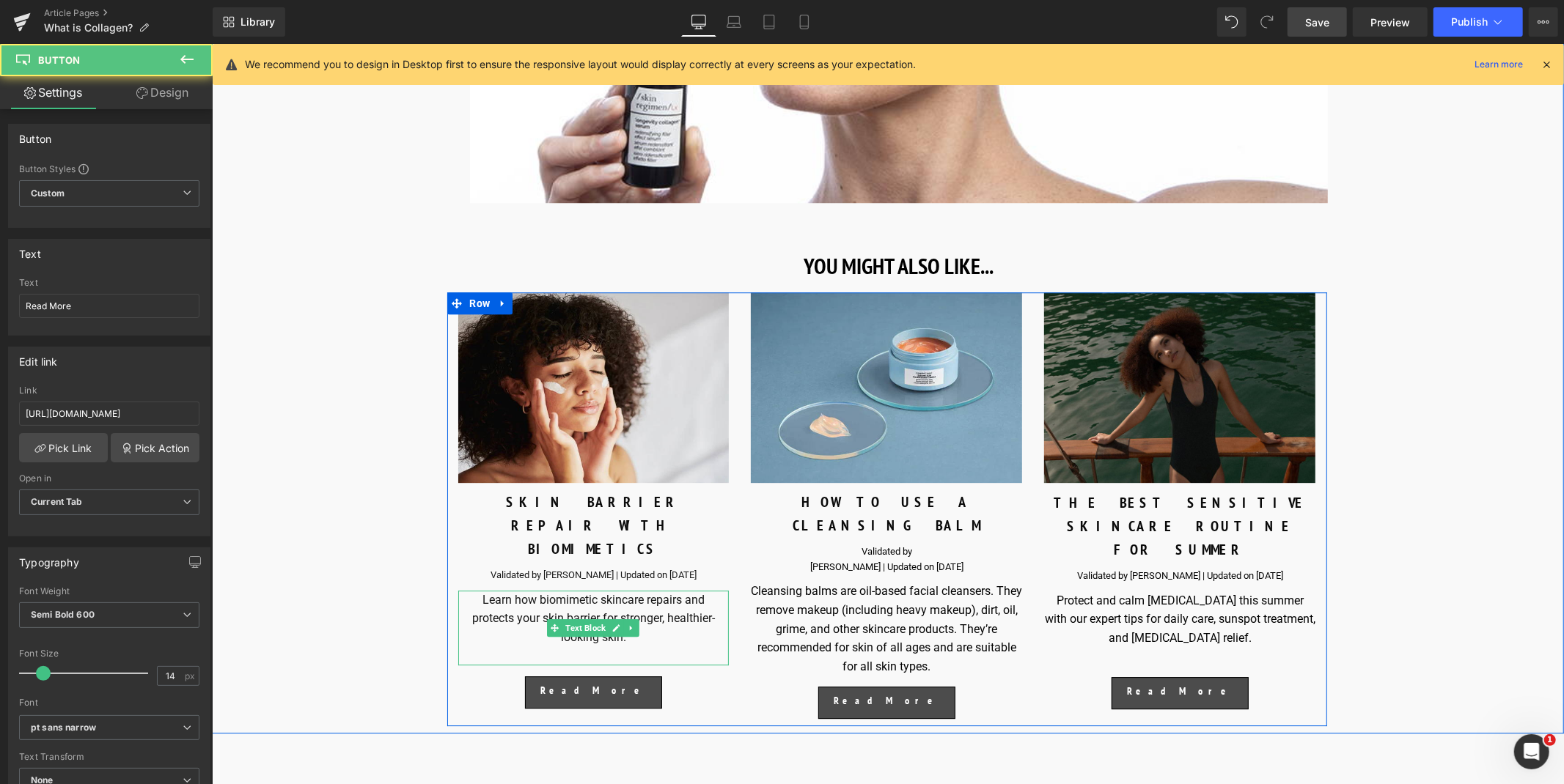
click at [682, 608] on p "protects your skin barrier for stronger, healthier-looking skin." at bounding box center [593, 627] width 271 height 37
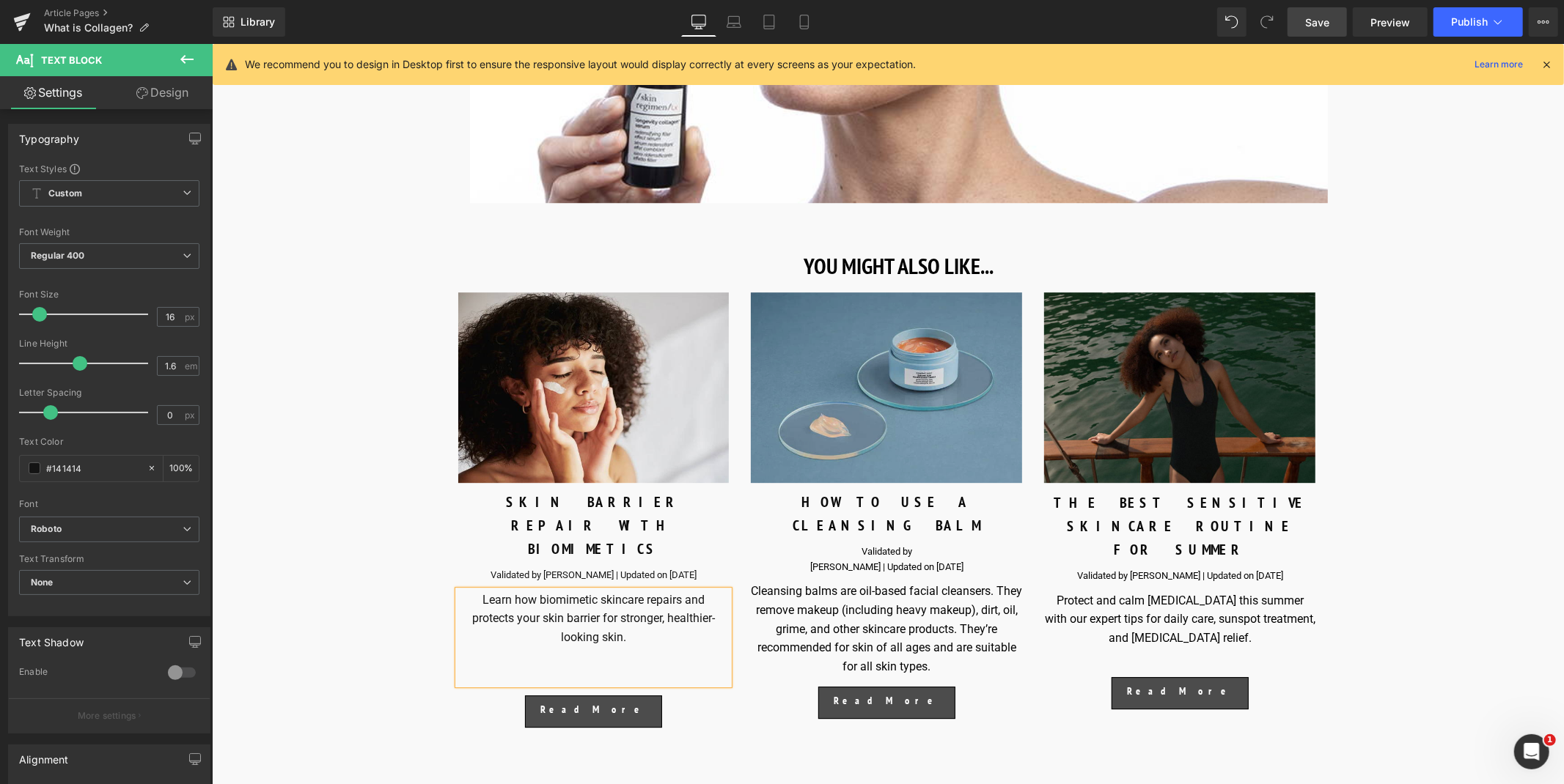
click at [941, 312] on img at bounding box center [885, 387] width 271 height 191
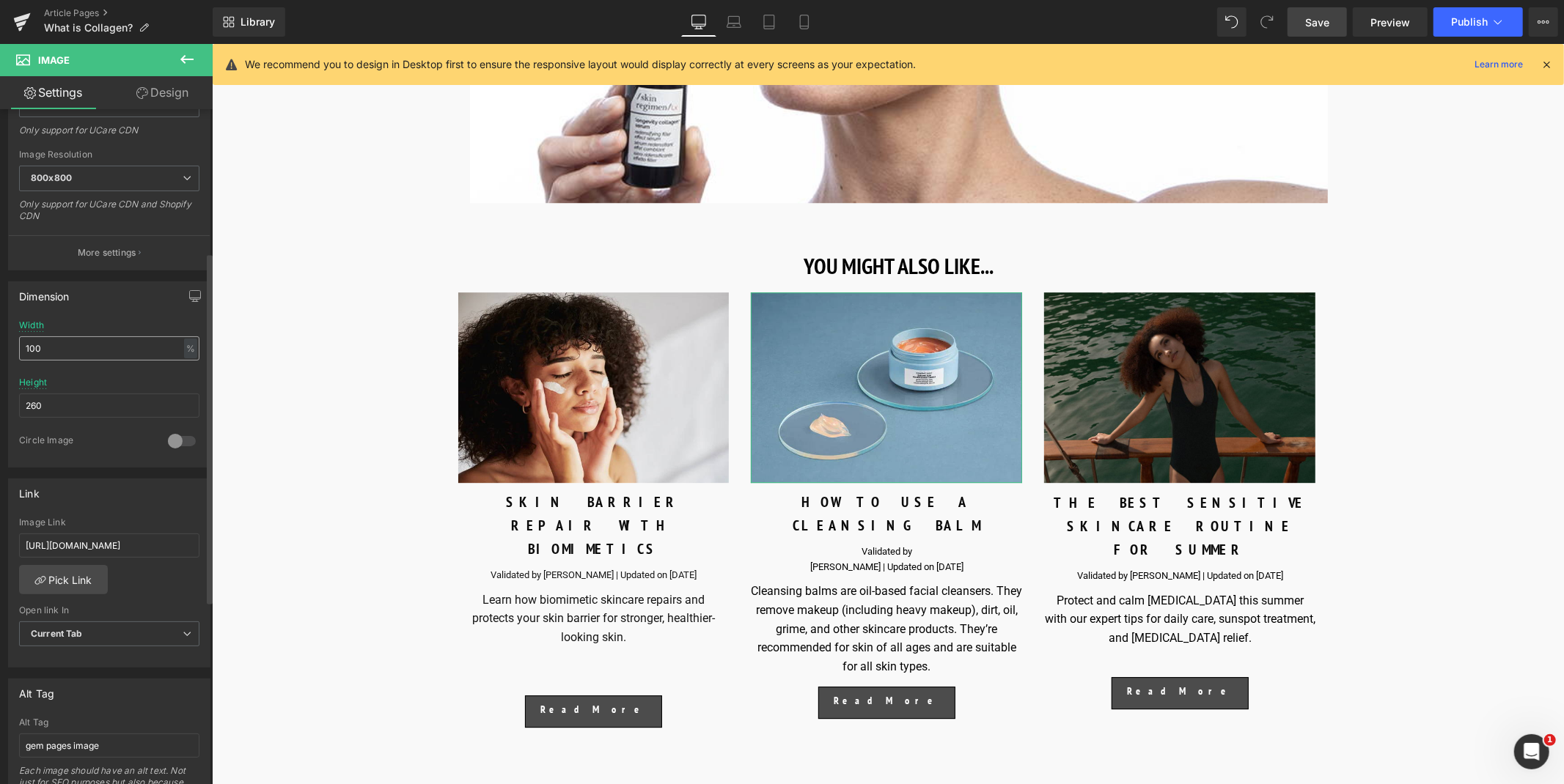
scroll to position [275, 0]
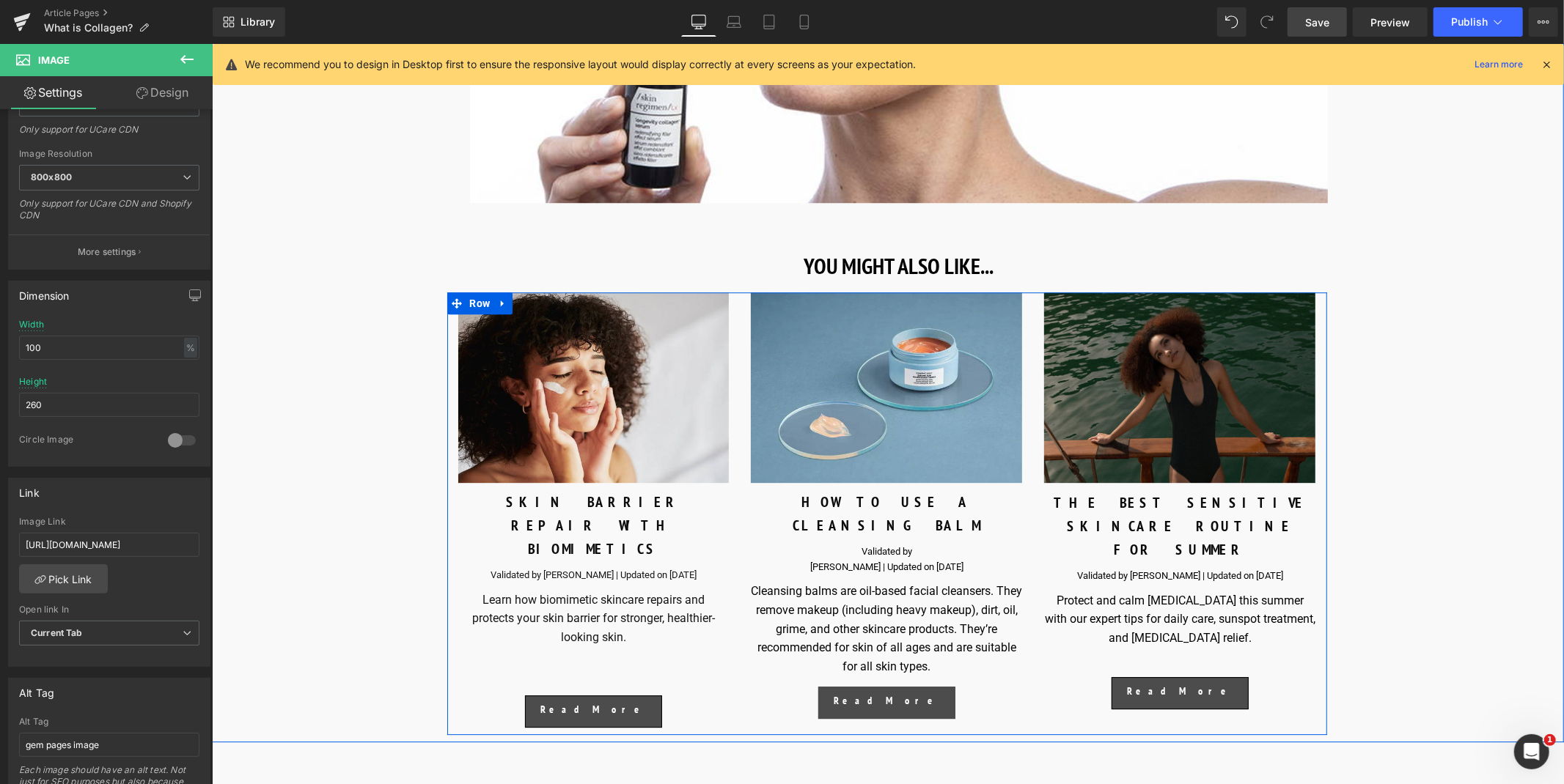
click at [899, 693] on span "Button" at bounding box center [915, 702] width 33 height 18
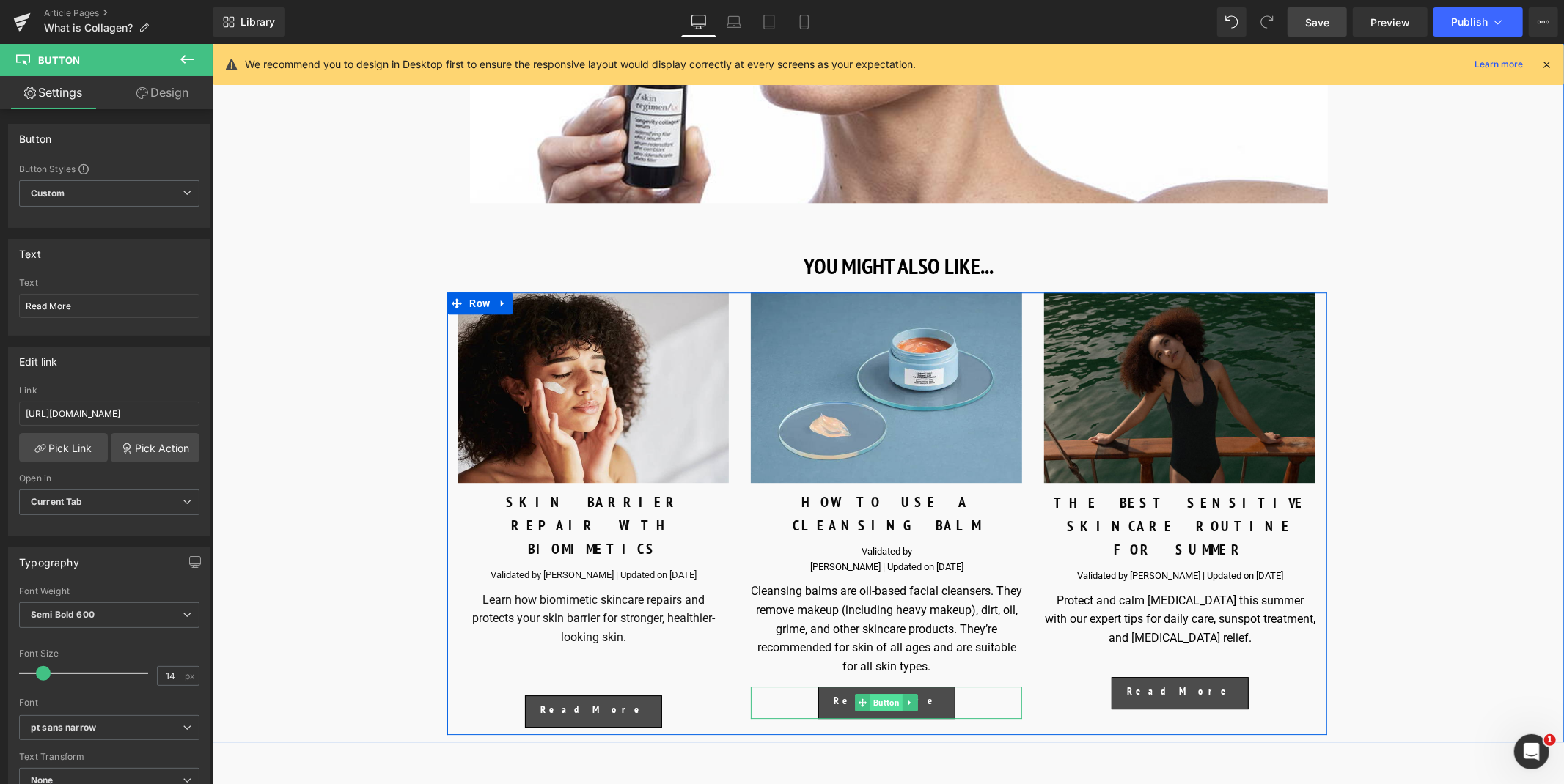
click at [885, 693] on span "Button" at bounding box center [886, 702] width 33 height 18
click at [1229, 307] on img at bounding box center [1179, 387] width 271 height 191
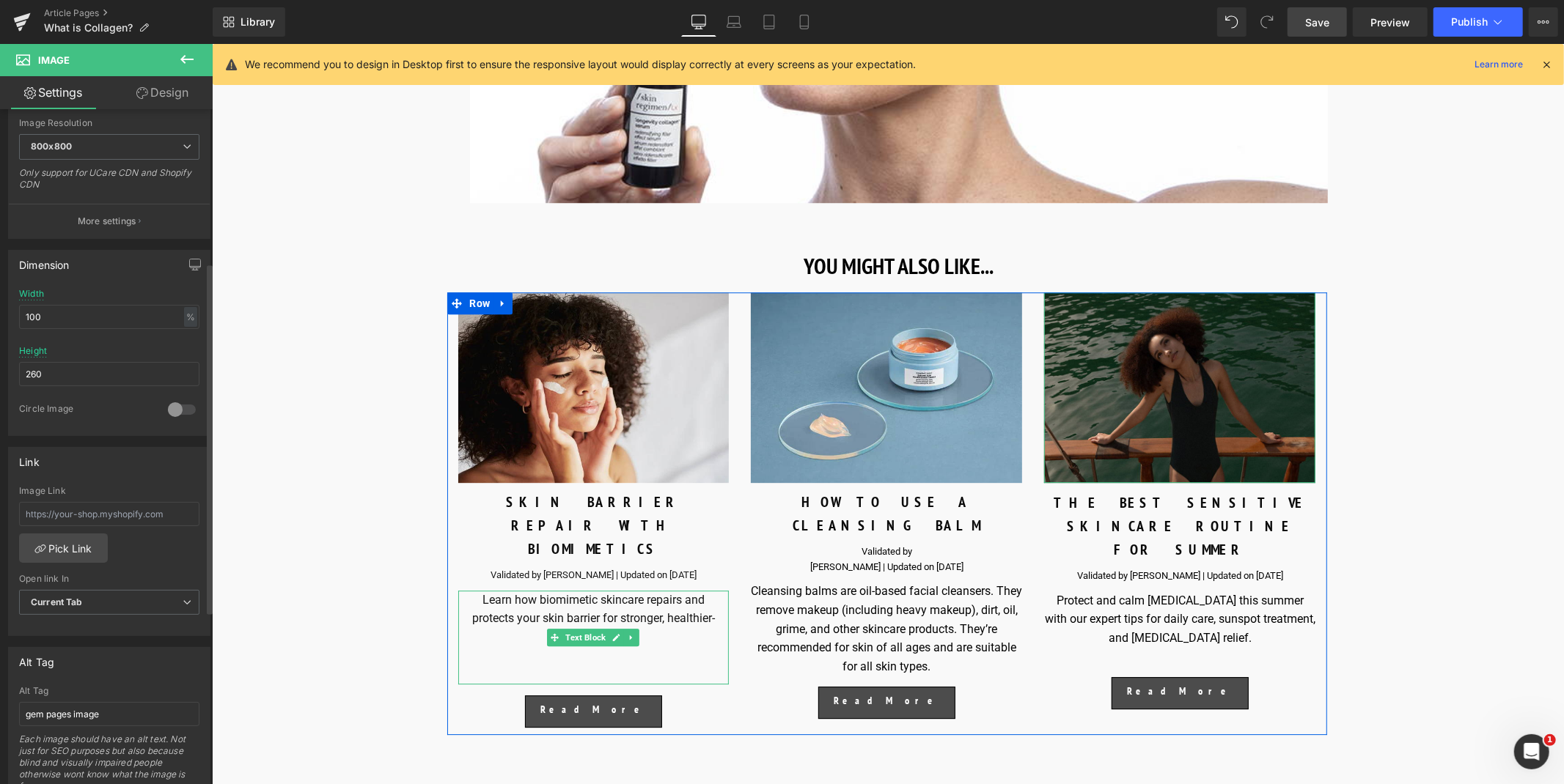
scroll to position [310, 0]
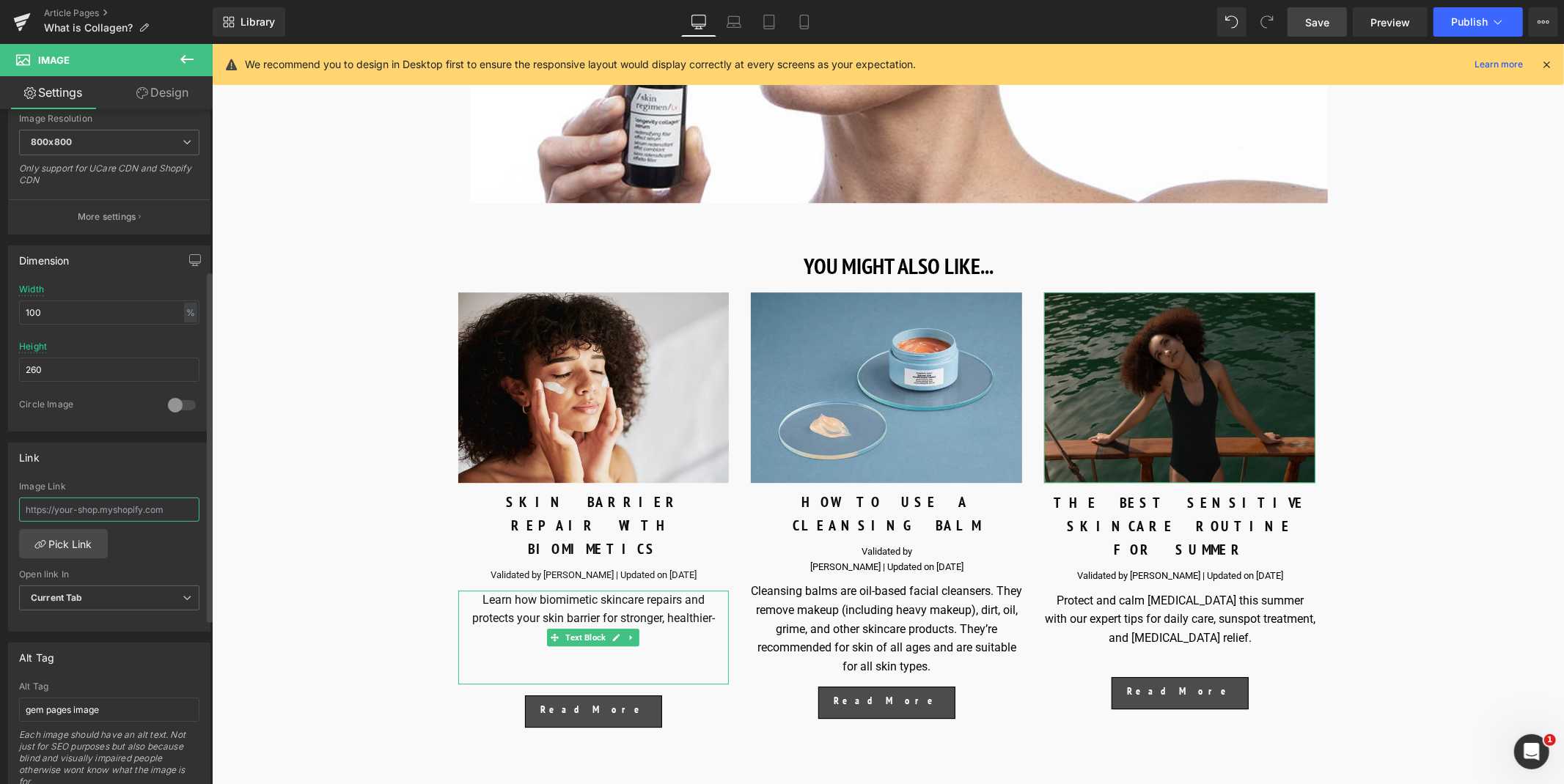
click at [130, 515] on input "text" at bounding box center [108, 510] width 180 height 24
paste input "https://uk.comfortzoneskin.com/blogs/blog/sensitive-skin-care-summer"
type input "https://uk.comfortzoneskin.com/blogs/blog/sensitive-skin-care-summer"
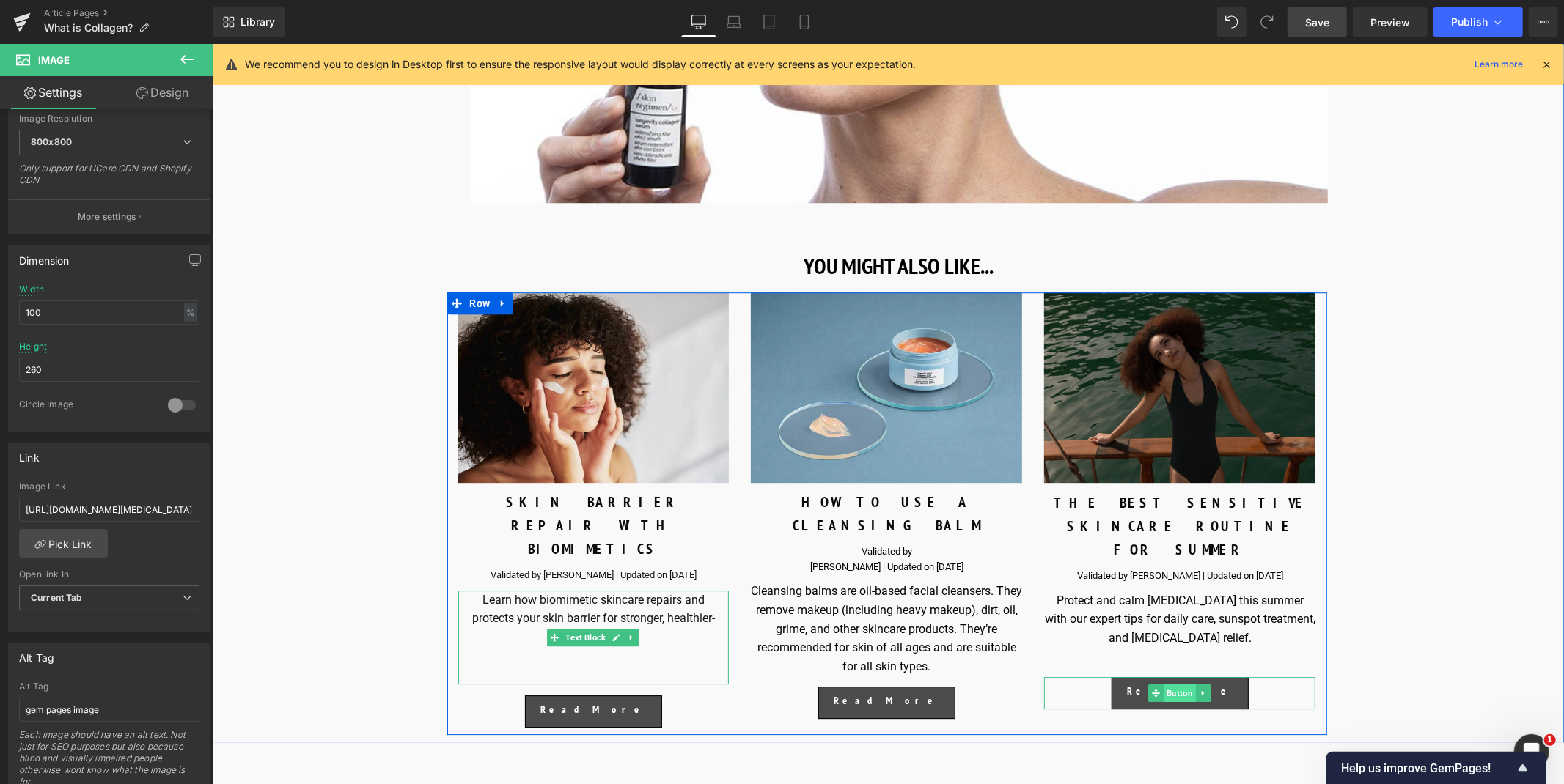
click at [1179, 684] on span "Button" at bounding box center [1180, 692] width 33 height 18
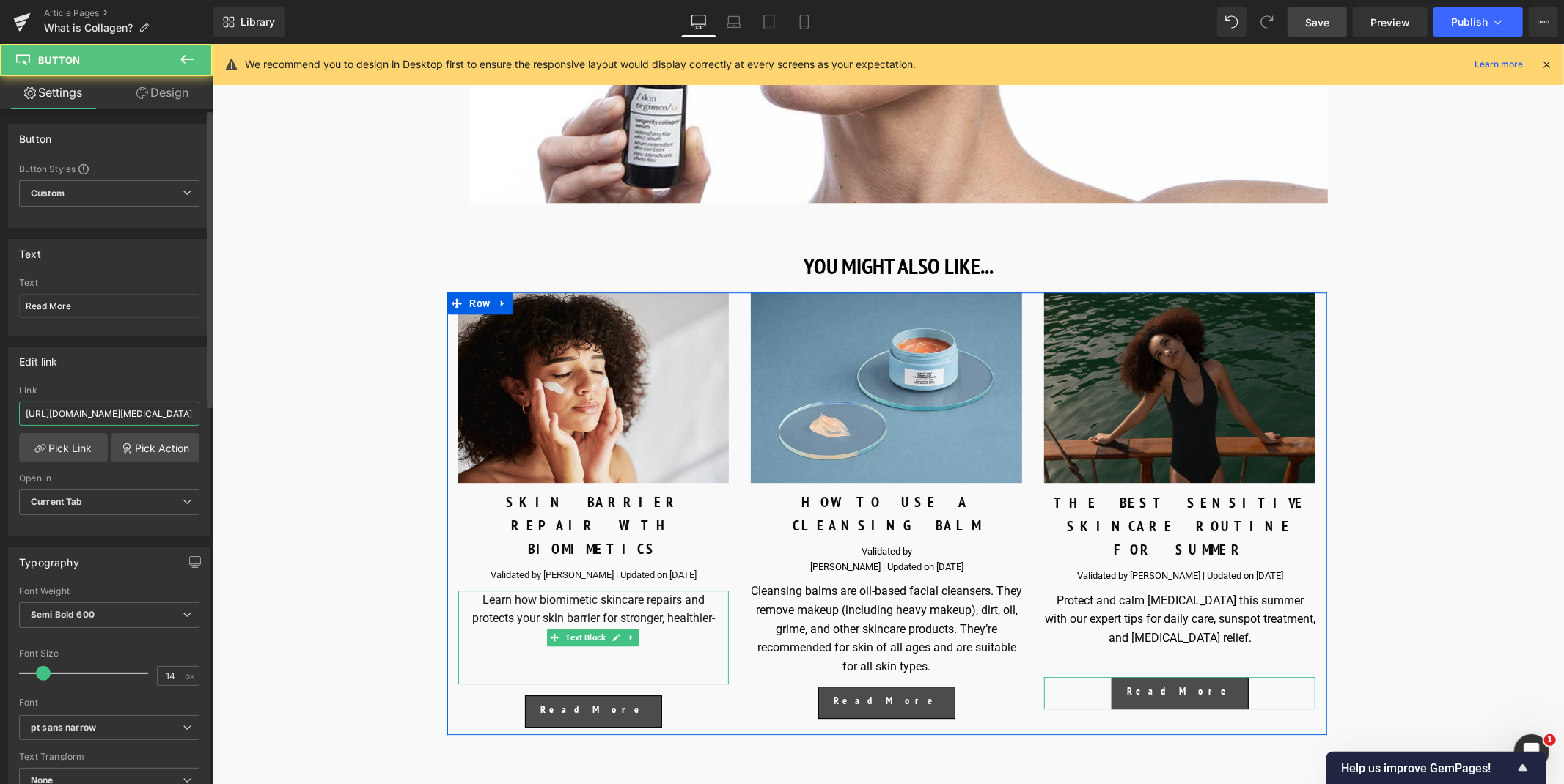
click at [148, 406] on input "https://world.comfortzoneskin.com/blogs/blog/sensitive-skin-care-summer" at bounding box center [108, 414] width 180 height 24
paste input "uk"
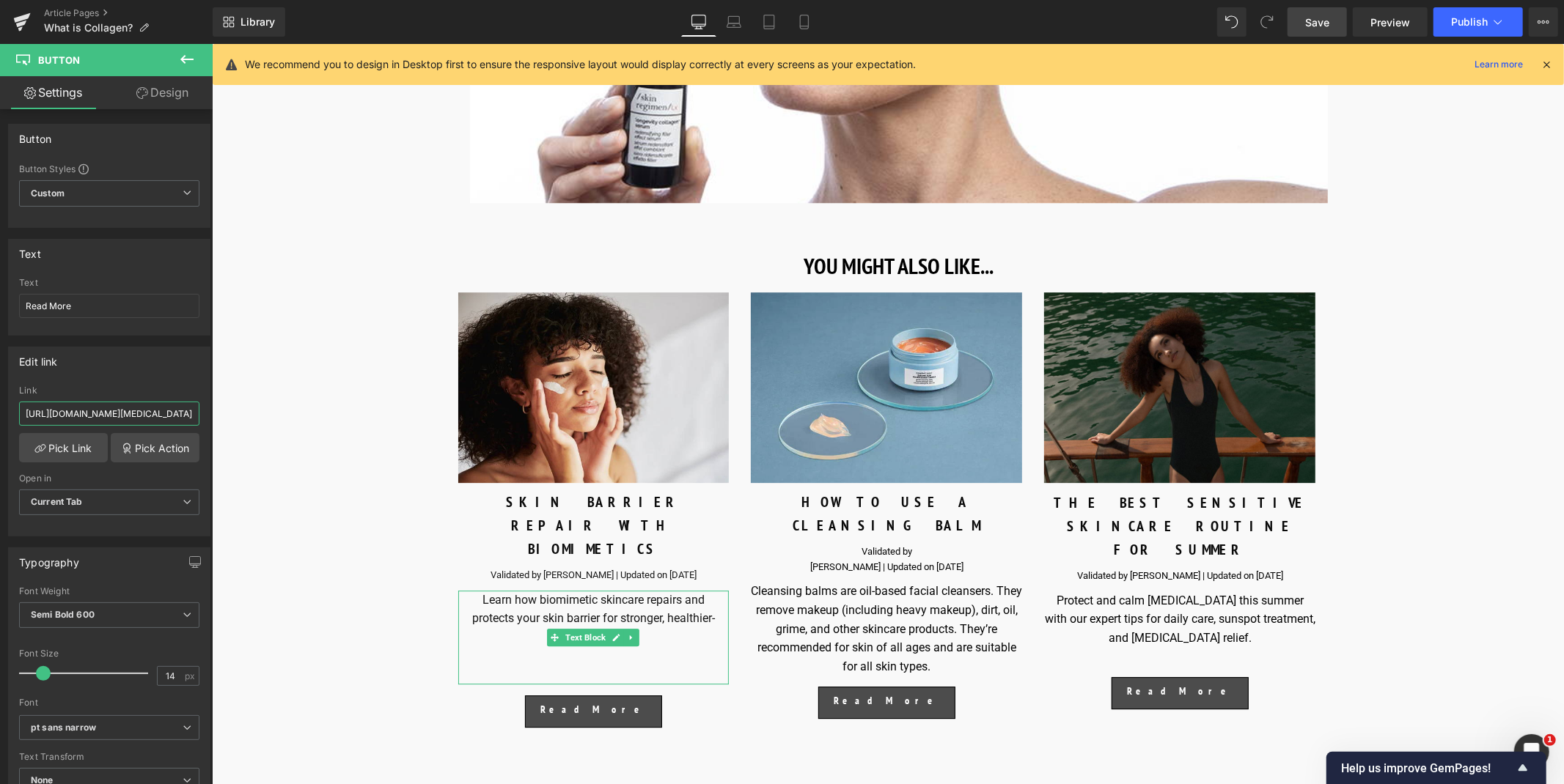
type input "https://uk.comfortzoneskin.com/blogs/blog/sensitive-skin-care-summer"
click at [1324, 10] on link "Save" at bounding box center [1317, 21] width 60 height 29
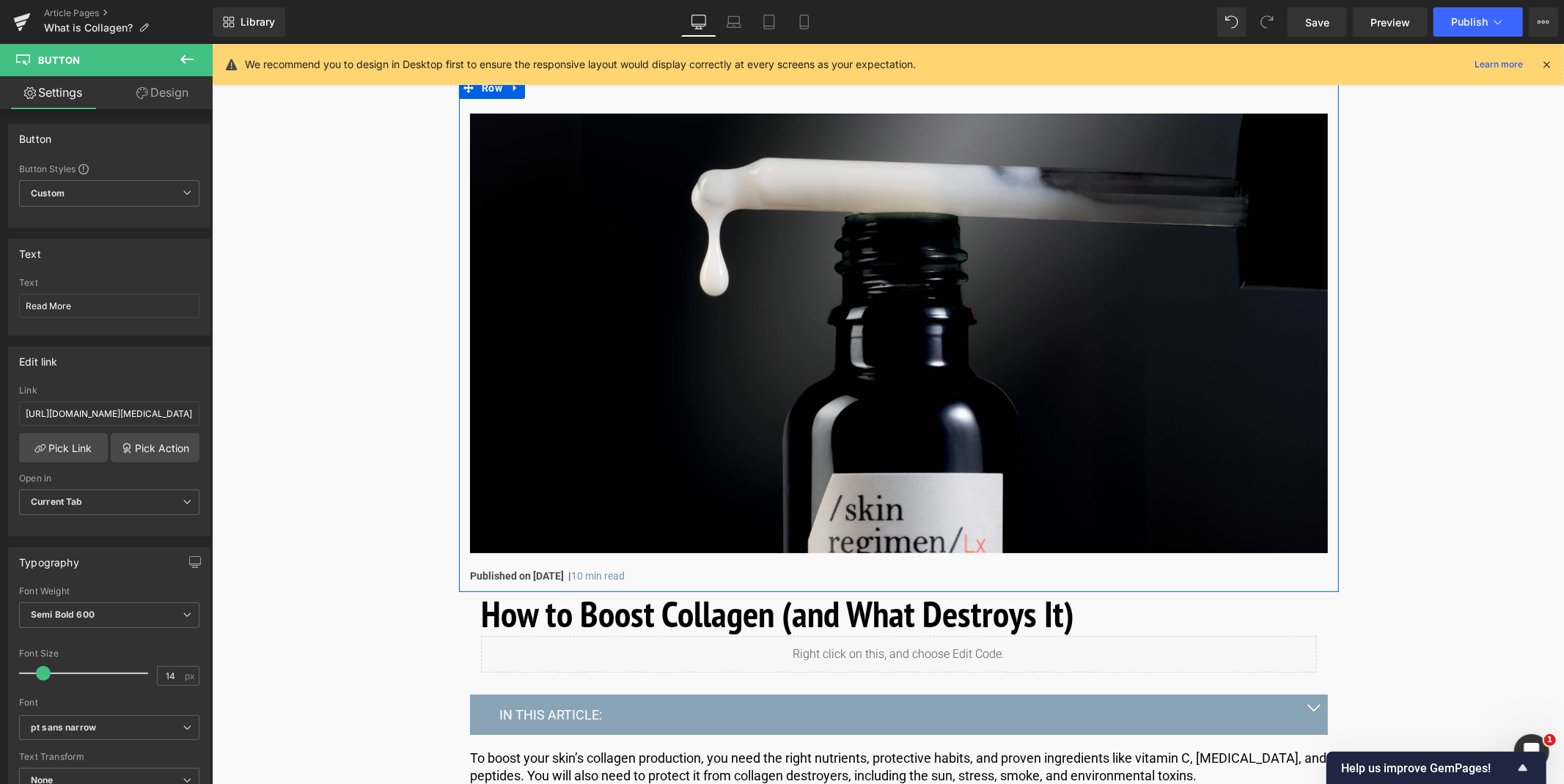
scroll to position [93, 0]
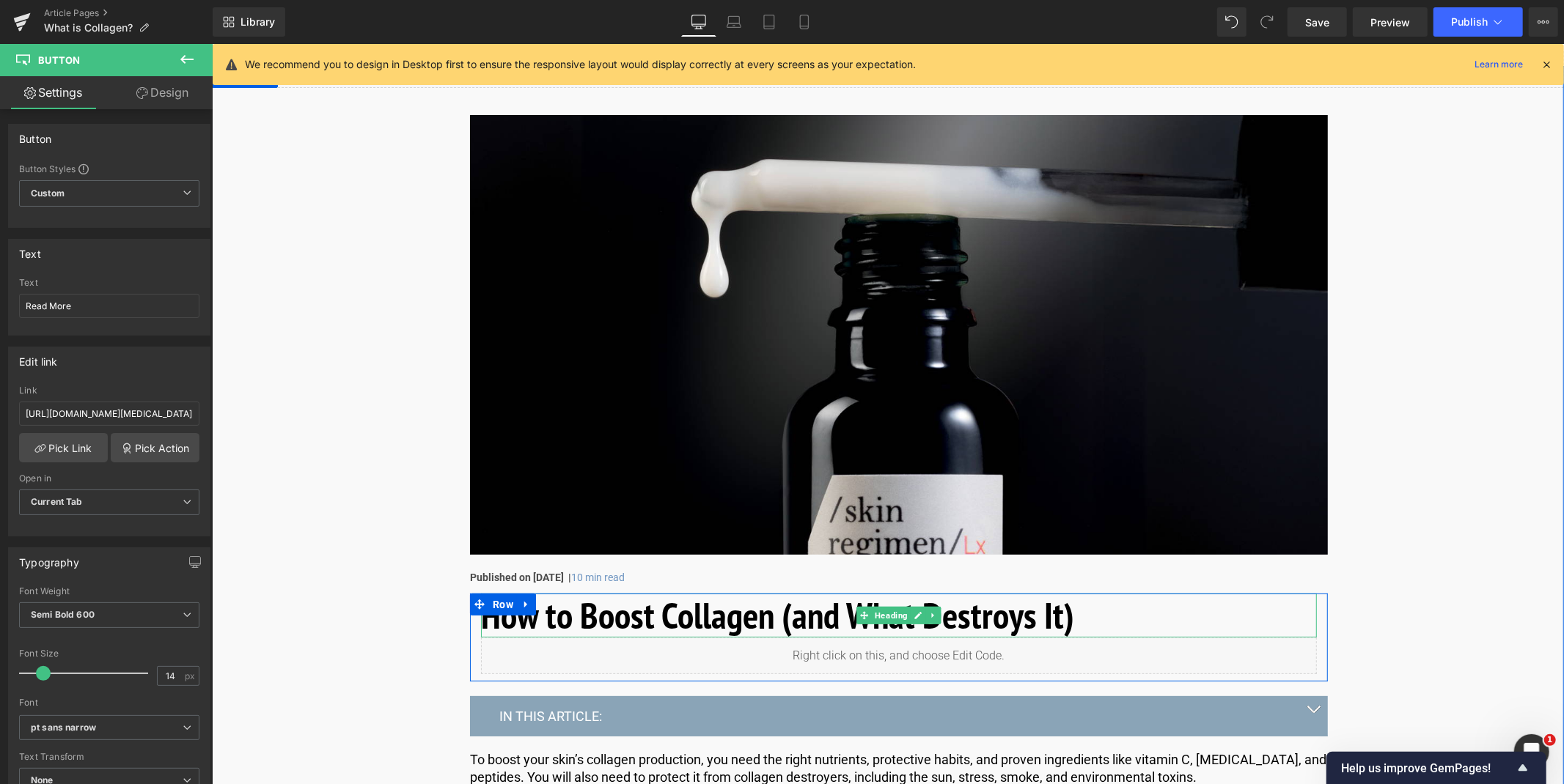
click at [627, 612] on h1 "How to Boost Collagen (and What Destroys It)" at bounding box center [898, 615] width 836 height 44
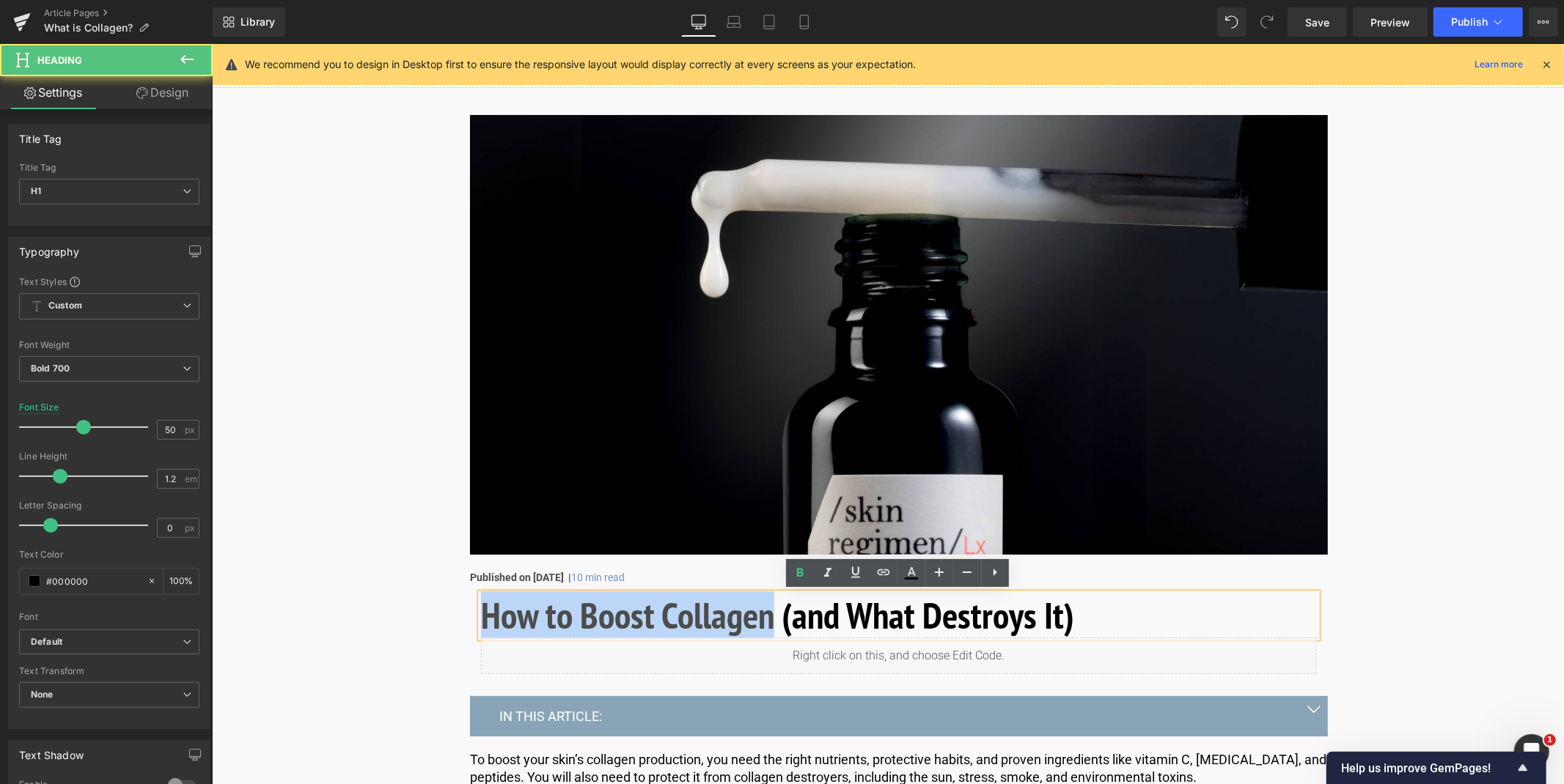
drag, startPoint x: 773, startPoint y: 620, endPoint x: 416, endPoint y: 606, distance: 357.3
copy h1 "How to Boost Collagen"
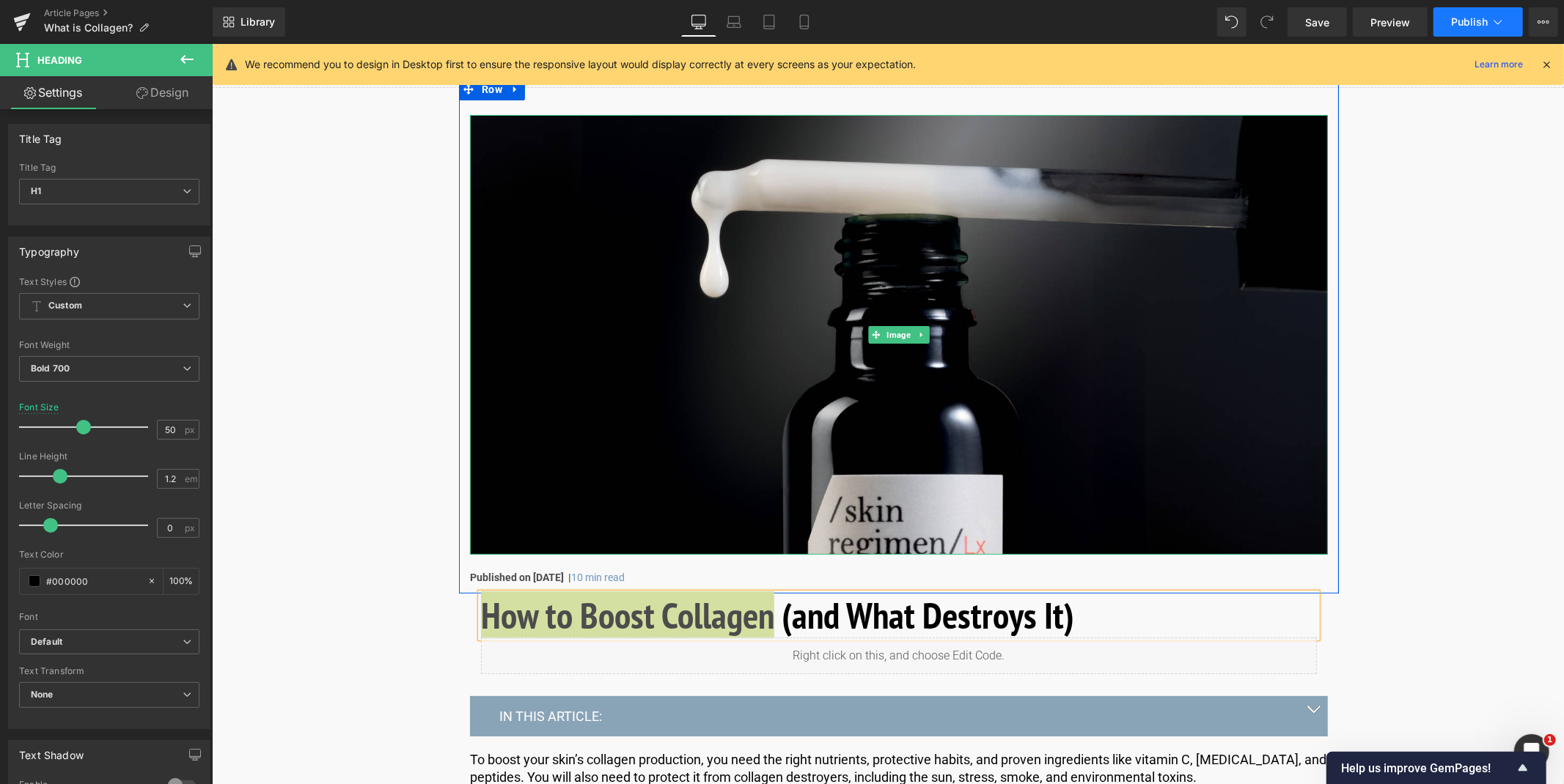
click at [1501, 15] on icon at bounding box center [1499, 22] width 15 height 15
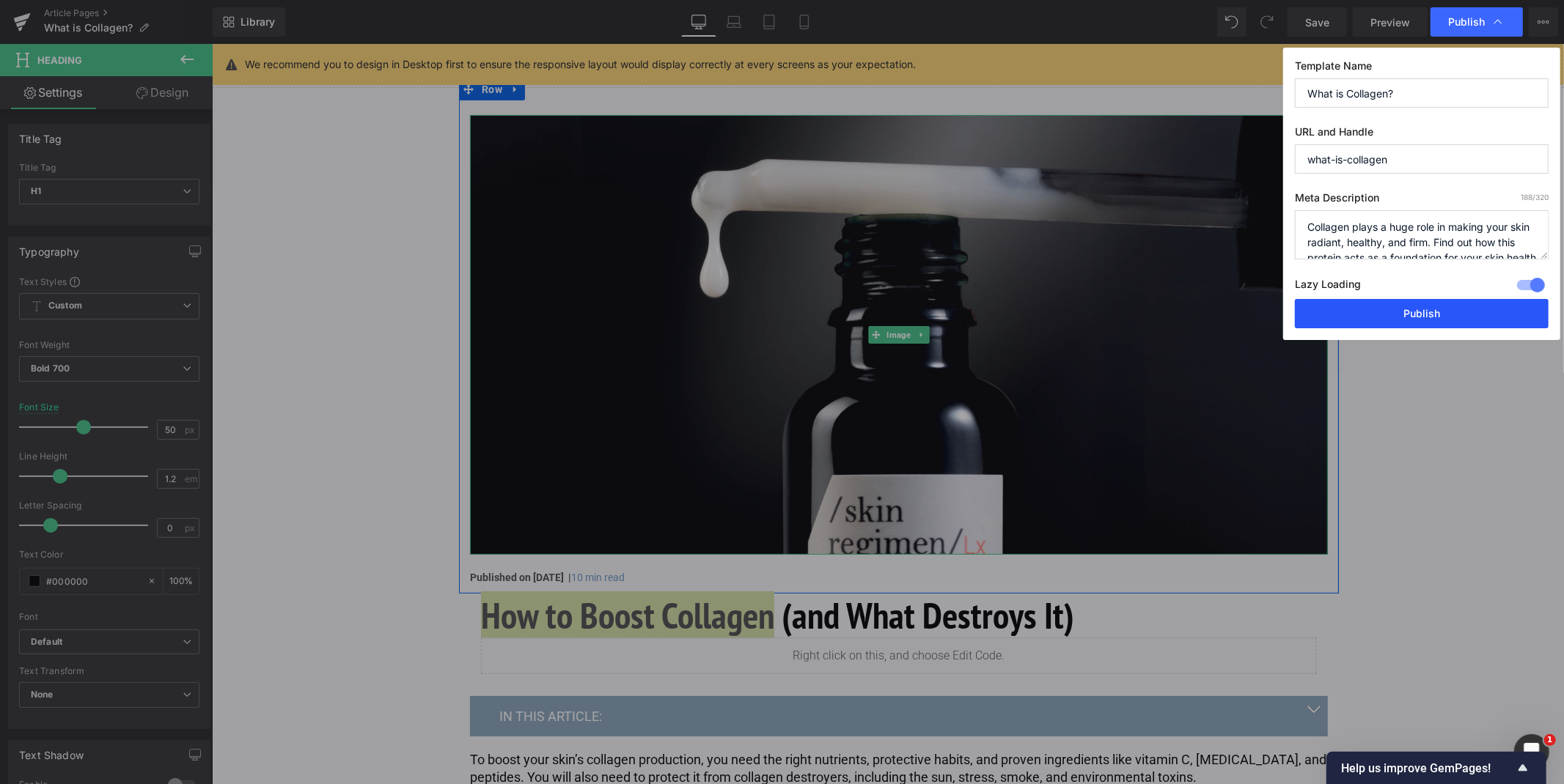
click at [1426, 312] on button "Publish" at bounding box center [1421, 313] width 253 height 29
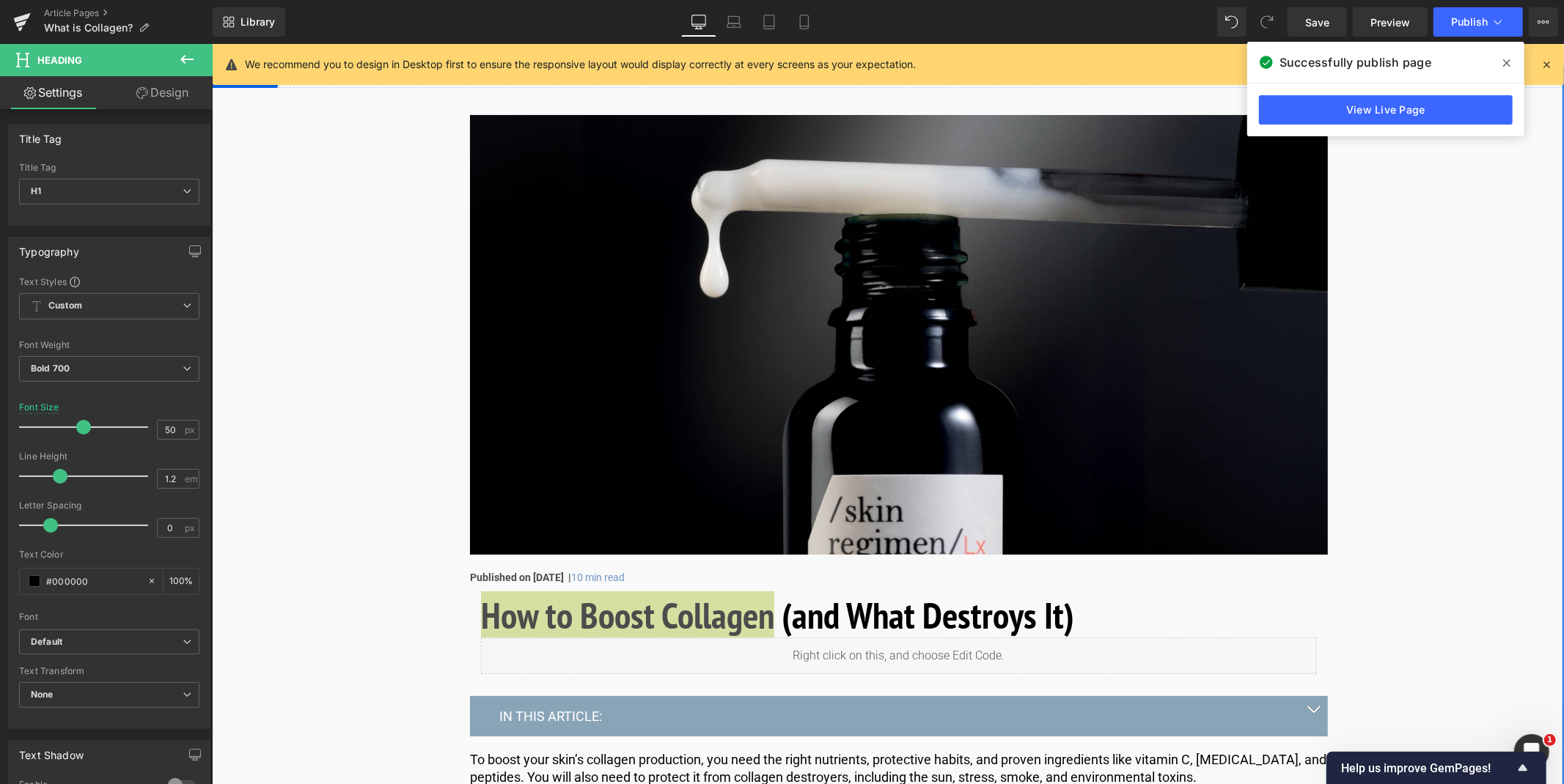
scroll to position [436, 0]
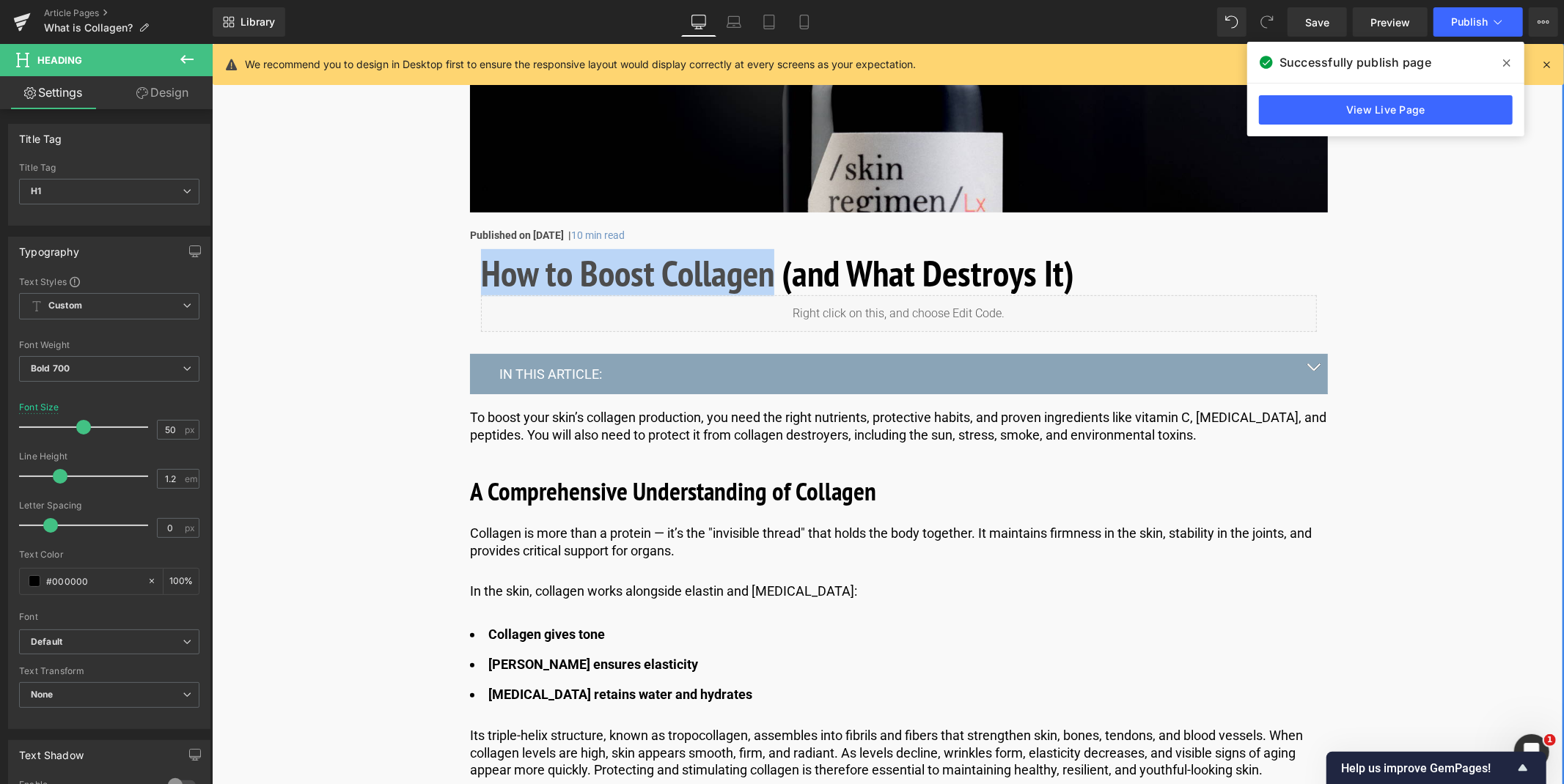
click at [803, 479] on b "A Comprehensive Understanding of Collagen" at bounding box center [672, 491] width 407 height 34
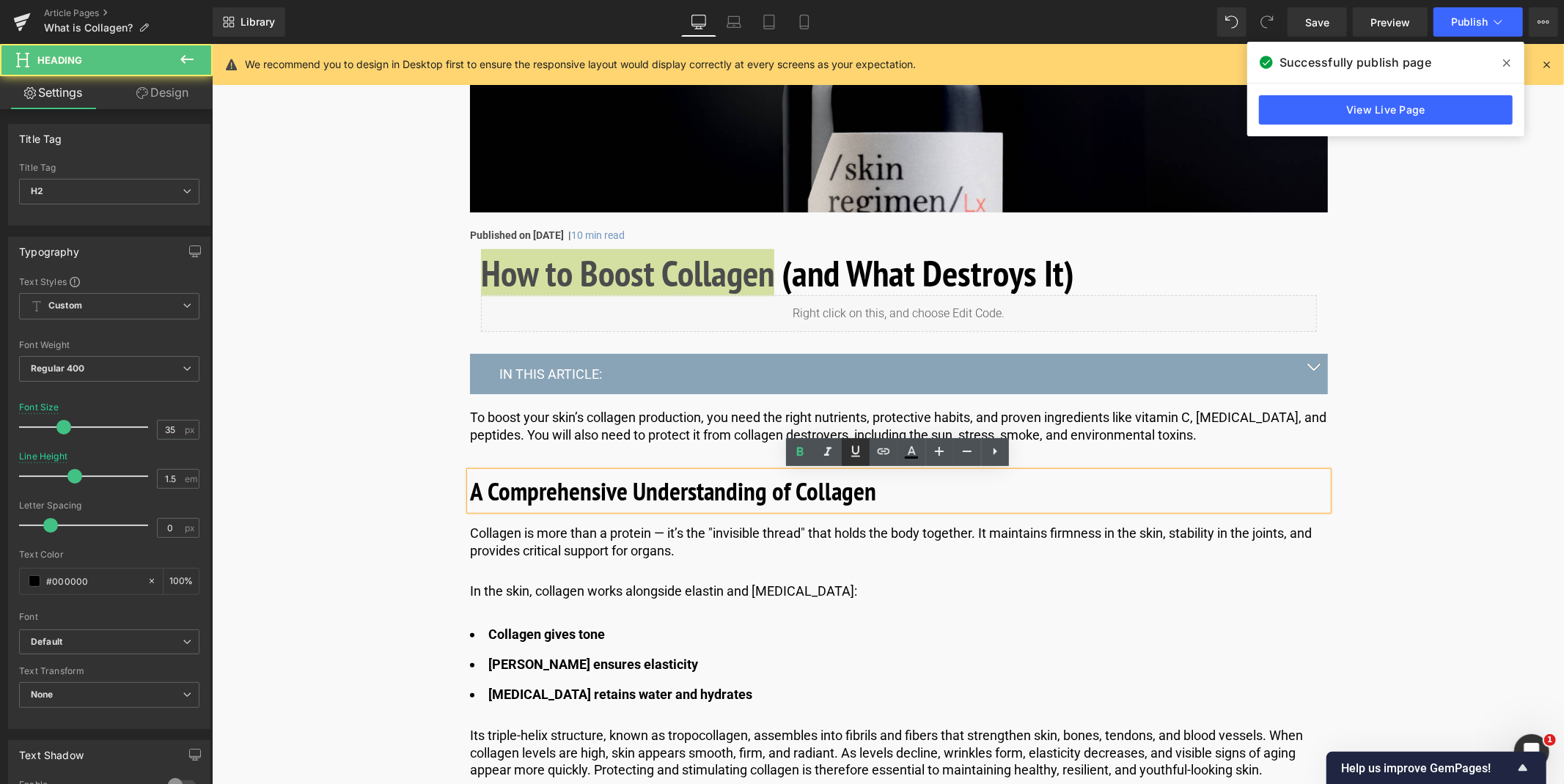
drag, startPoint x: 592, startPoint y: 436, endPoint x: 847, endPoint y: 457, distance: 255.9
click at [847, 457] on link at bounding box center [856, 452] width 28 height 28
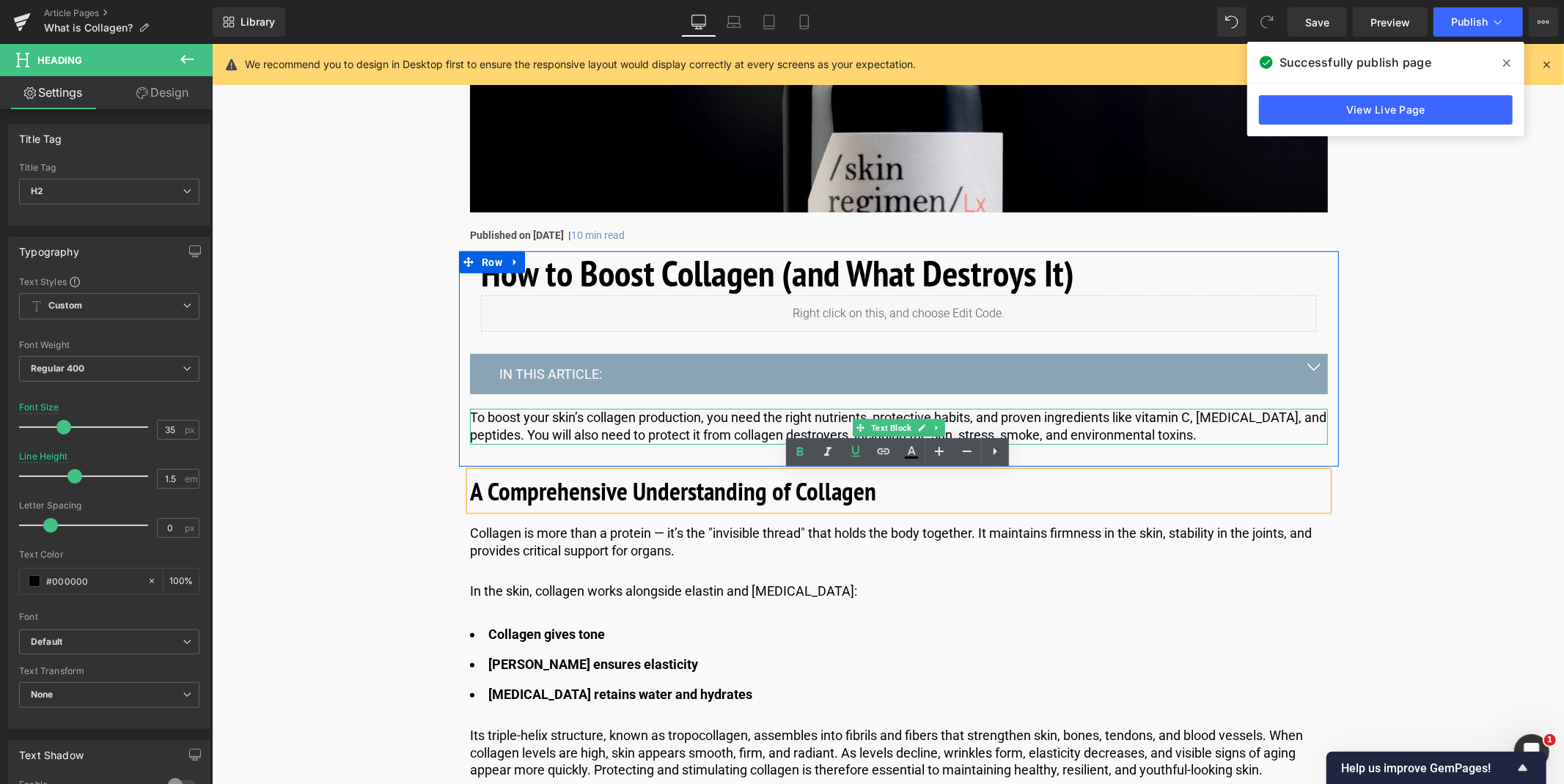
click at [1026, 420] on p "To boost your skin’s collagen production, you need the right nutrients, protect…" at bounding box center [898, 425] width 858 height 35
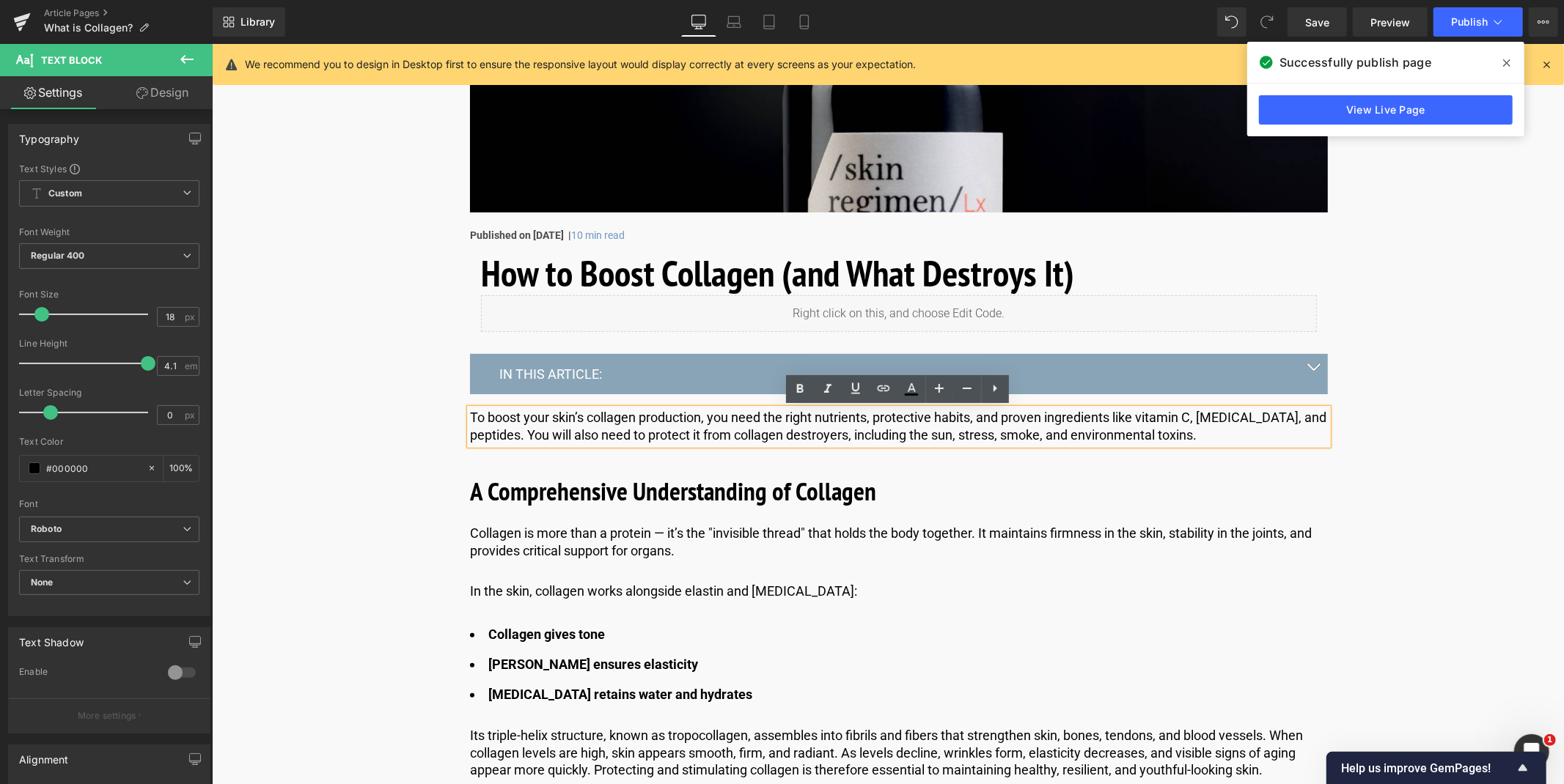
drag, startPoint x: 1228, startPoint y: 432, endPoint x: 446, endPoint y: 366, distance: 784.8
copy p "To boost your skin’s collagen production, you need the right nutrients, protect…"
